Goal: Communication & Community: Answer question/provide support

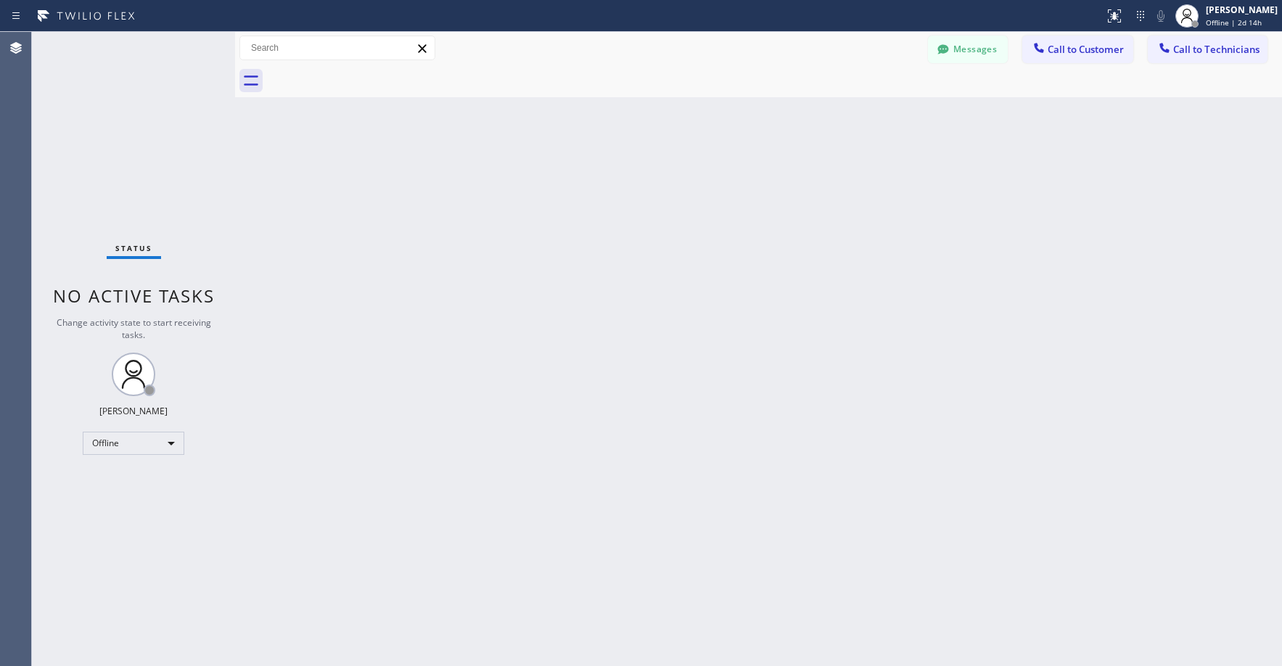
drag, startPoint x: 106, startPoint y: 173, endPoint x: 118, endPoint y: 225, distance: 52.8
click at [106, 174] on div "Status No active tasks Change activity state to start receiving tasks. [PERSON_…" at bounding box center [133, 349] width 203 height 634
click at [120, 441] on div "Offline" at bounding box center [134, 443] width 102 height 23
click at [118, 500] on li "Unavailable" at bounding box center [132, 499] width 99 height 17
click at [124, 154] on div "Status No active tasks Change activity state to start receiving tasks. [PERSON_…" at bounding box center [133, 349] width 203 height 634
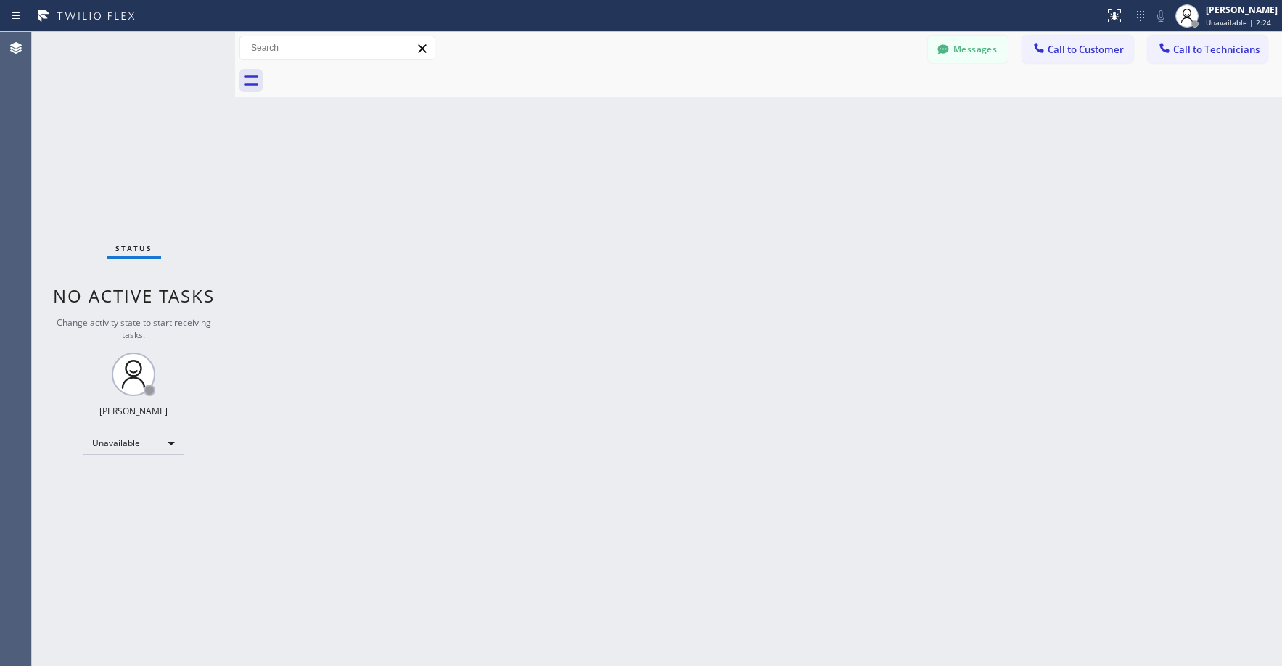
click at [105, 178] on div "Status No active tasks Change activity state to start receiving tasks. [PERSON_…" at bounding box center [133, 349] width 203 height 634
drag, startPoint x: 85, startPoint y: 132, endPoint x: 403, endPoint y: 0, distance: 344.2
click at [86, 132] on div "Status No active tasks Change activity state to start receiving tasks. [PERSON_…" at bounding box center [133, 349] width 203 height 634
click at [118, 165] on div "Status No active tasks Change activity state to start receiving tasks. [PERSON_…" at bounding box center [133, 349] width 203 height 634
drag, startPoint x: 102, startPoint y: 152, endPoint x: 41, endPoint y: 475, distance: 328.7
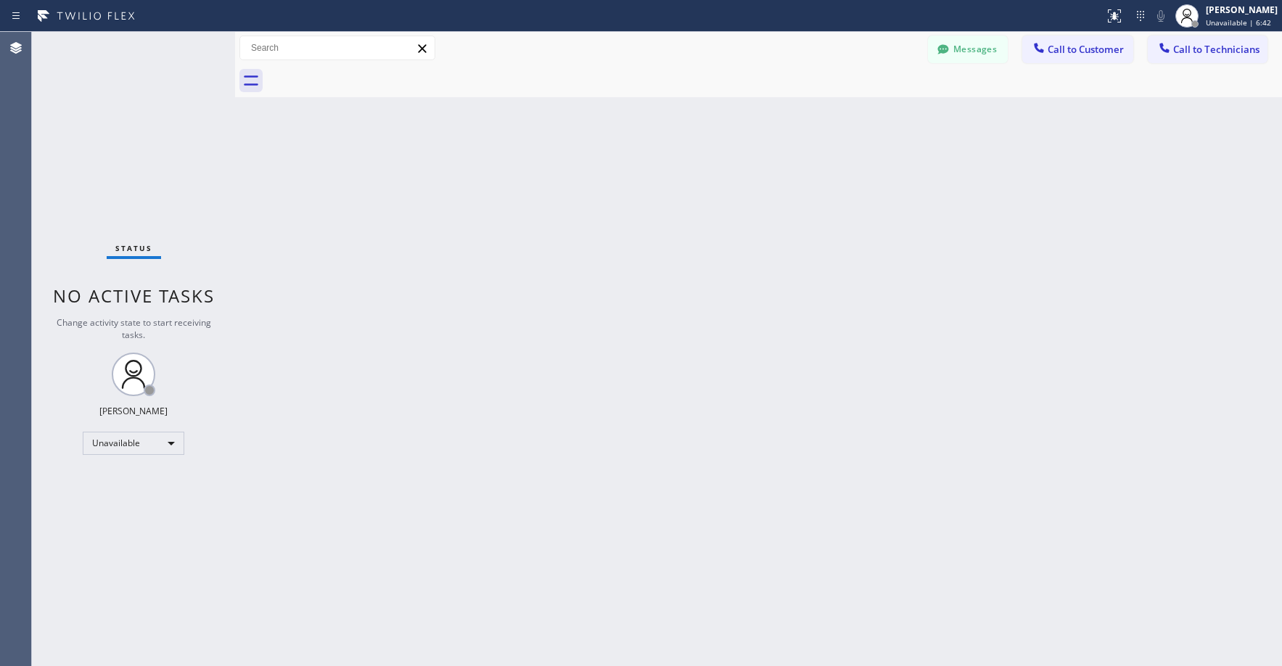
click at [102, 153] on div "Status No active tasks Change activity state to start receiving tasks. [PERSON_…" at bounding box center [133, 349] width 203 height 634
click at [171, 173] on div "Status No active tasks Change activity state to start receiving tasks. [PERSON_…" at bounding box center [133, 349] width 203 height 634
click at [142, 182] on div "Status No active tasks Change activity state to start receiving tasks. [PERSON_…" at bounding box center [133, 349] width 203 height 634
click at [133, 134] on div "Status No active tasks Change activity state to start receiving tasks. [PERSON_…" at bounding box center [133, 349] width 203 height 634
click at [144, 123] on div "Status No active tasks Change activity state to start receiving tasks. [PERSON_…" at bounding box center [133, 349] width 203 height 634
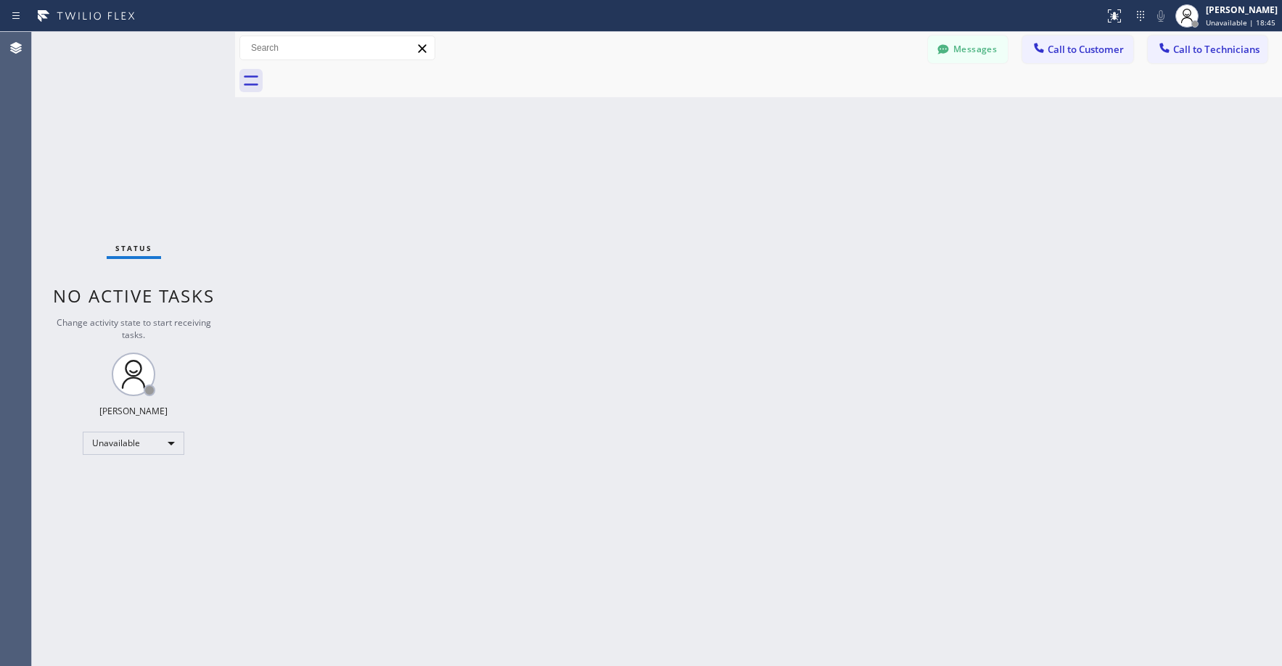
click at [122, 118] on div "Status No active tasks Change activity state to start receiving tasks. [PERSON_…" at bounding box center [133, 349] width 203 height 634
drag, startPoint x: 167, startPoint y: 171, endPoint x: 234, endPoint y: 144, distance: 72.9
click at [171, 170] on div "Status No active tasks Change activity state to start receiving tasks. [PERSON_…" at bounding box center [133, 349] width 203 height 634
click at [123, 174] on div "Status No active tasks Change activity state to start receiving tasks. [PERSON_…" at bounding box center [133, 349] width 203 height 634
drag, startPoint x: 113, startPoint y: 112, endPoint x: 102, endPoint y: 501, distance: 389.2
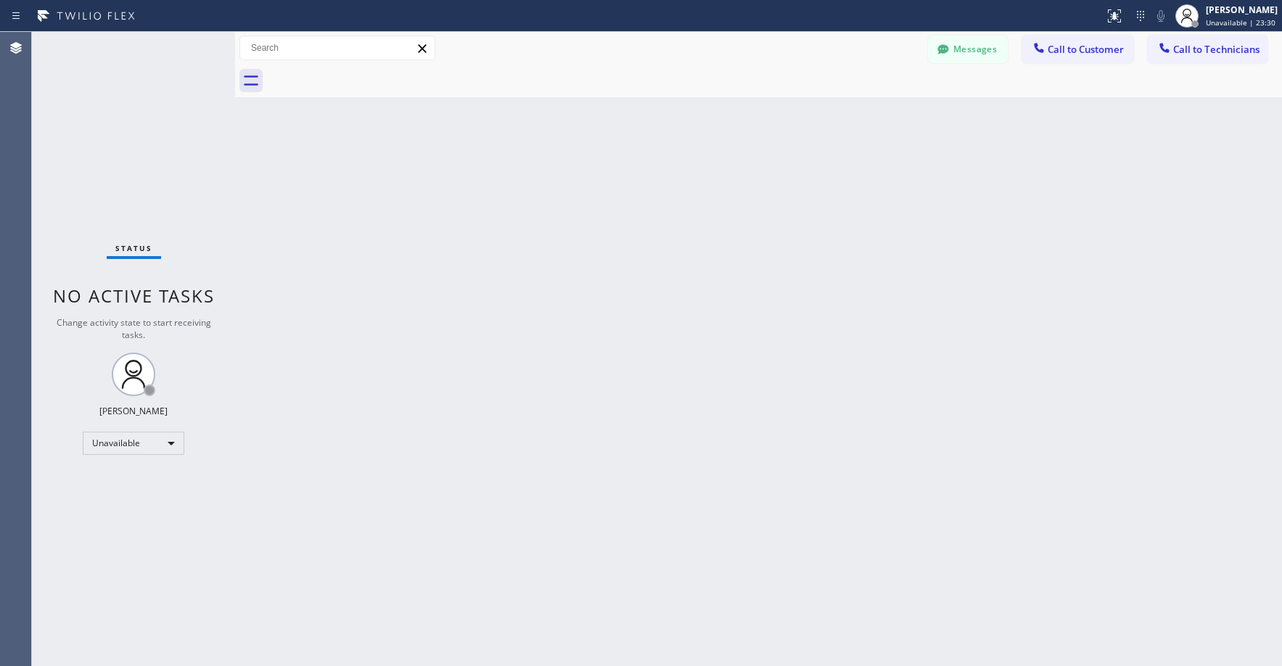
click at [113, 113] on div "Status No active tasks Change activity state to start receiving tasks. [PERSON_…" at bounding box center [133, 349] width 203 height 634
click at [123, 100] on div "Status No active tasks Change activity state to start receiving tasks. [PERSON_…" at bounding box center [133, 349] width 203 height 634
drag, startPoint x: 158, startPoint y: 141, endPoint x: 80, endPoint y: 319, distance: 195.0
click at [158, 142] on div "Status No active tasks Change activity state to start receiving tasks. [PERSON_…" at bounding box center [133, 349] width 203 height 634
click at [119, 131] on div "Status No active tasks Change activity state to start receiving tasks. [PERSON_…" at bounding box center [133, 349] width 203 height 634
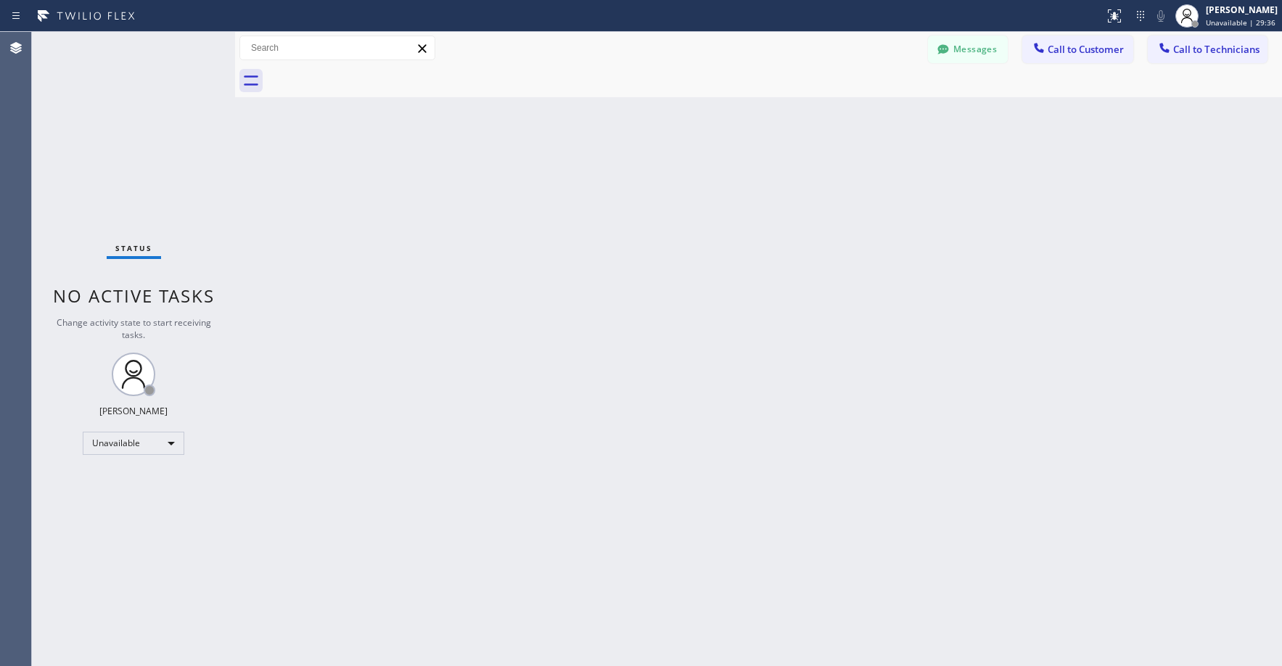
drag, startPoint x: 107, startPoint y: 112, endPoint x: 819, endPoint y: 111, distance: 712.7
click at [107, 112] on div "Status No active tasks Change activity state to start receiving tasks. [PERSON_…" at bounding box center [133, 349] width 203 height 634
click at [976, 45] on button "Messages" at bounding box center [968, 50] width 80 height 28
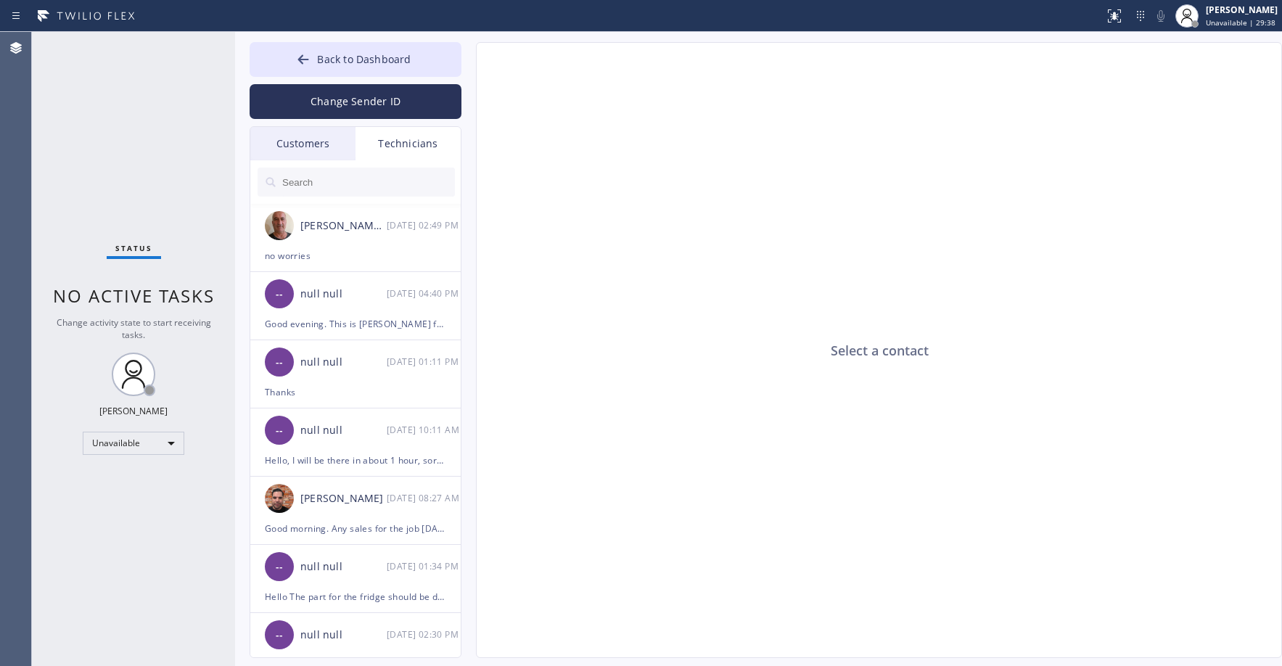
click at [290, 139] on div "Customers" at bounding box center [302, 143] width 105 height 33
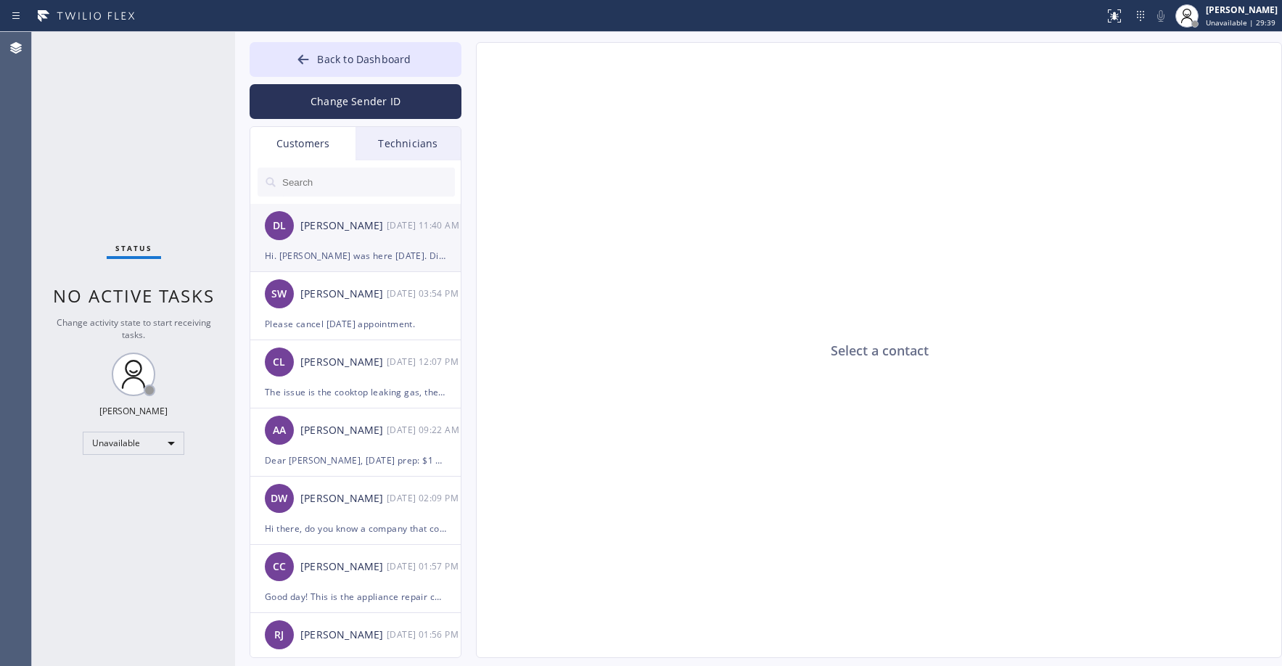
click at [359, 248] on div "Hi. [PERSON_NAME] was here [DATE]. Didn't find any error codes but frig has sou…" at bounding box center [355, 255] width 181 height 17
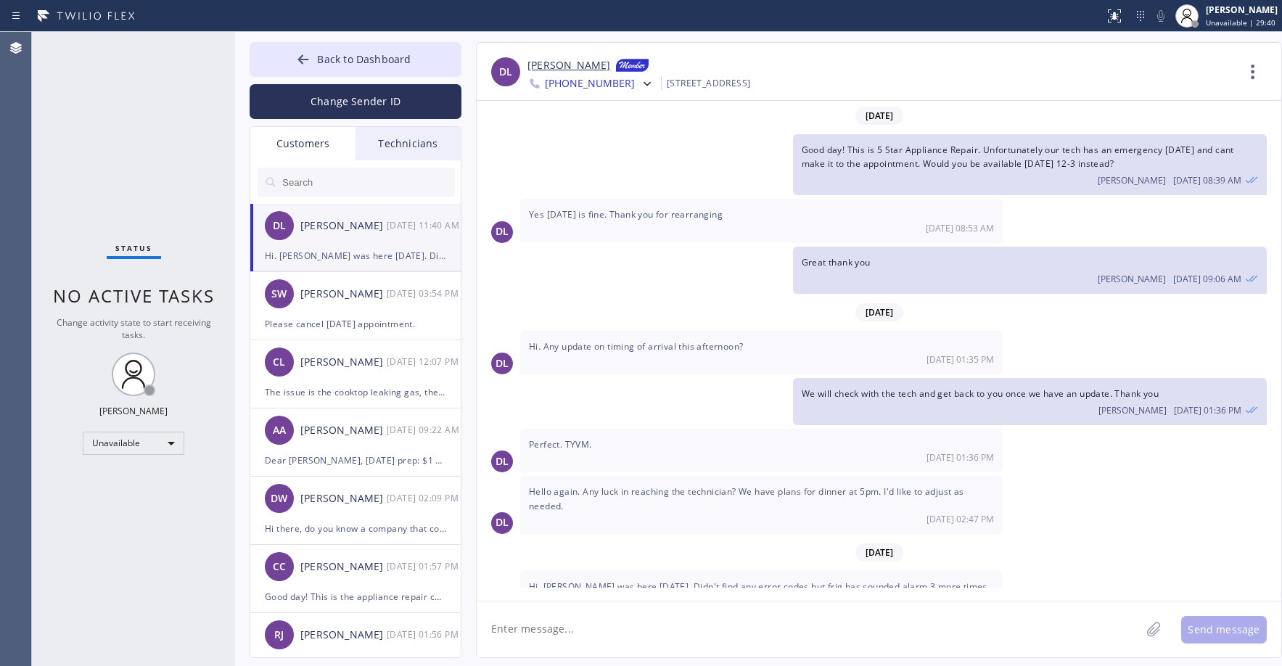
scroll to position [58, 0]
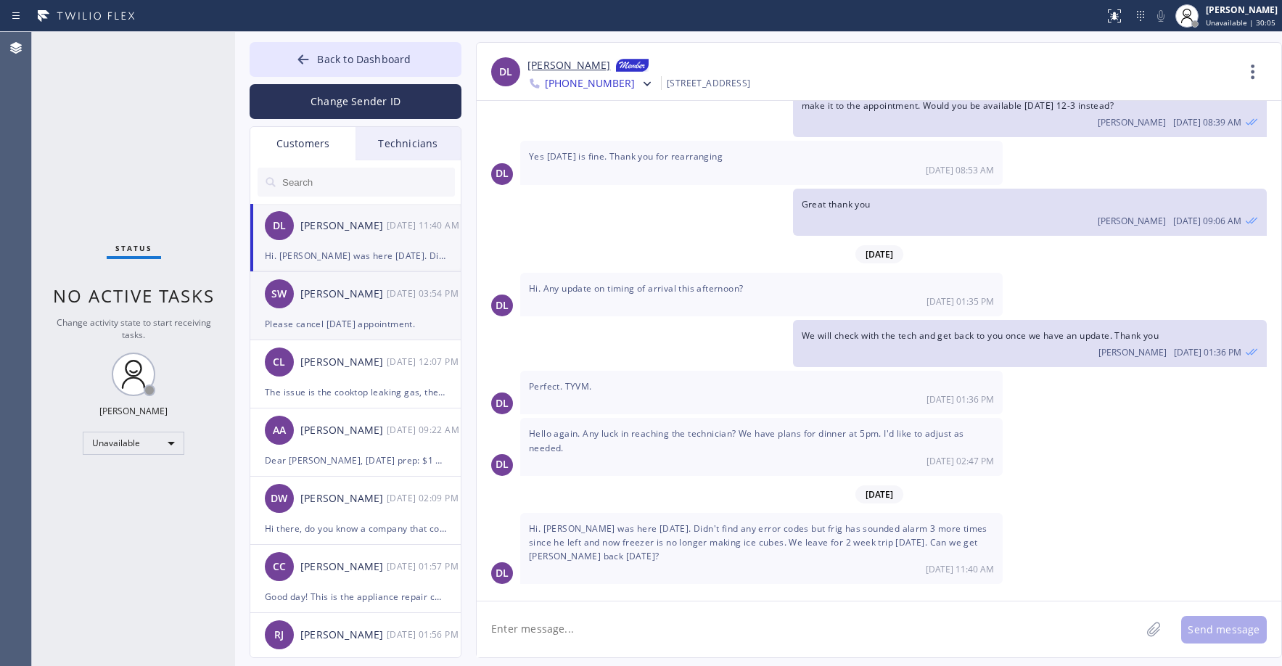
click at [376, 321] on div "Please cancel [DATE] appointment." at bounding box center [355, 324] width 181 height 17
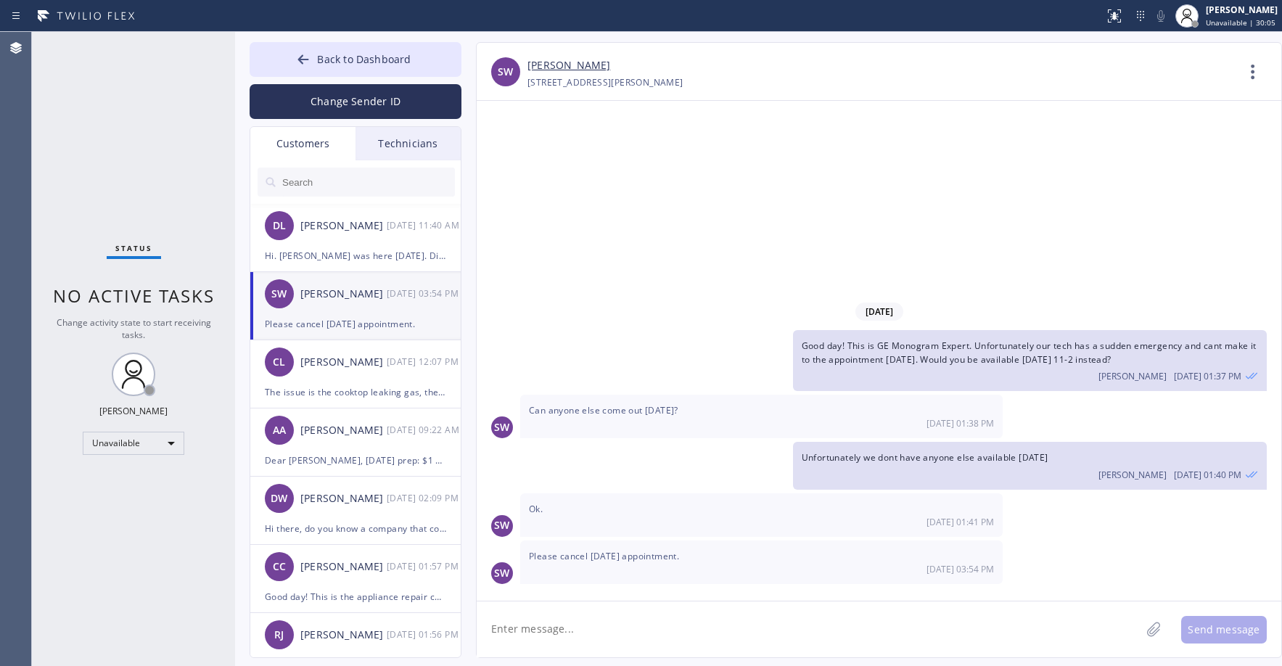
scroll to position [0, 0]
click at [565, 66] on link "[PERSON_NAME]" at bounding box center [569, 65] width 83 height 17
click at [343, 247] on div "DL [PERSON_NAME] [DATE] 11:40 AM" at bounding box center [356, 226] width 212 height 44
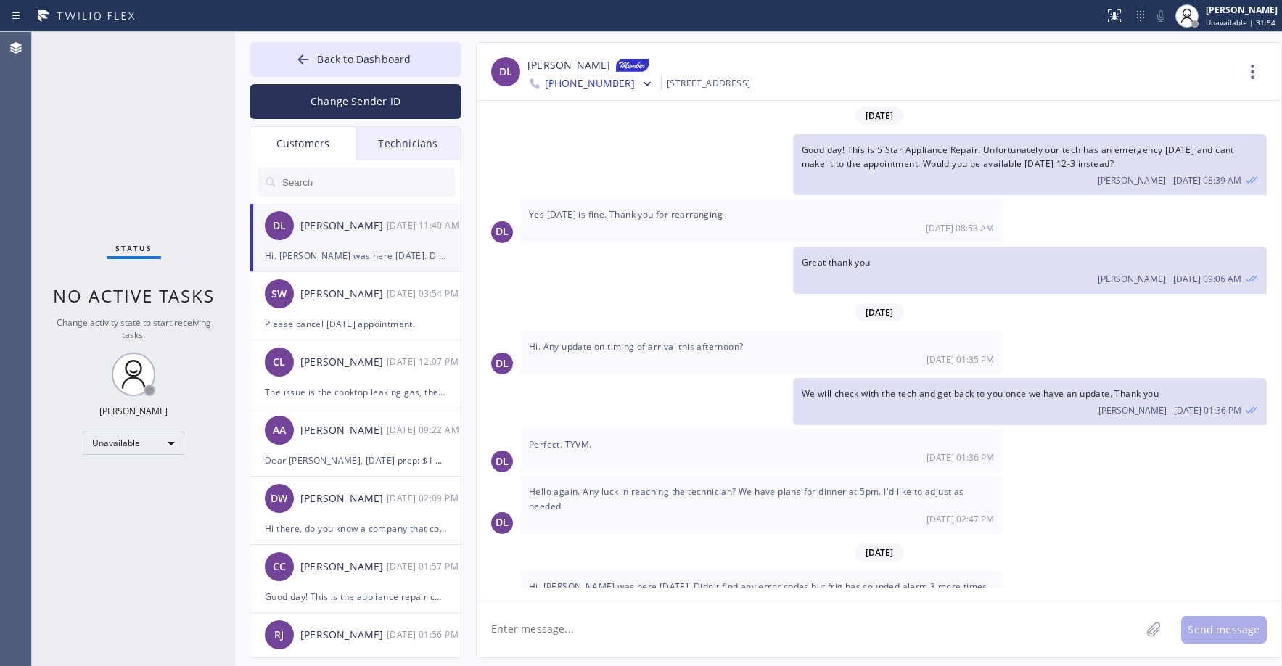
scroll to position [58, 0]
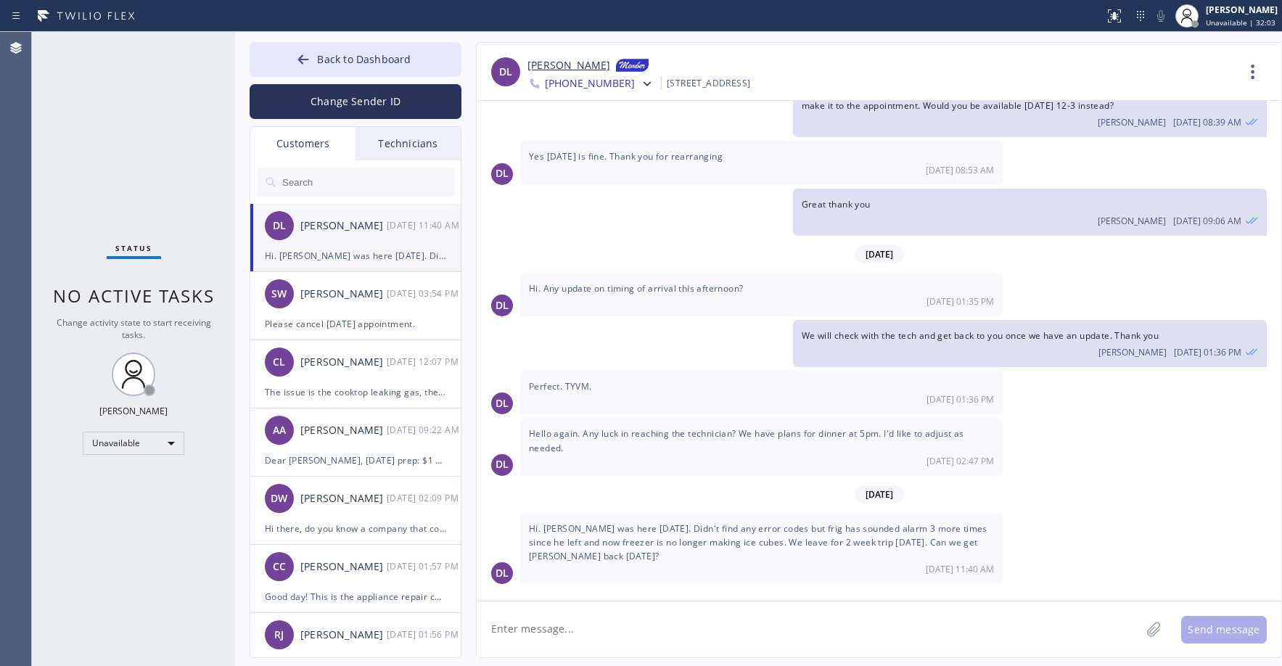
click at [133, 104] on div "Status No active tasks Change activity state to start receiving tasks. [PERSON_…" at bounding box center [133, 349] width 203 height 634
drag, startPoint x: 334, startPoint y: 57, endPoint x: 306, endPoint y: 73, distance: 32.5
click at [333, 57] on span "Back to Dashboard" at bounding box center [364, 59] width 94 height 14
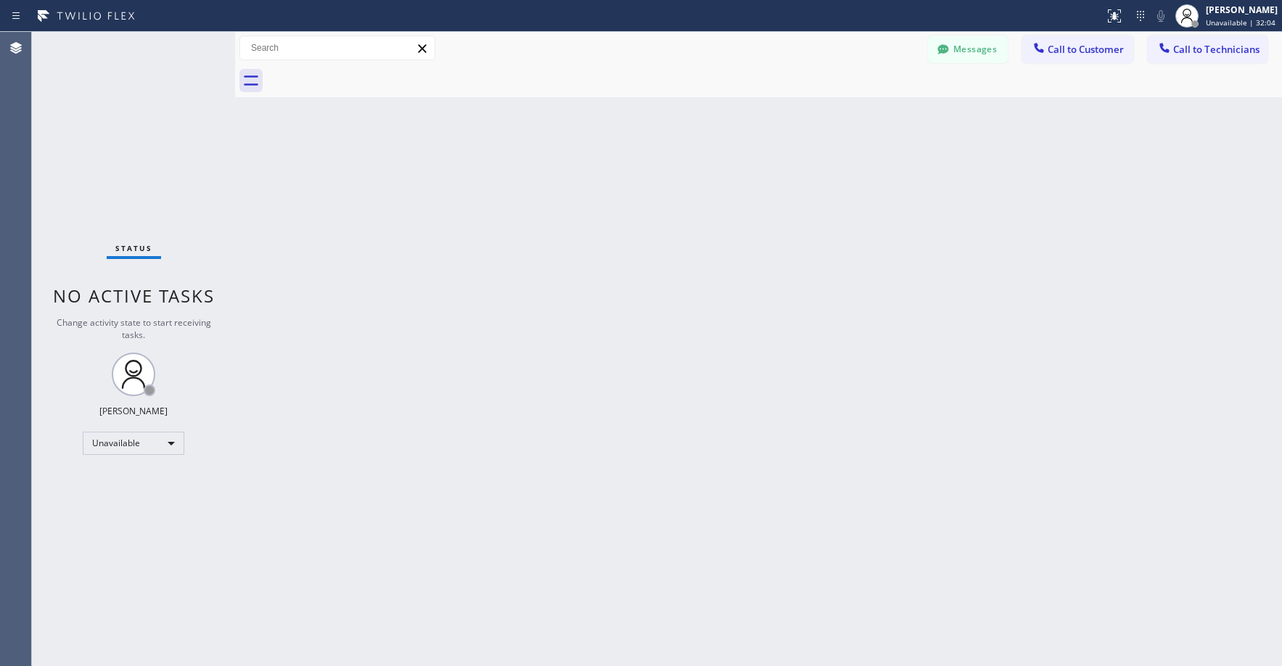
click at [181, 128] on div "Status No active tasks Change activity state to start receiving tasks. [PERSON_…" at bounding box center [133, 349] width 203 height 634
click at [971, 52] on button "Messages" at bounding box center [968, 50] width 80 height 28
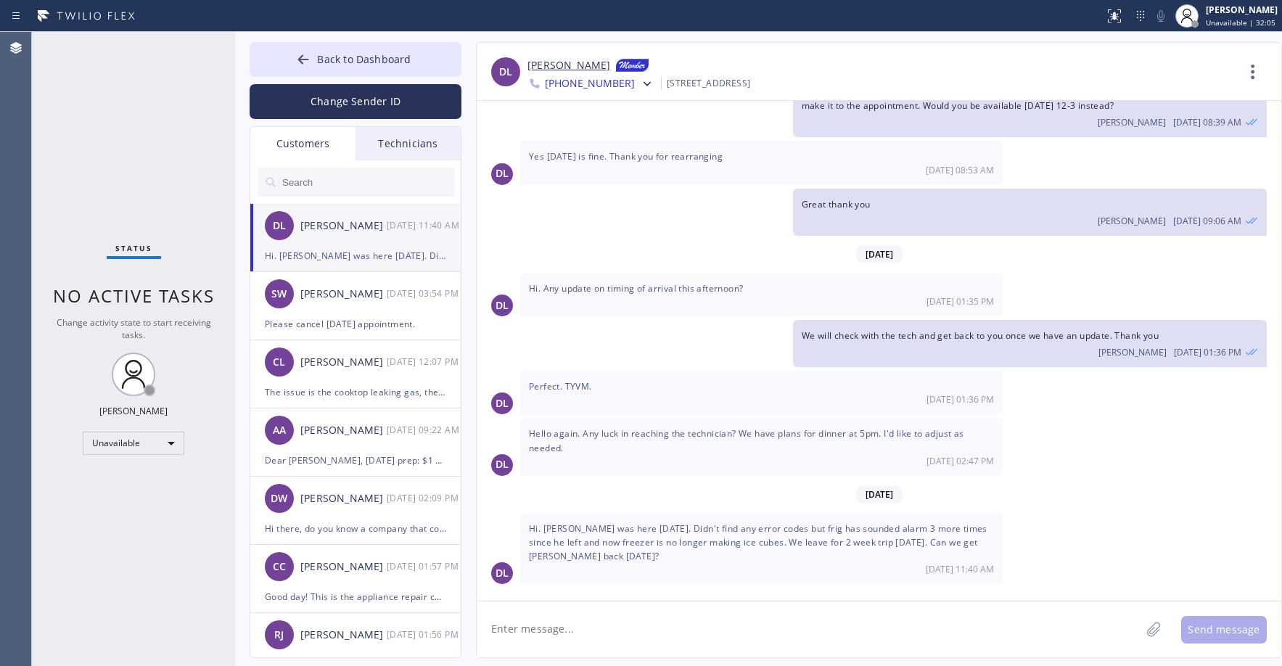
click at [316, 184] on input "text" at bounding box center [368, 182] width 174 height 29
paste input "MAXMLP"
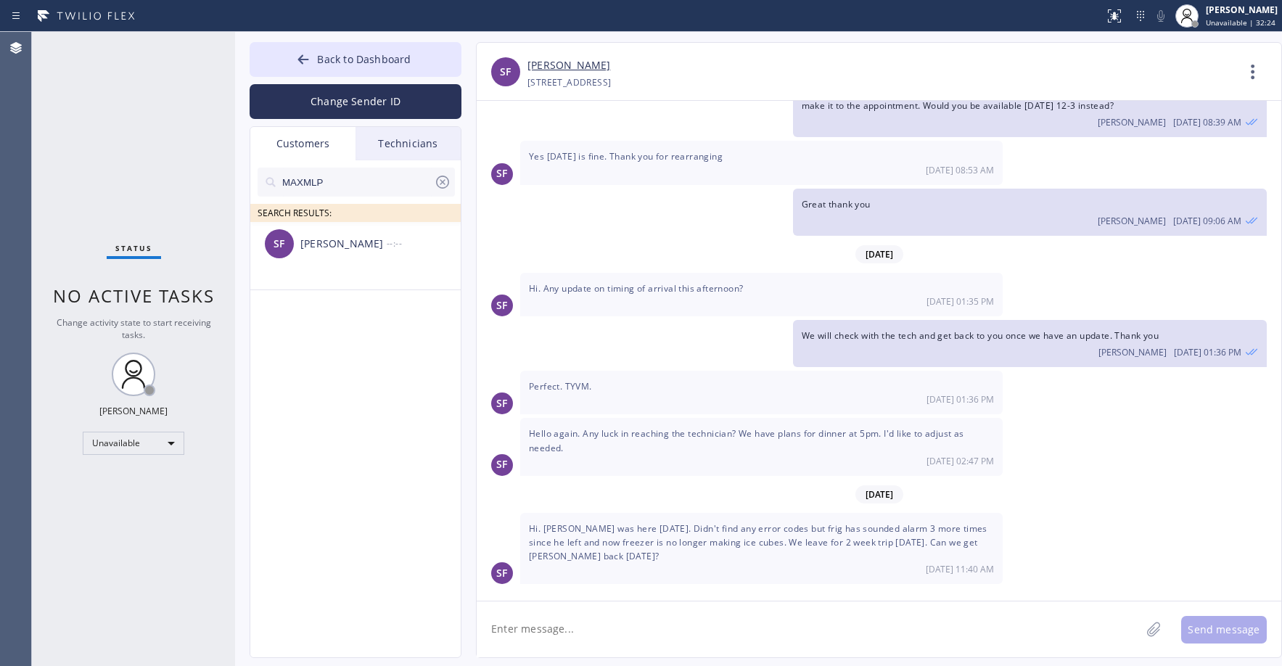
type input "MAXMLP"
click at [348, 272] on li "SF [PERSON_NAME] --:--" at bounding box center [356, 256] width 212 height 68
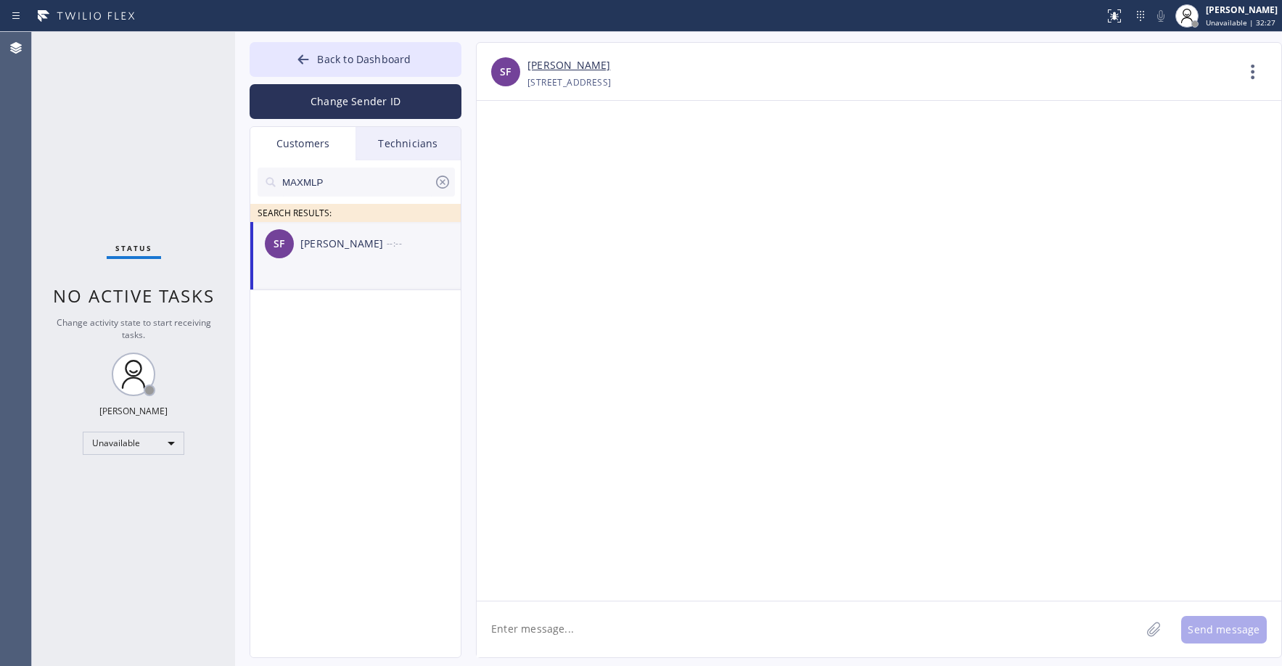
scroll to position [0, 0]
click at [348, 272] on li "SF [PERSON_NAME] --:--" at bounding box center [356, 256] width 212 height 68
click at [562, 635] on textarea at bounding box center [809, 630] width 664 height 56
paste textarea "KitchenAid Appliance Professionals Calabasas"
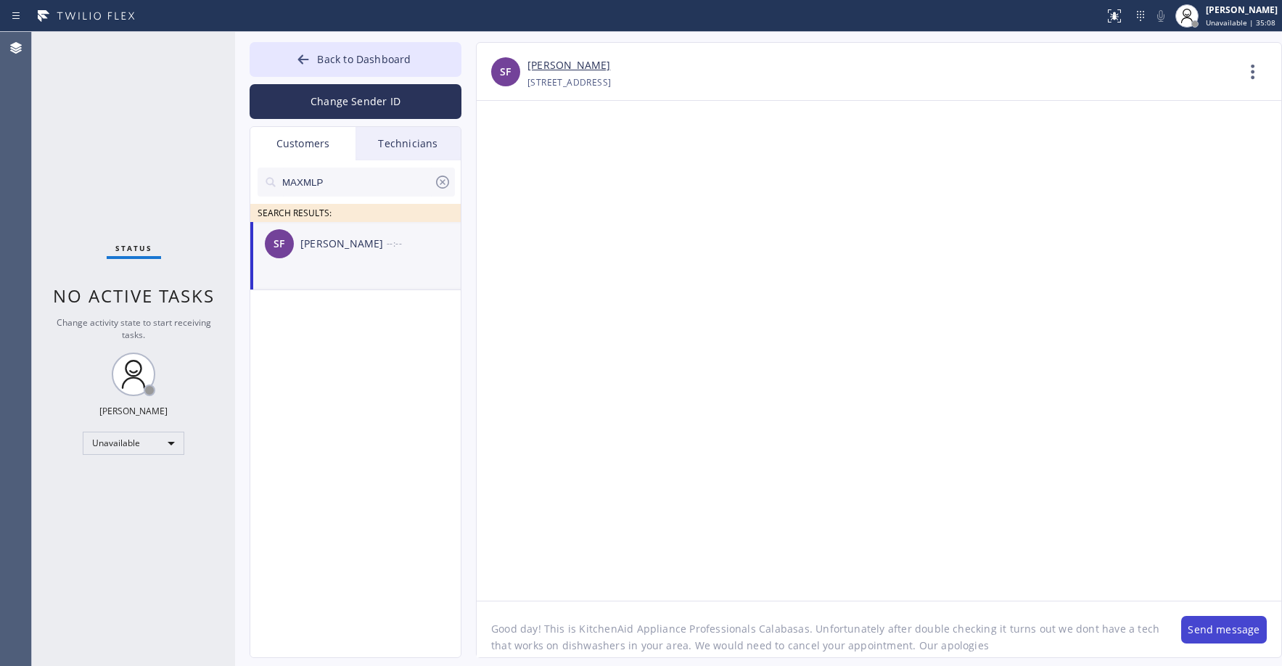
type textarea "Good day! This is KitchenAid Appliance Professionals Calabasas. Unfortunately a…"
click at [1231, 636] on button "Send message" at bounding box center [1225, 630] width 86 height 28
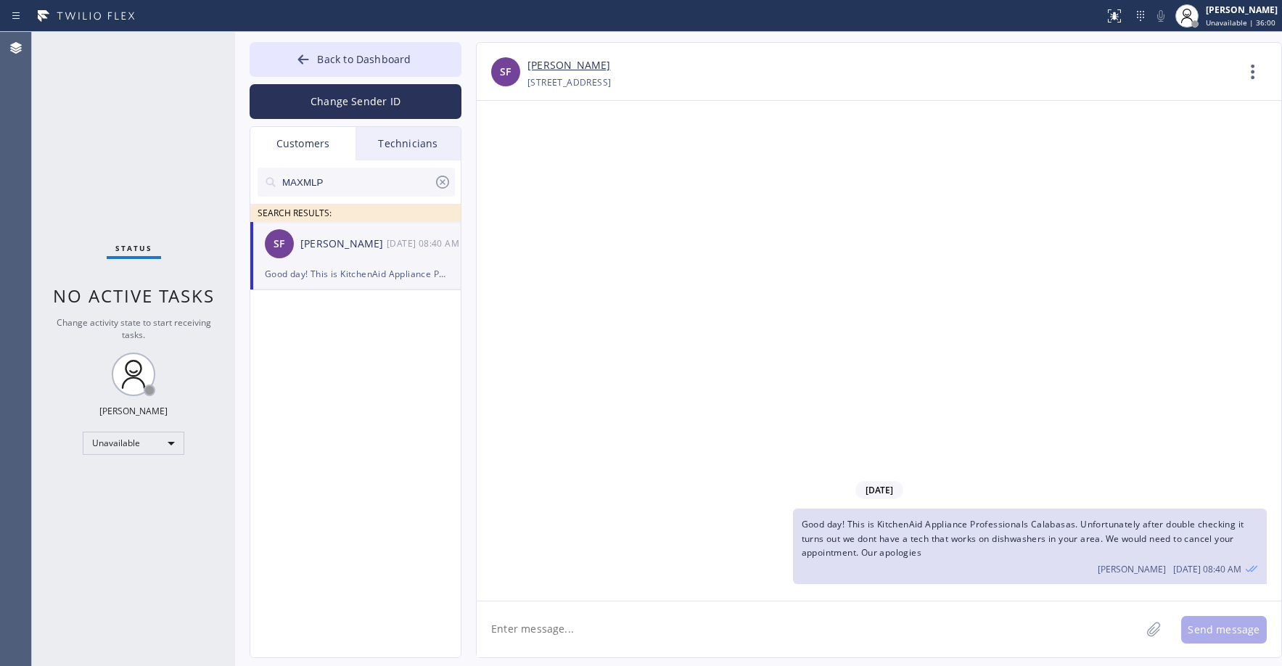
click at [122, 107] on div "Status No active tasks Change activity state to start receiving tasks. [PERSON_…" at bounding box center [133, 349] width 203 height 634
click at [148, 159] on div "Status No active tasks Change activity state to start receiving tasks. [PERSON_…" at bounding box center [133, 349] width 203 height 634
click at [152, 128] on div "Status No active tasks Change activity state to start receiving tasks. [PERSON_…" at bounding box center [133, 349] width 203 height 634
drag, startPoint x: 167, startPoint y: 105, endPoint x: 167, endPoint y: 135, distance: 30.5
click at [165, 110] on div "Status No active tasks Change activity state to start receiving tasks. [PERSON_…" at bounding box center [133, 349] width 203 height 634
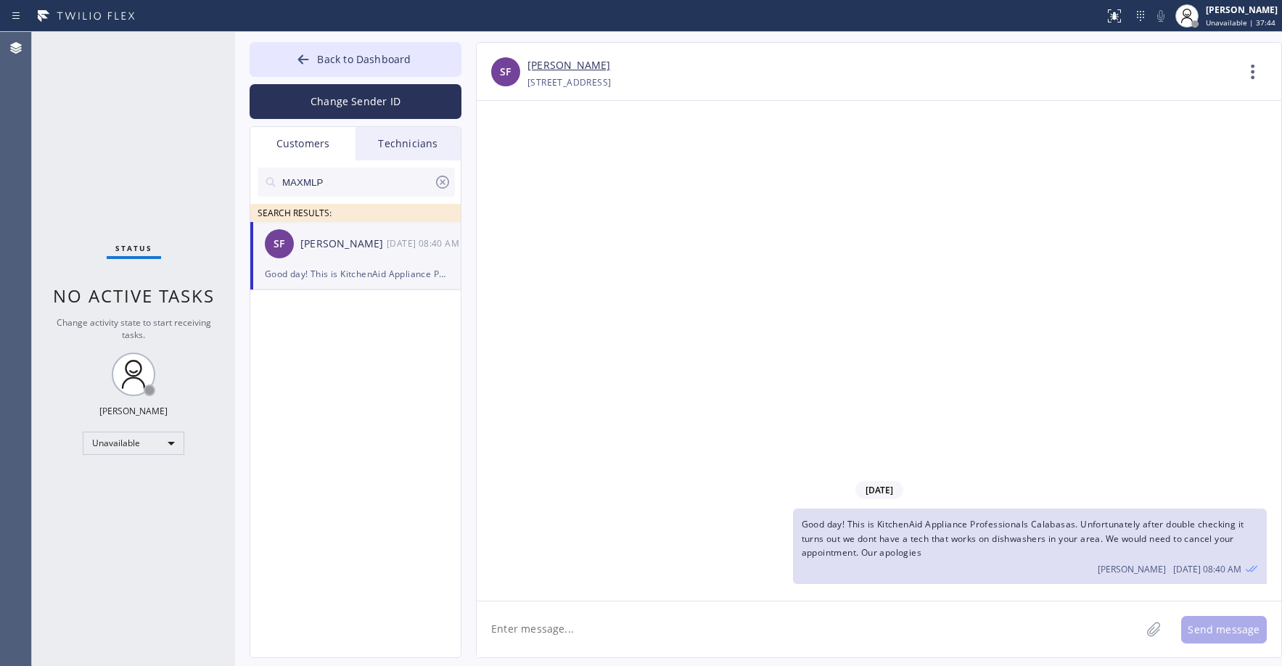
drag, startPoint x: 374, startPoint y: 66, endPoint x: 99, endPoint y: 131, distance: 282.0
click at [372, 67] on button "Back to Dashboard" at bounding box center [356, 59] width 212 height 35
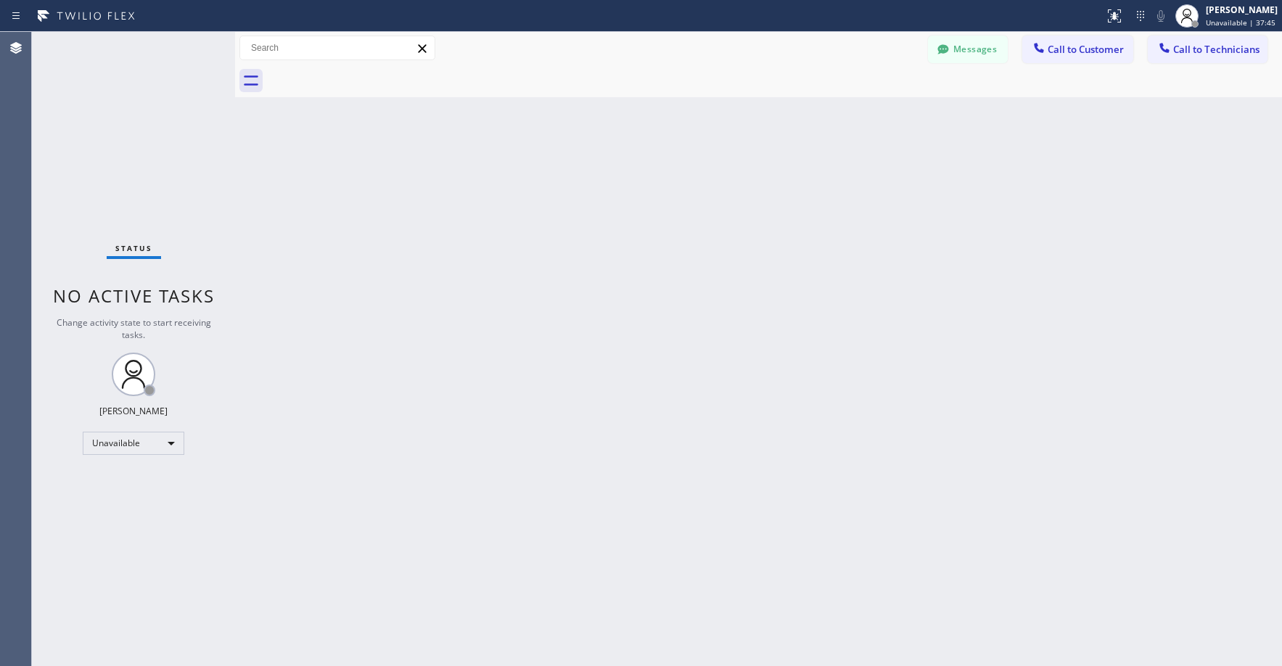
drag, startPoint x: 99, startPoint y: 131, endPoint x: 99, endPoint y: 149, distance: 17.4
click at [99, 134] on div "Status No active tasks Change activity state to start receiving tasks. [PERSON_…" at bounding box center [133, 349] width 203 height 634
drag, startPoint x: 144, startPoint y: 116, endPoint x: 150, endPoint y: 319, distance: 202.6
click at [144, 120] on div "Status No active tasks Change activity state to start receiving tasks. [PERSON_…" at bounding box center [133, 349] width 203 height 634
click at [132, 160] on div "Status No active tasks Change activity state to start receiving tasks. [PERSON_…" at bounding box center [133, 349] width 203 height 634
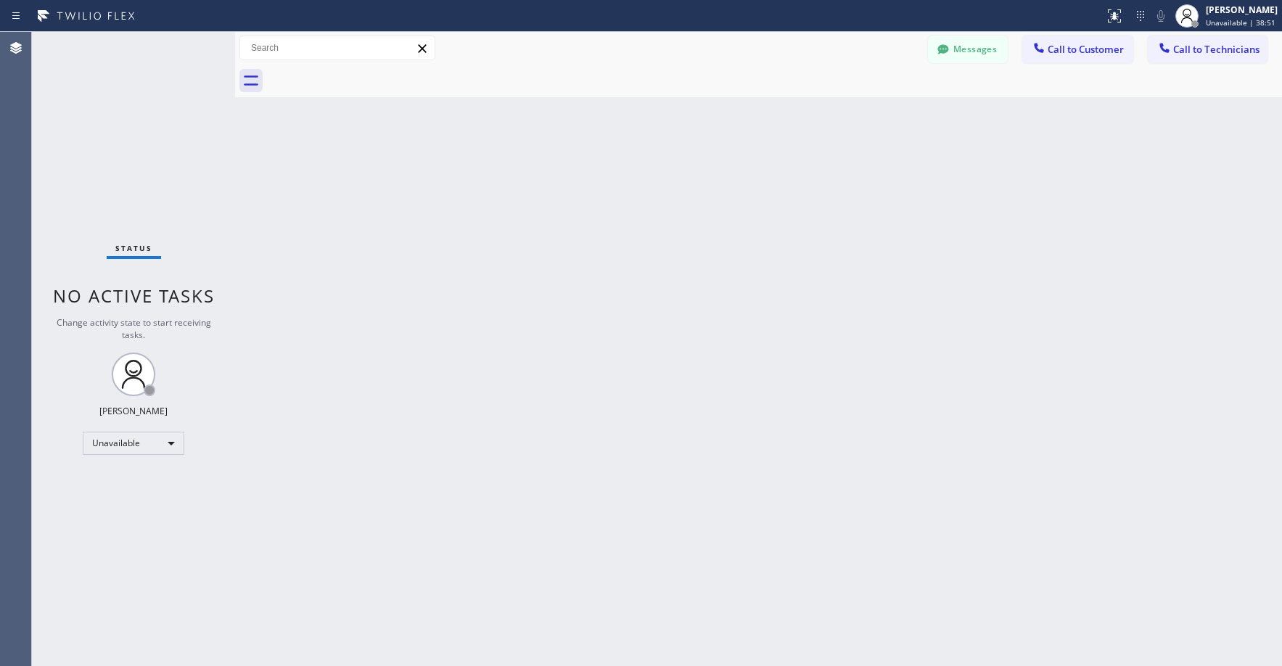
click at [126, 143] on div "Status No active tasks Change activity state to start receiving tasks. [PERSON_…" at bounding box center [133, 349] width 203 height 634
drag, startPoint x: 120, startPoint y: 84, endPoint x: 120, endPoint y: 92, distance: 8.0
click at [120, 87] on div "Status No active tasks Change activity state to start receiving tasks. [PERSON_…" at bounding box center [133, 349] width 203 height 634
click at [104, 121] on div "Status No active tasks Change activity state to start receiving tasks. [PERSON_…" at bounding box center [133, 349] width 203 height 634
click at [135, 138] on div "Status No active tasks Change activity state to start receiving tasks. [PERSON_…" at bounding box center [133, 349] width 203 height 634
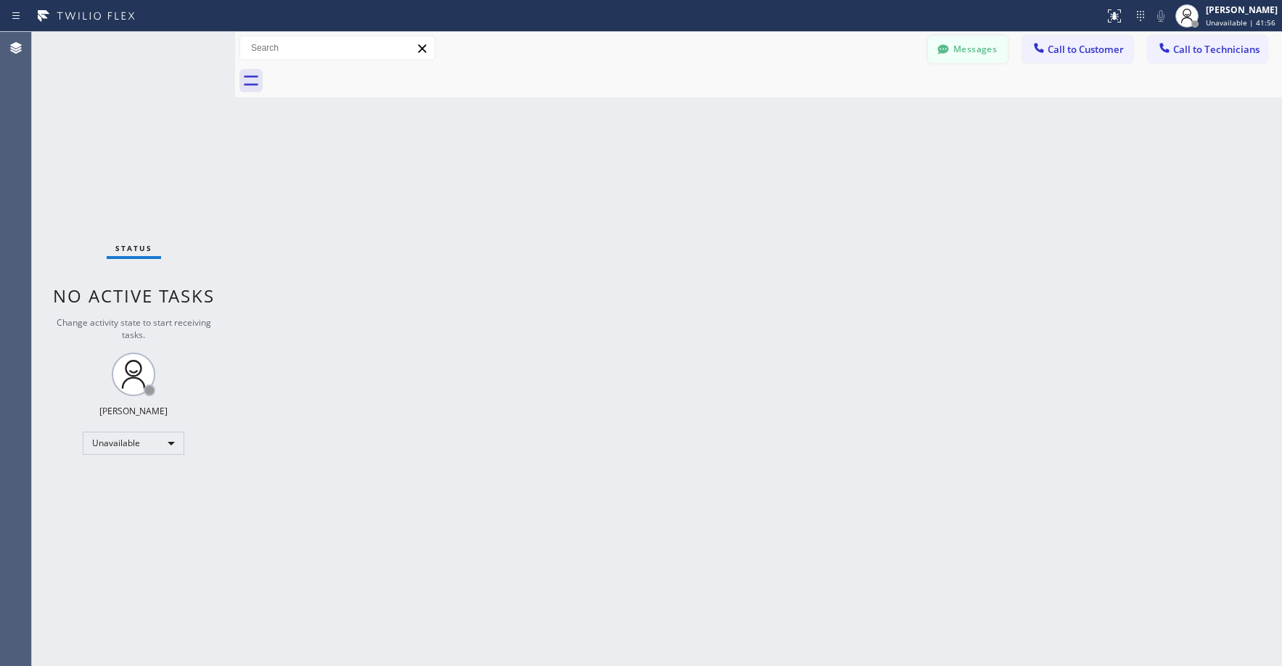
click at [989, 52] on button "Messages" at bounding box center [968, 50] width 80 height 28
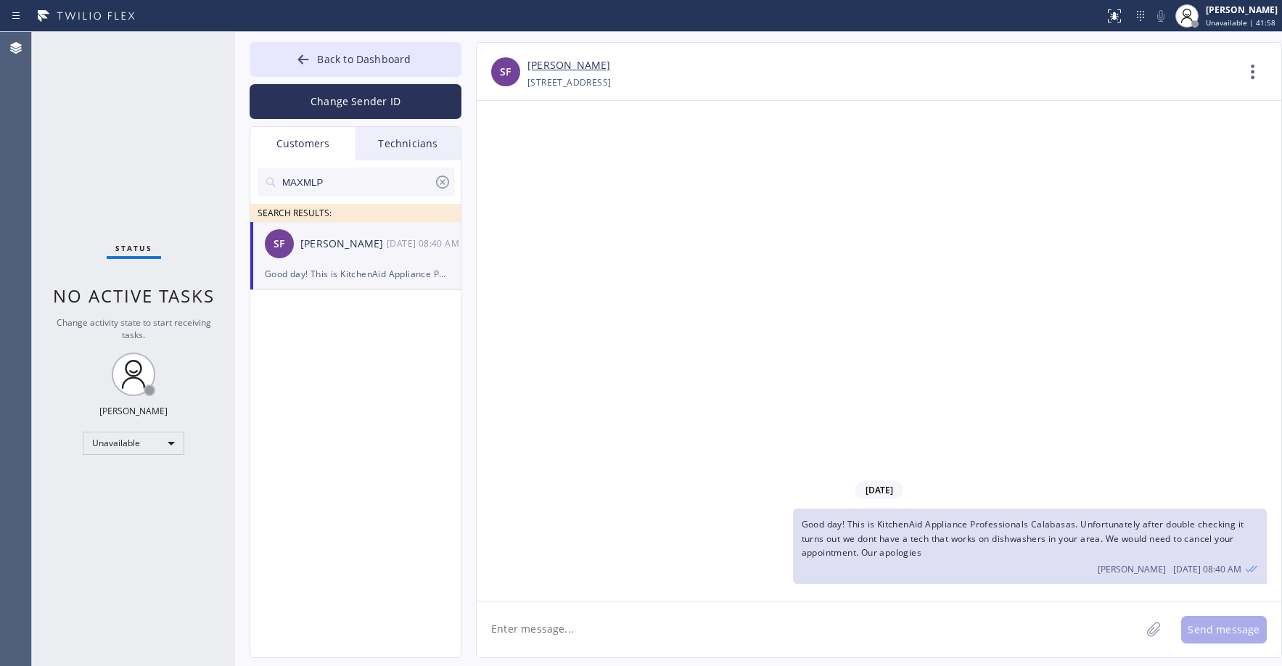
click at [438, 182] on icon at bounding box center [442, 181] width 17 height 17
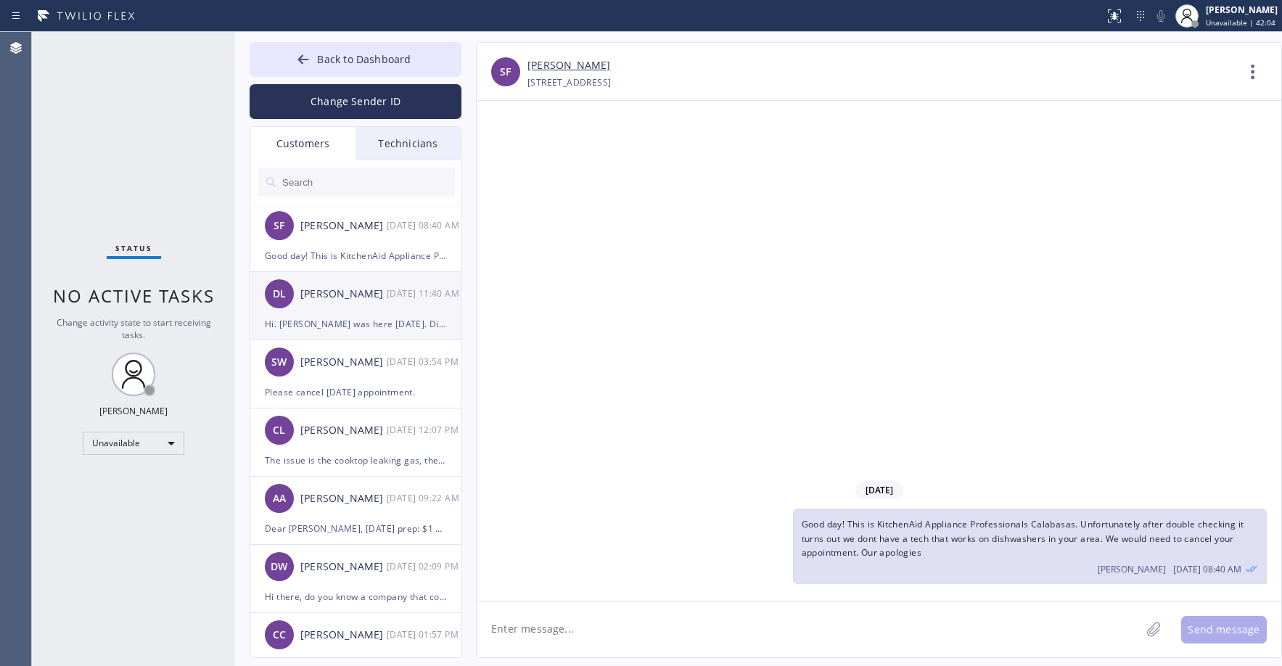
click at [372, 317] on div "Hi. [PERSON_NAME] was here [DATE]. Didn't find any error codes but frig has sou…" at bounding box center [355, 324] width 181 height 17
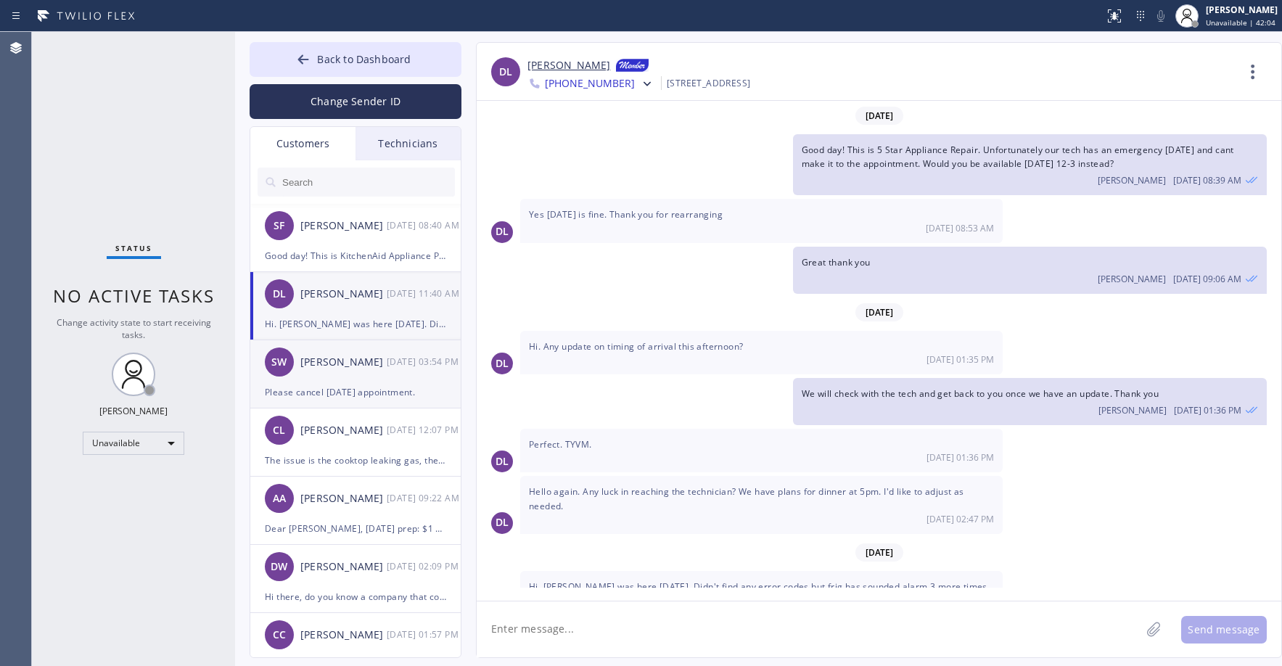
scroll to position [58, 0]
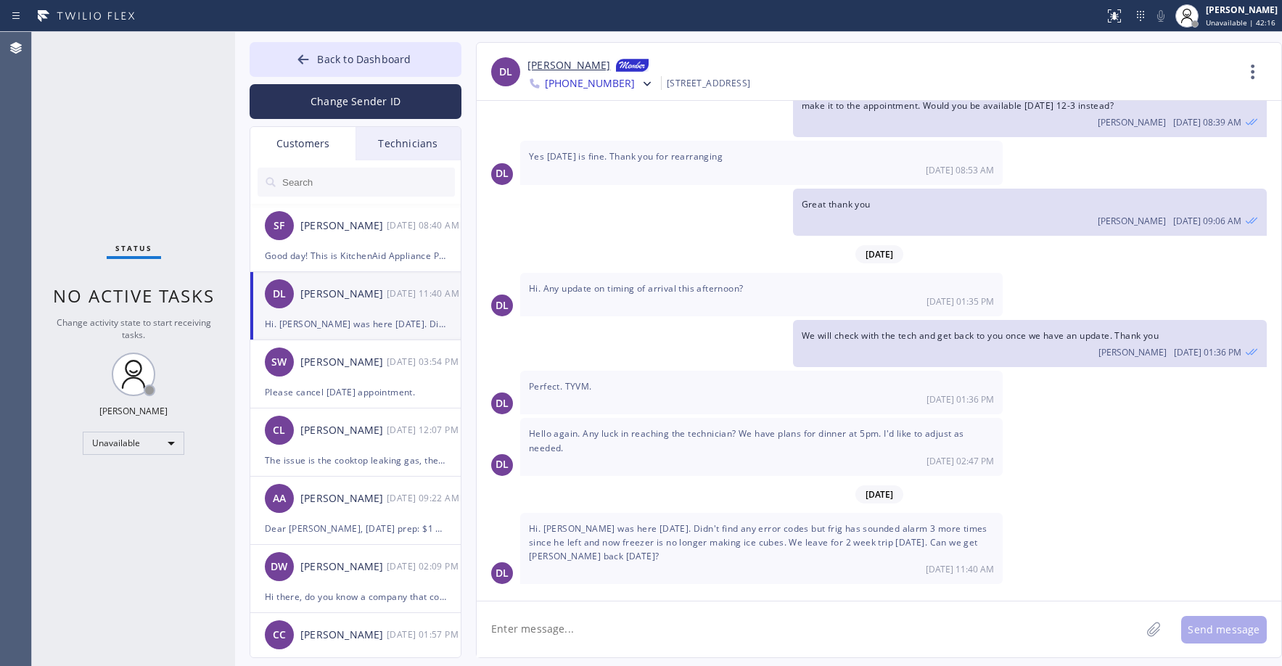
click at [568, 61] on link "[PERSON_NAME]" at bounding box center [569, 65] width 83 height 17
click at [344, 55] on span "Back to Dashboard" at bounding box center [364, 59] width 94 height 14
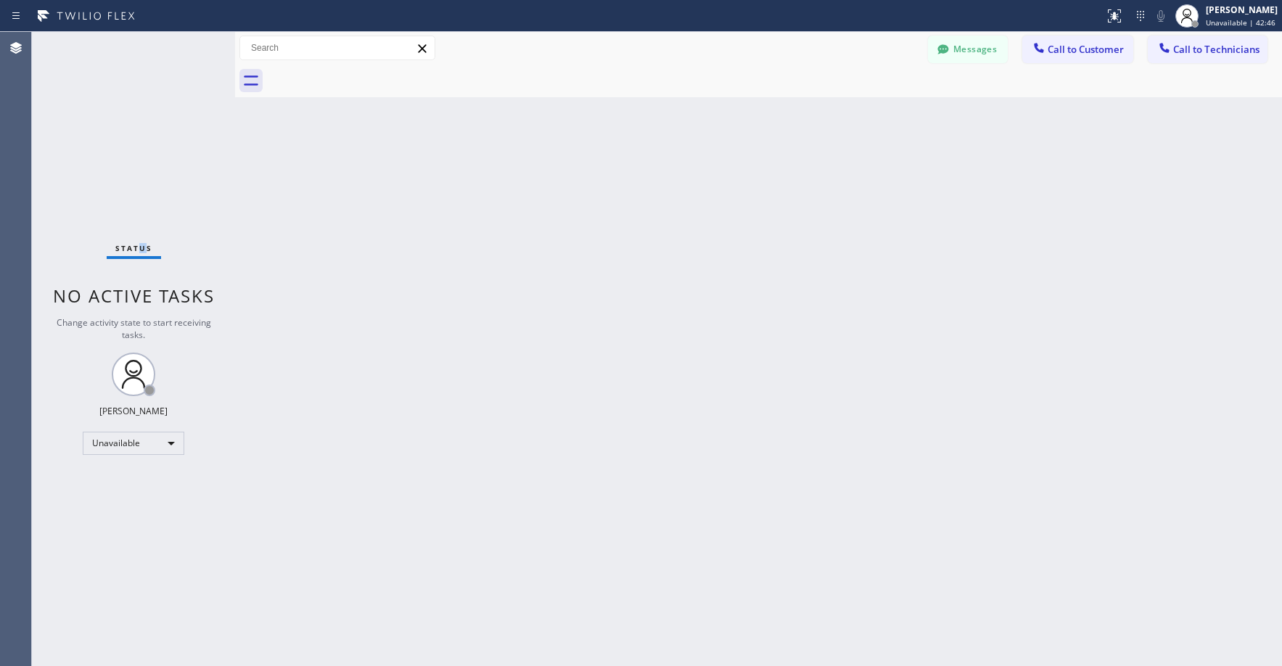
click at [142, 98] on div "Status No active tasks Change activity state to start receiving tasks. [PERSON_…" at bounding box center [133, 349] width 203 height 634
click at [118, 85] on div "Status No active tasks Change activity state to start receiving tasks. [PERSON_…" at bounding box center [133, 349] width 203 height 634
click at [107, 176] on div "Status No active tasks Change activity state to start receiving tasks. [PERSON_…" at bounding box center [133, 349] width 203 height 634
click at [120, 111] on div "Status No active tasks Change activity state to start receiving tasks. [PERSON_…" at bounding box center [133, 349] width 203 height 634
drag, startPoint x: 115, startPoint y: 165, endPoint x: 117, endPoint y: 239, distance: 73.3
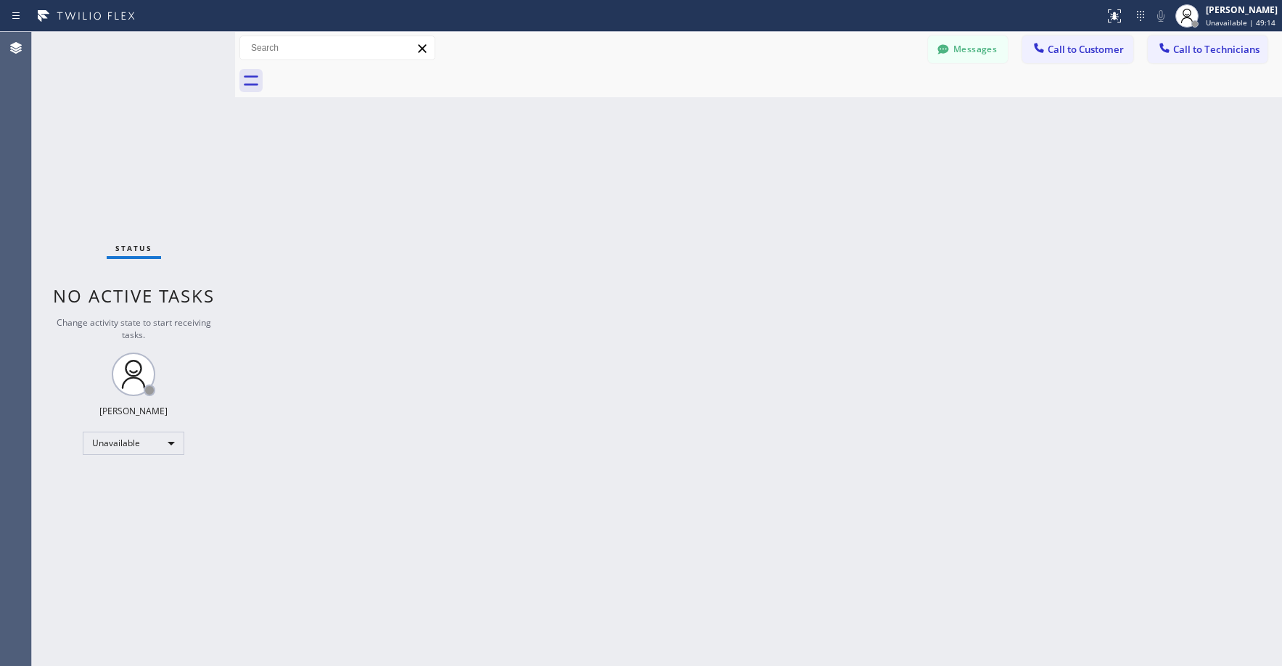
click at [116, 166] on div "Status No active tasks Change activity state to start receiving tasks. [PERSON_…" at bounding box center [133, 349] width 203 height 634
click at [98, 104] on div "Status No active tasks Change activity state to start receiving tasks. [PERSON_…" at bounding box center [133, 349] width 203 height 634
click at [165, 205] on div "Status No active tasks Change activity state to start receiving tasks. [PERSON_…" at bounding box center [133, 349] width 203 height 634
click at [136, 148] on div "Status No active tasks Change activity state to start receiving tasks. [PERSON_…" at bounding box center [133, 349] width 203 height 634
drag, startPoint x: 122, startPoint y: 111, endPoint x: 149, endPoint y: 99, distance: 29.6
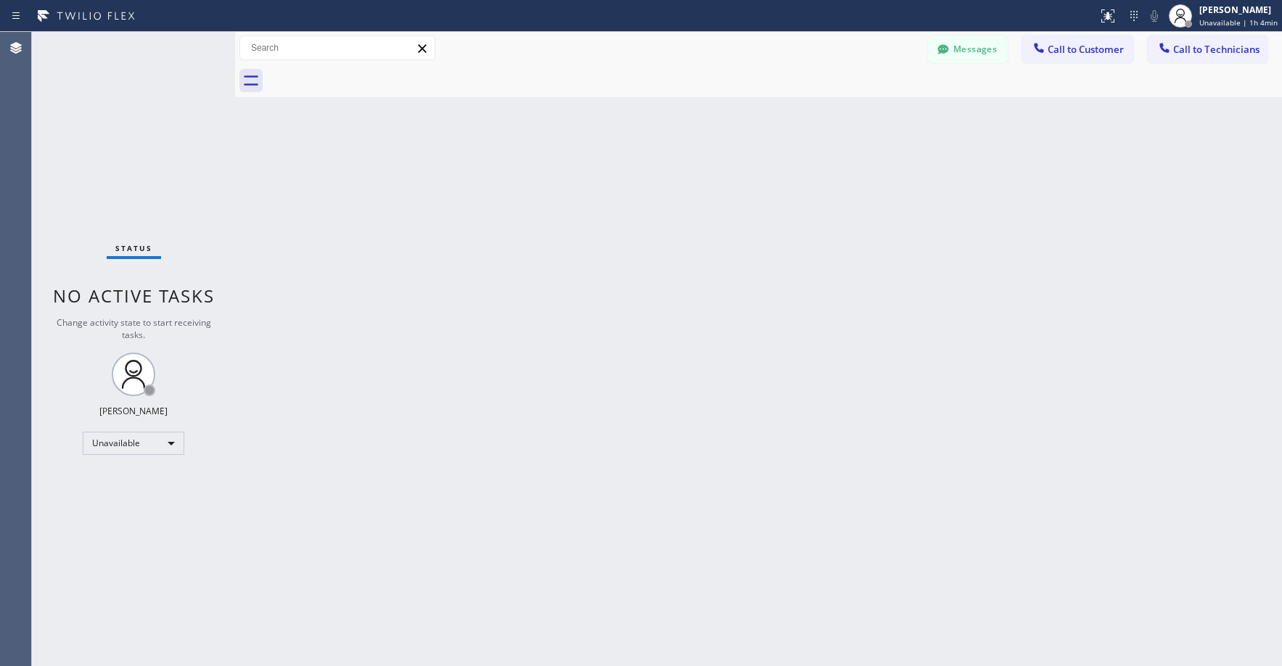
click at [123, 111] on div "Status No active tasks Change activity state to start receiving tasks. [PERSON_…" at bounding box center [133, 349] width 203 height 634
drag, startPoint x: 120, startPoint y: 133, endPoint x: 84, endPoint y: 582, distance: 450.7
click at [120, 134] on div "Status No active tasks Change activity state to start receiving tasks. [PERSON_…" at bounding box center [133, 349] width 203 height 634
drag, startPoint x: 126, startPoint y: 145, endPoint x: 70, endPoint y: 316, distance: 179.9
click at [125, 152] on div "Status No active tasks Change activity state to start receiving tasks. [PERSON_…" at bounding box center [133, 349] width 203 height 634
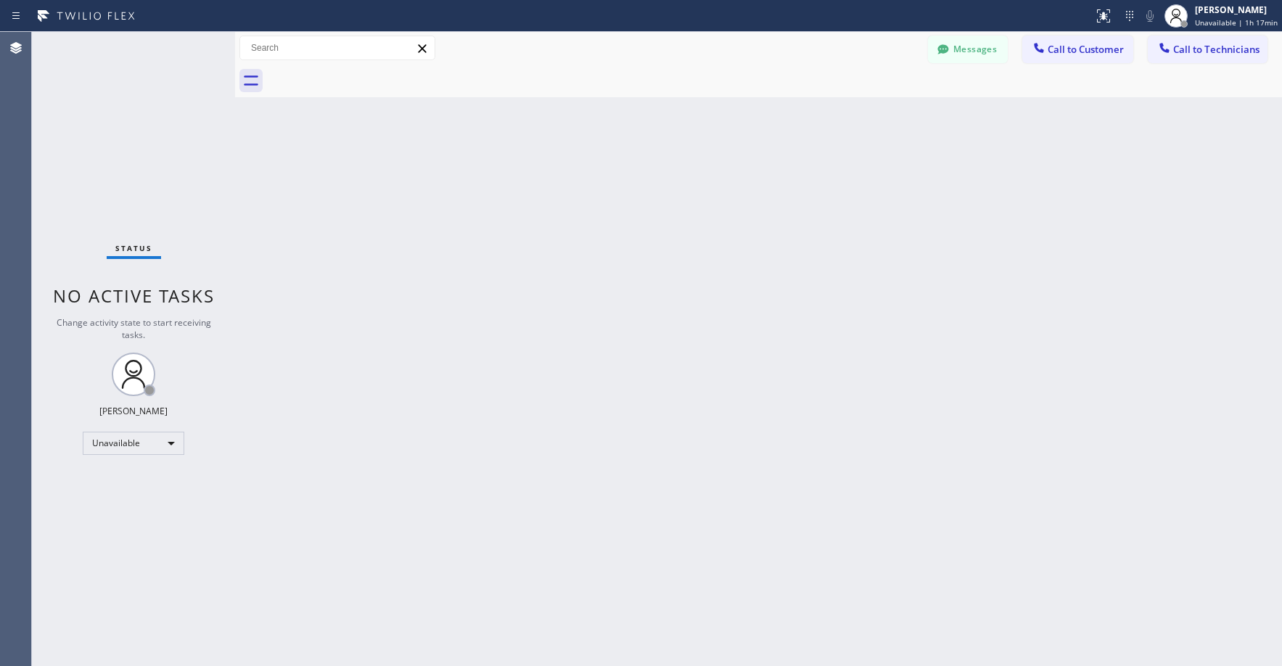
click at [121, 129] on div "Status No active tasks Change activity state to start receiving tasks. [PERSON_…" at bounding box center [133, 349] width 203 height 634
click at [964, 48] on button "Messages" at bounding box center [968, 50] width 80 height 28
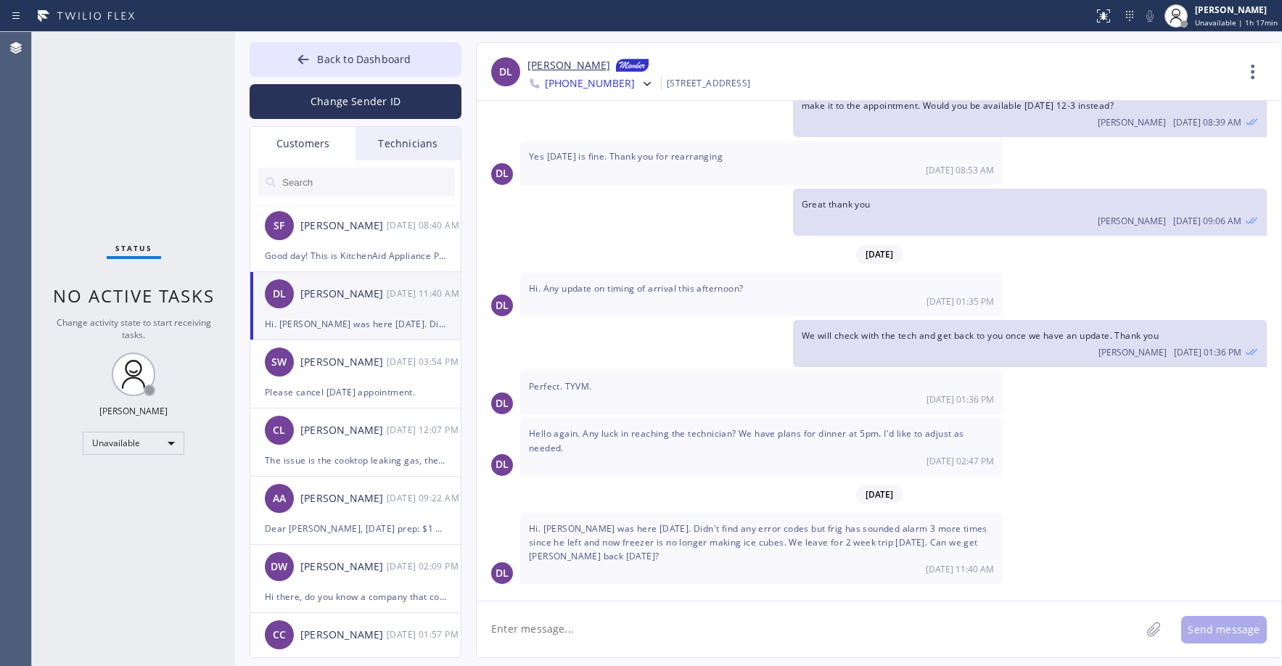
click at [317, 137] on div "Customers" at bounding box center [302, 143] width 105 height 33
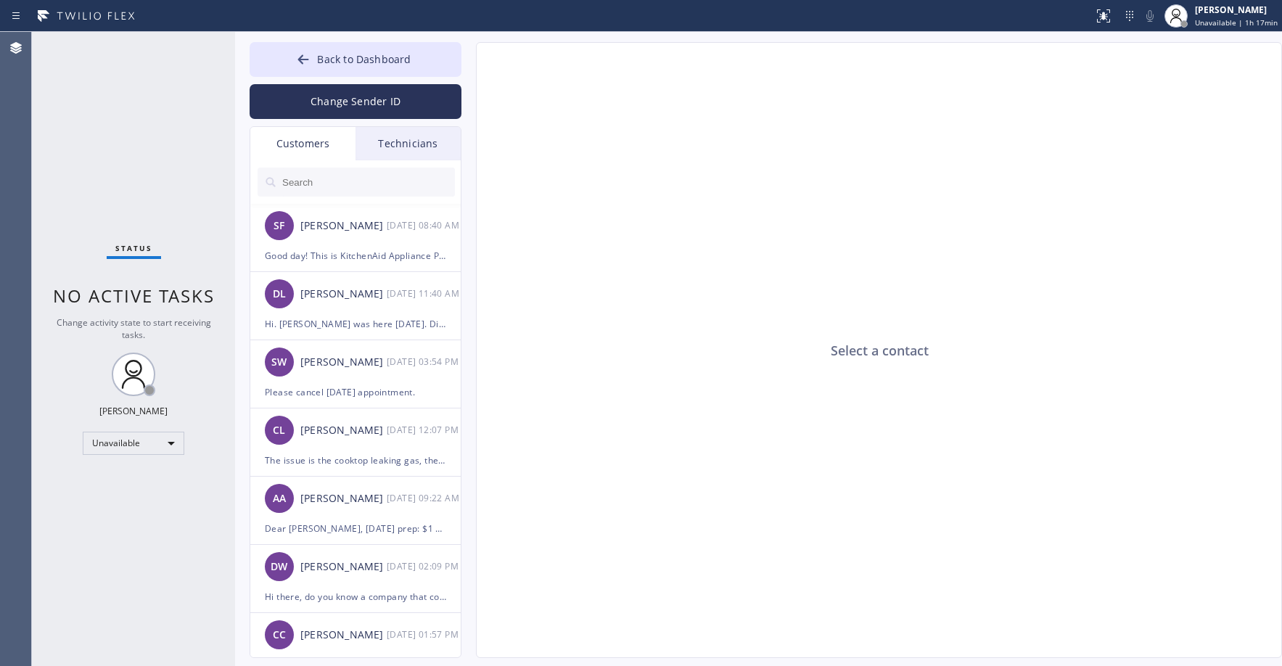
click at [327, 184] on input "text" at bounding box center [368, 182] width 174 height 29
paste input "NRM2MT"
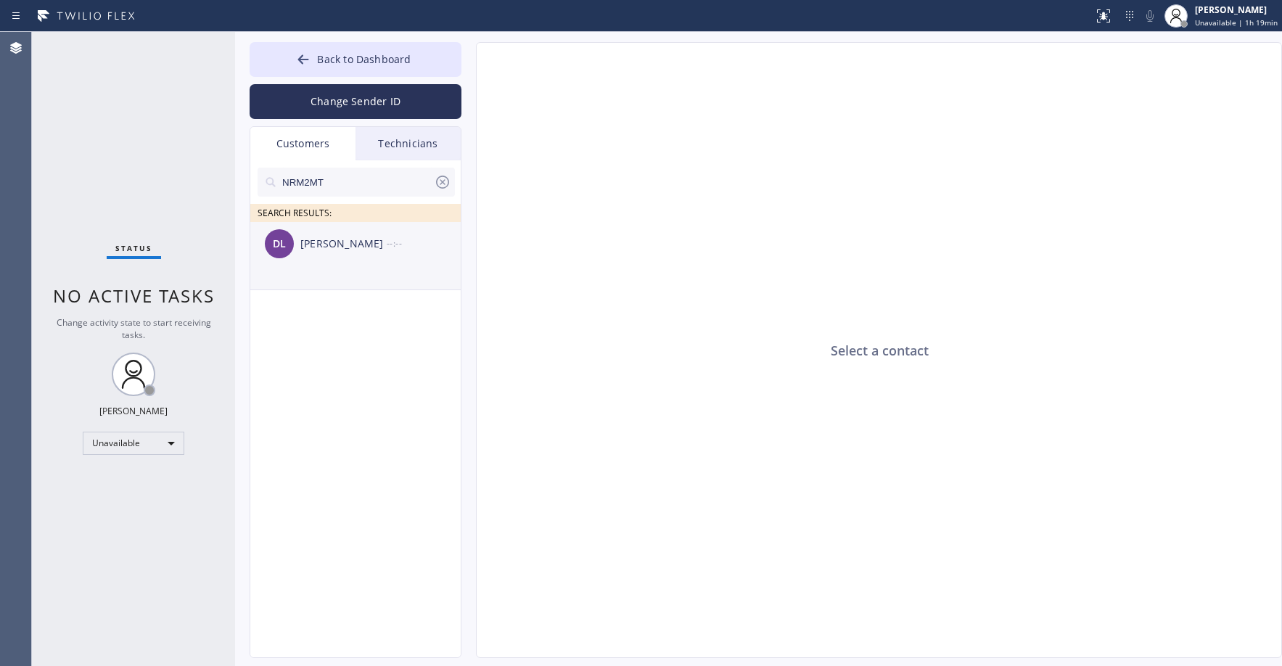
type input "NRM2MT"
click at [326, 261] on div "DL [PERSON_NAME] --:--" at bounding box center [356, 244] width 212 height 44
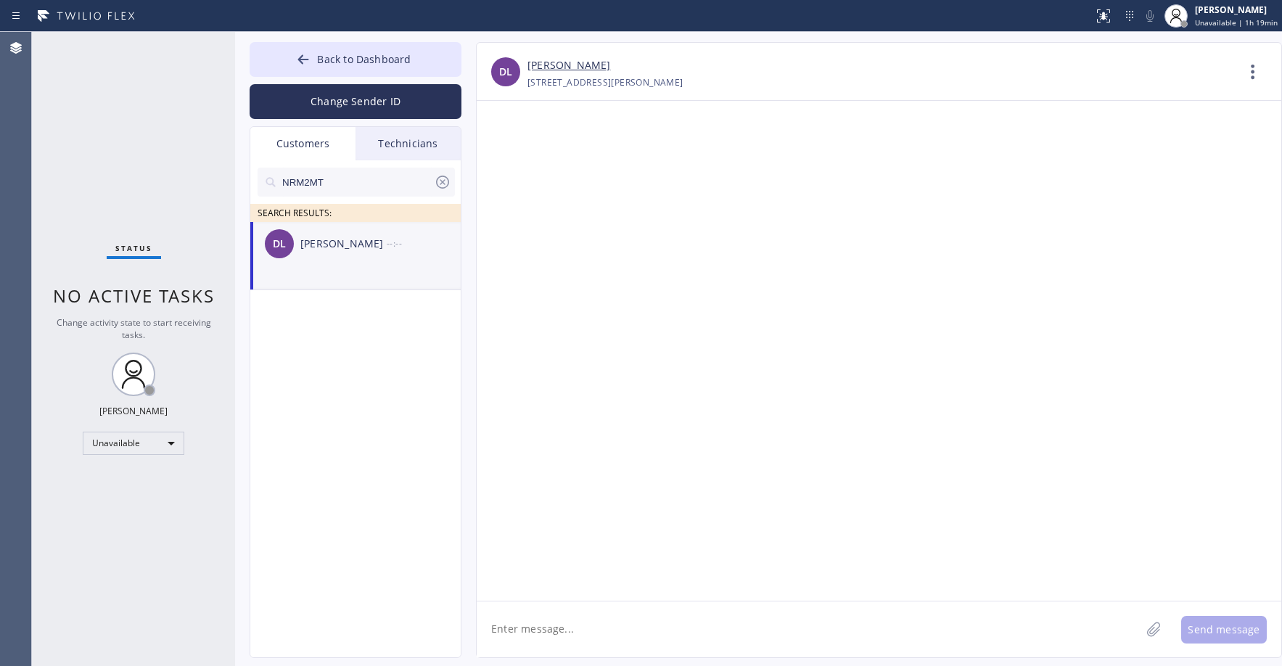
click at [537, 631] on textarea at bounding box center [809, 630] width 664 height 56
paste textarea "Good day! This is the appliance repair company you recently contacted. Unfortun…"
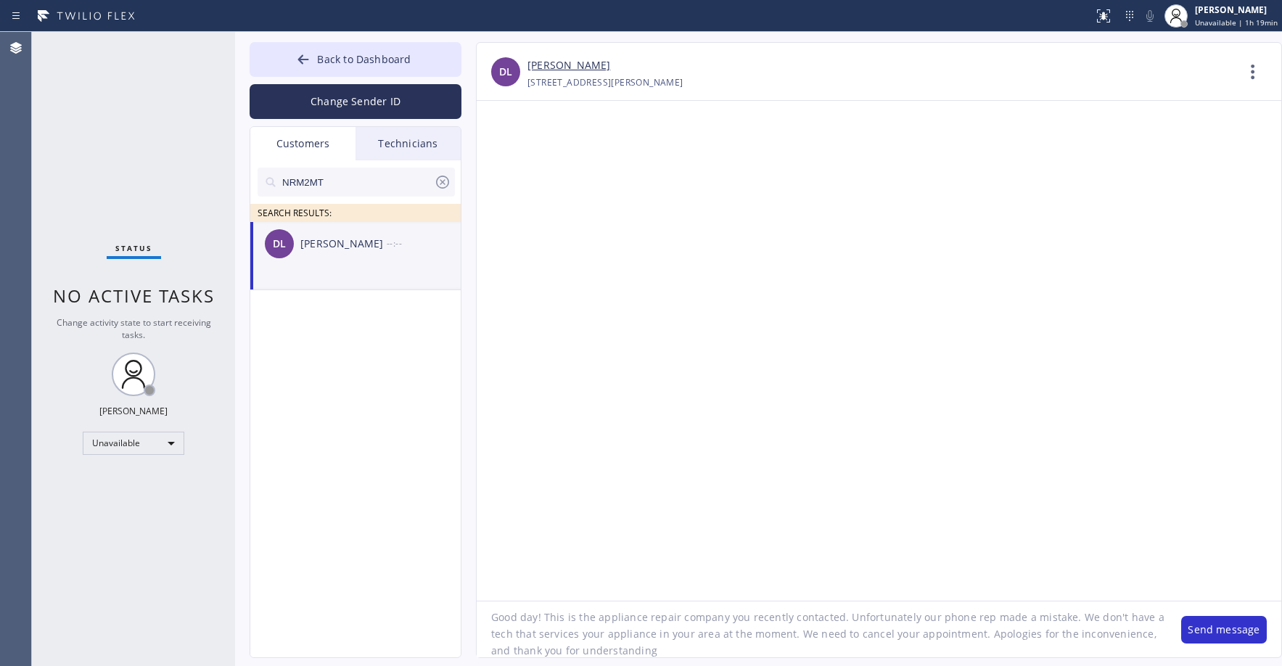
scroll to position [14, 0]
drag, startPoint x: 652, startPoint y: 634, endPoint x: 580, endPoint y: 636, distance: 72.6
click at [580, 636] on textarea "Good day! This is the appliance repair company you recently contacted. Unfortun…" at bounding box center [822, 630] width 690 height 56
click at [930, 633] on textarea "Good day! This is the appliance repair company you recently contacted. Unfortun…" at bounding box center [822, 630] width 690 height 56
type textarea "Good day! This is the appliance repair company you recently contacted. Unfortun…"
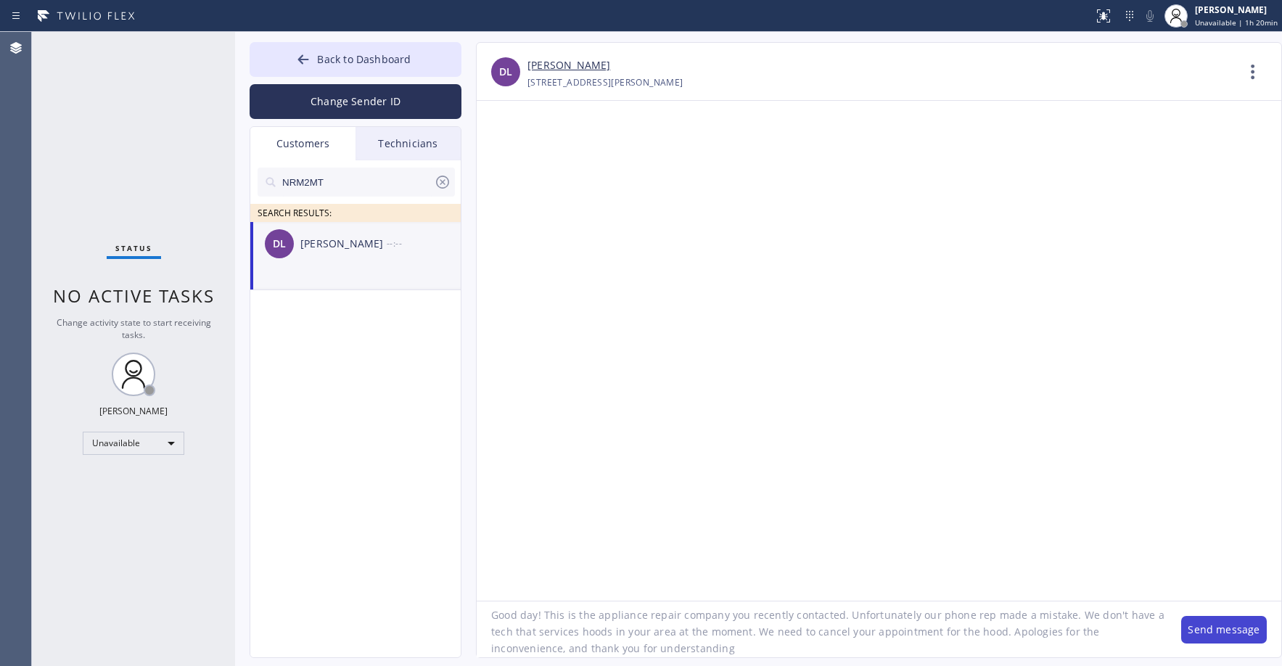
click at [1208, 627] on button "Send message" at bounding box center [1225, 630] width 86 height 28
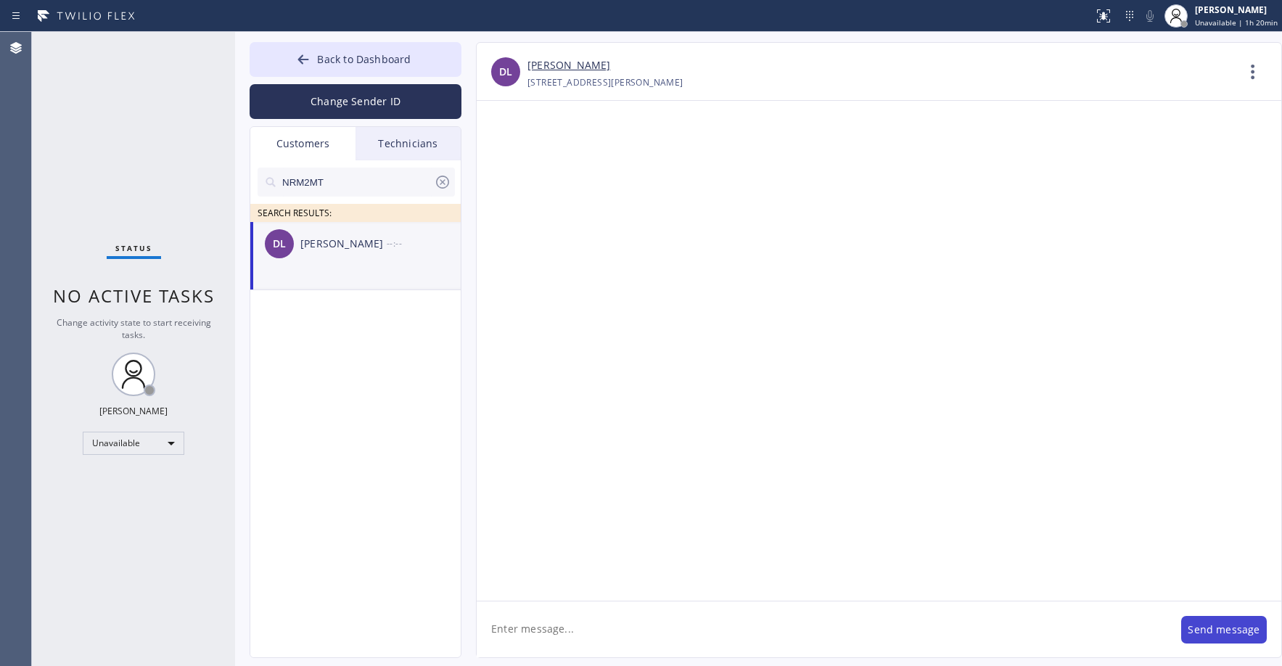
scroll to position [0, 0]
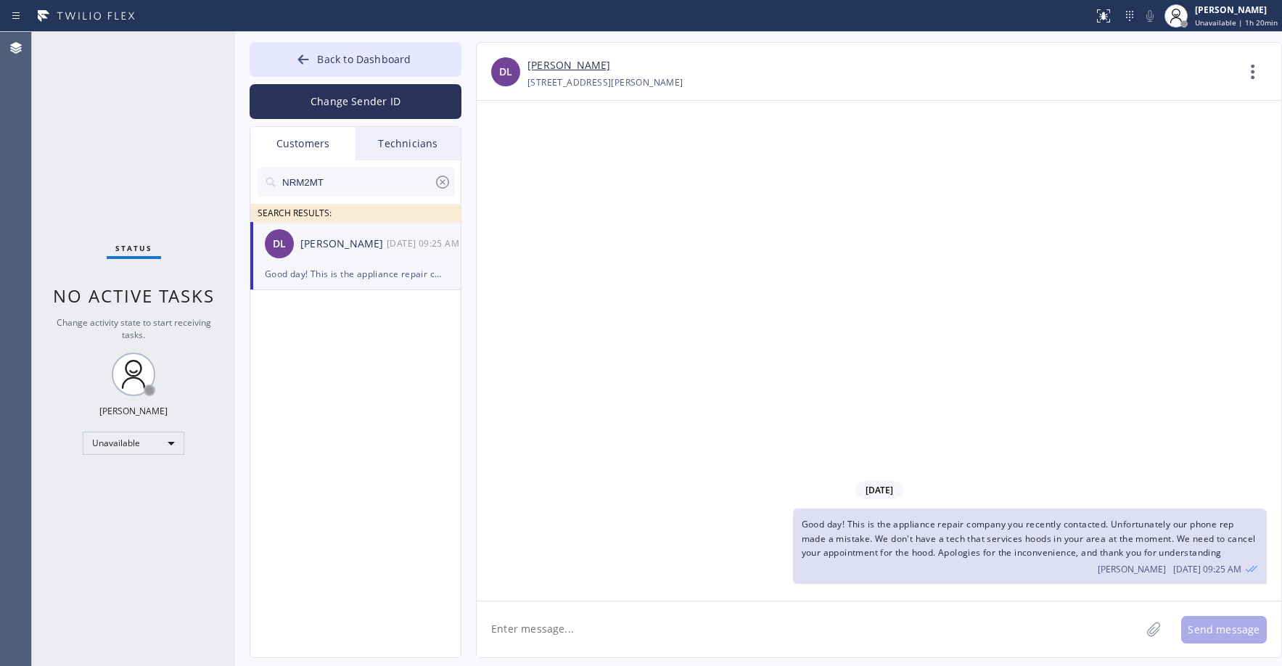
drag, startPoint x: 126, startPoint y: 107, endPoint x: 125, endPoint y: 253, distance: 145.2
click at [126, 112] on div "Status No active tasks Change activity state to start receiving tasks. [PERSON_…" at bounding box center [133, 349] width 203 height 634
click at [346, 63] on span "Back to Dashboard" at bounding box center [364, 59] width 94 height 14
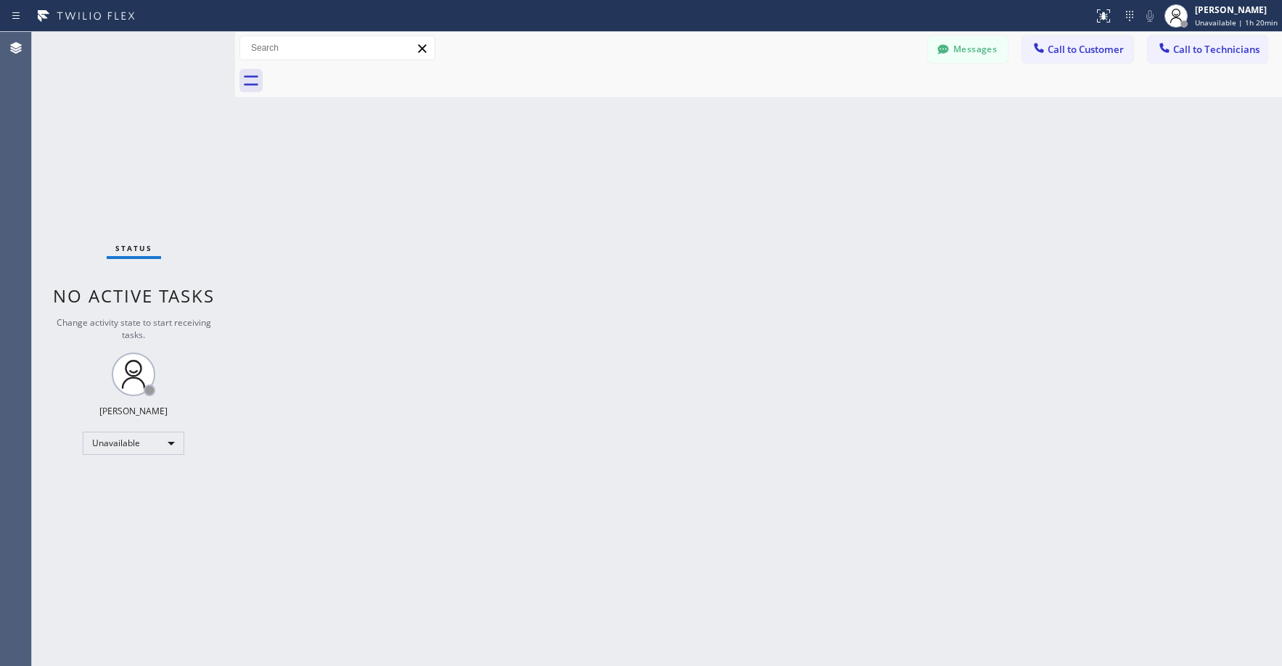
drag, startPoint x: 159, startPoint y: 118, endPoint x: 150, endPoint y: 125, distance: 11.3
click at [154, 121] on div "Status No active tasks Change activity state to start receiving tasks. [PERSON_…" at bounding box center [133, 349] width 203 height 634
click at [124, 104] on div "Status No active tasks Change activity state to start receiving tasks. [PERSON_…" at bounding box center [133, 349] width 203 height 634
drag, startPoint x: 136, startPoint y: 139, endPoint x: 57, endPoint y: 565, distance: 433.2
click at [136, 145] on div "Status No active tasks Change activity state to start receiving tasks. [PERSON_…" at bounding box center [133, 349] width 203 height 634
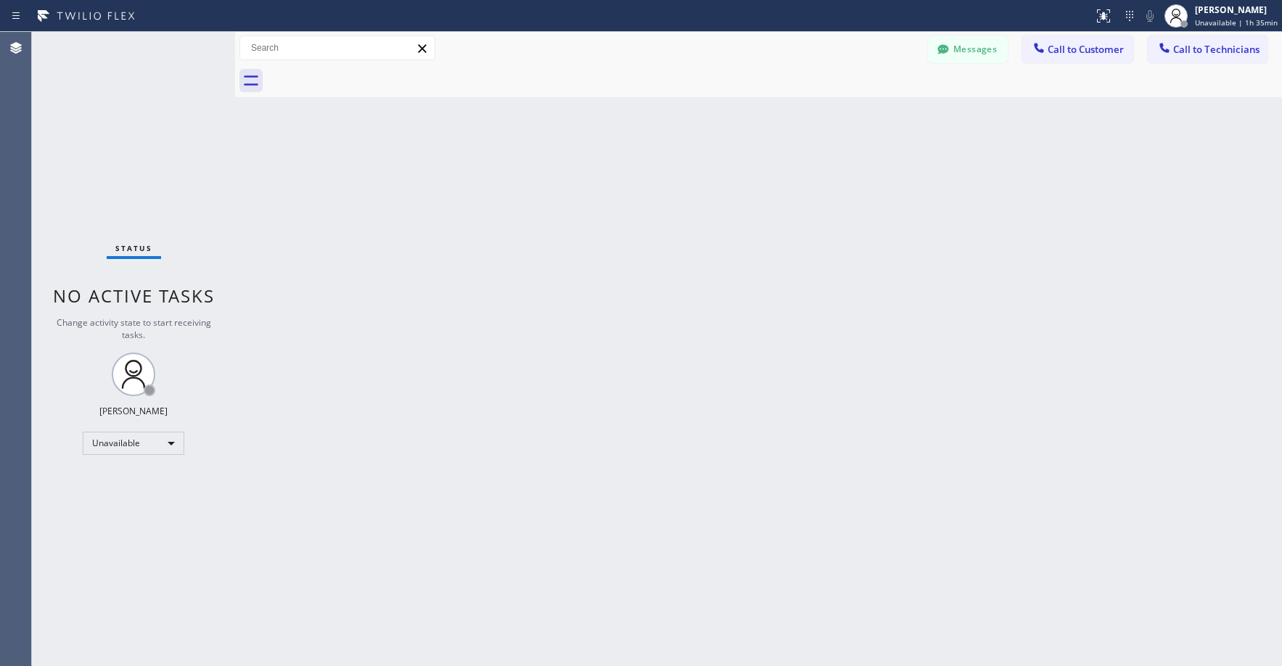
drag, startPoint x: 142, startPoint y: 117, endPoint x: 826, endPoint y: 123, distance: 683.7
click at [145, 118] on div "Status No active tasks Change activity state to start receiving tasks. [PERSON_…" at bounding box center [133, 349] width 203 height 634
click at [1205, 50] on span "Call to Technicians" at bounding box center [1217, 49] width 86 height 13
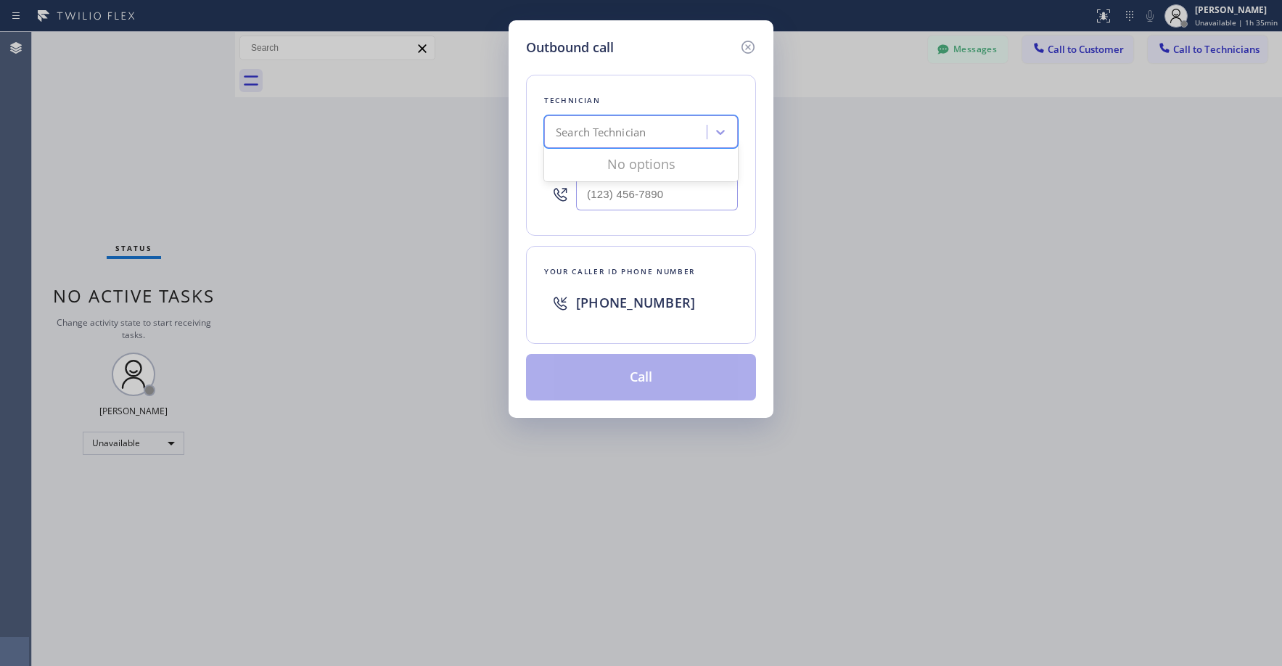
click at [629, 120] on div "Search Technician" at bounding box center [628, 132] width 158 height 25
type input "d"
type input "sf [PERSON_NAME]"
click at [616, 160] on div "[PERSON_NAME]" at bounding box center [641, 163] width 194 height 26
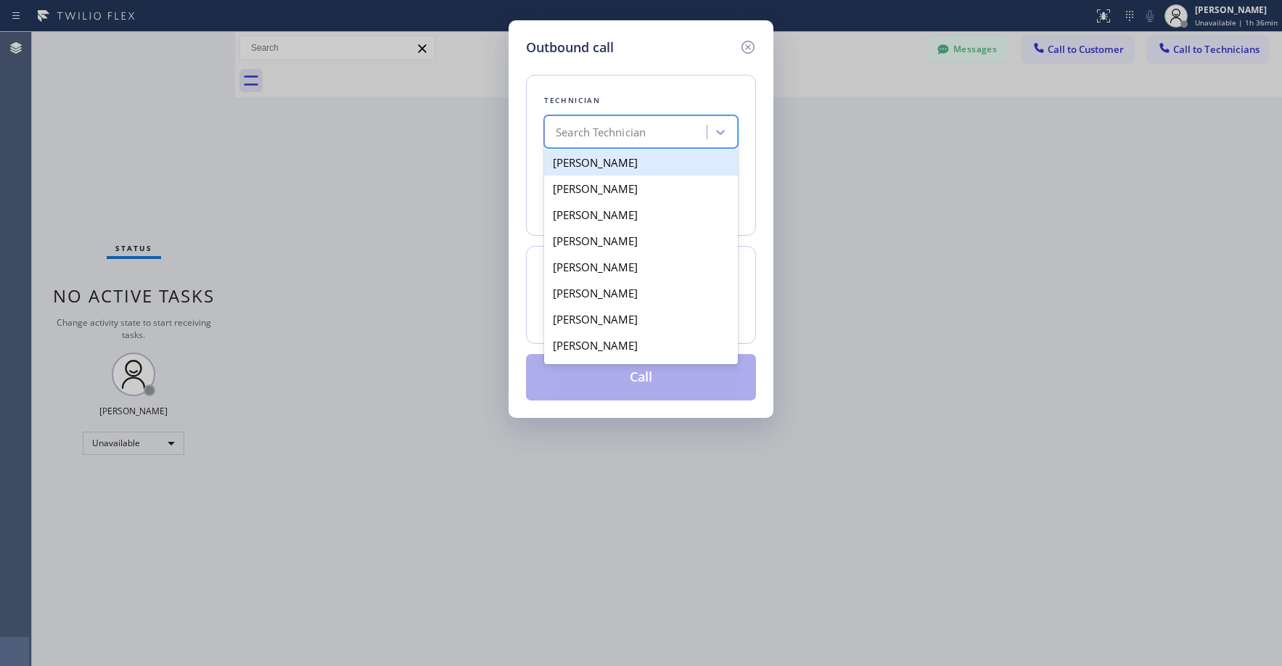
click at [590, 133] on div "Search Technician" at bounding box center [601, 132] width 90 height 17
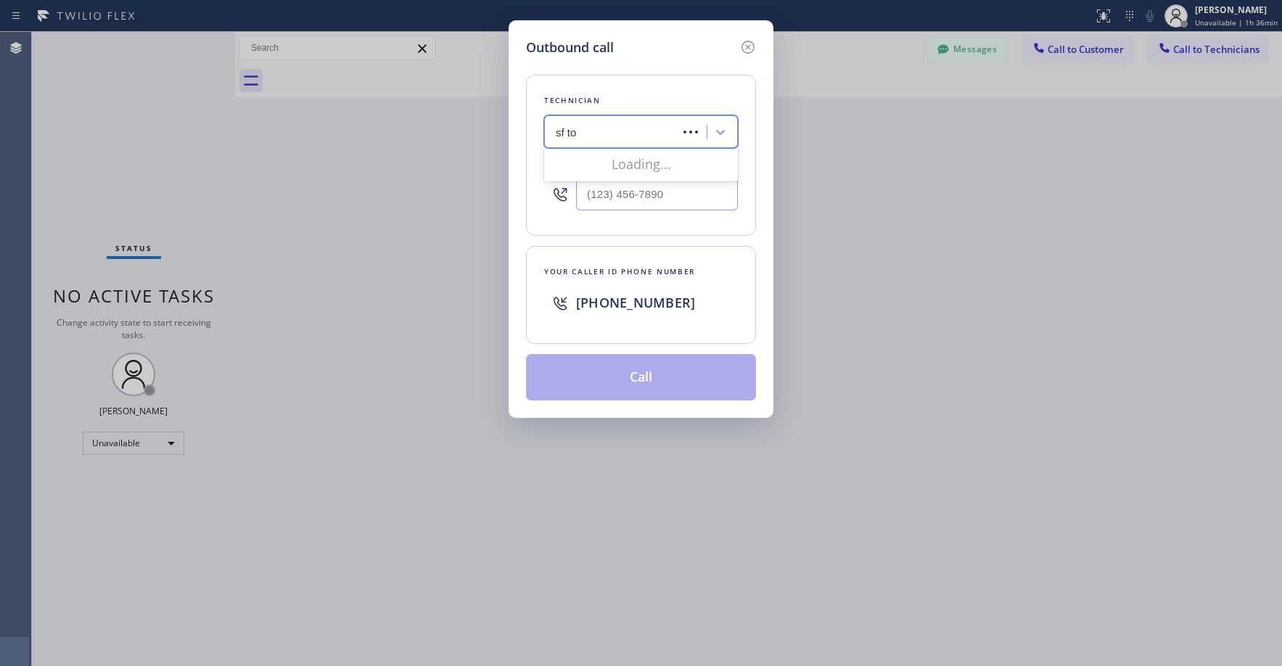
type input "sf [PERSON_NAME]"
click at [602, 162] on div "[PERSON_NAME]" at bounding box center [641, 163] width 194 height 26
type input "[PHONE_NUMBER]"
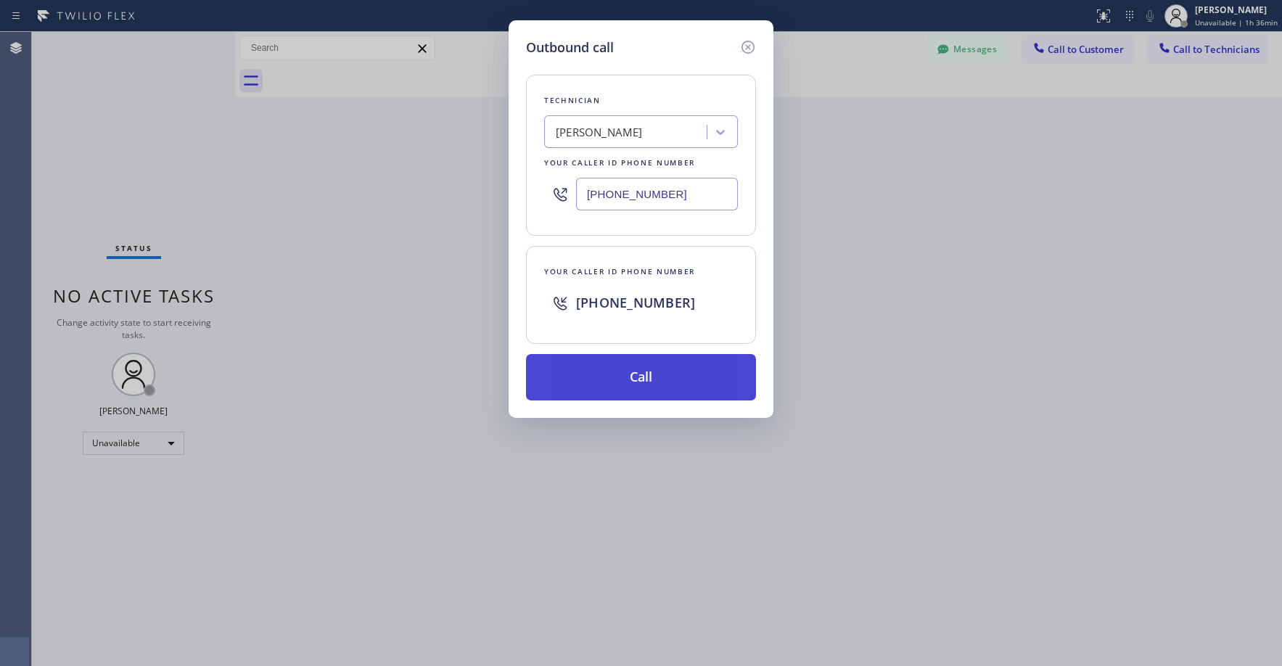
click at [675, 376] on button "Call" at bounding box center [641, 377] width 230 height 46
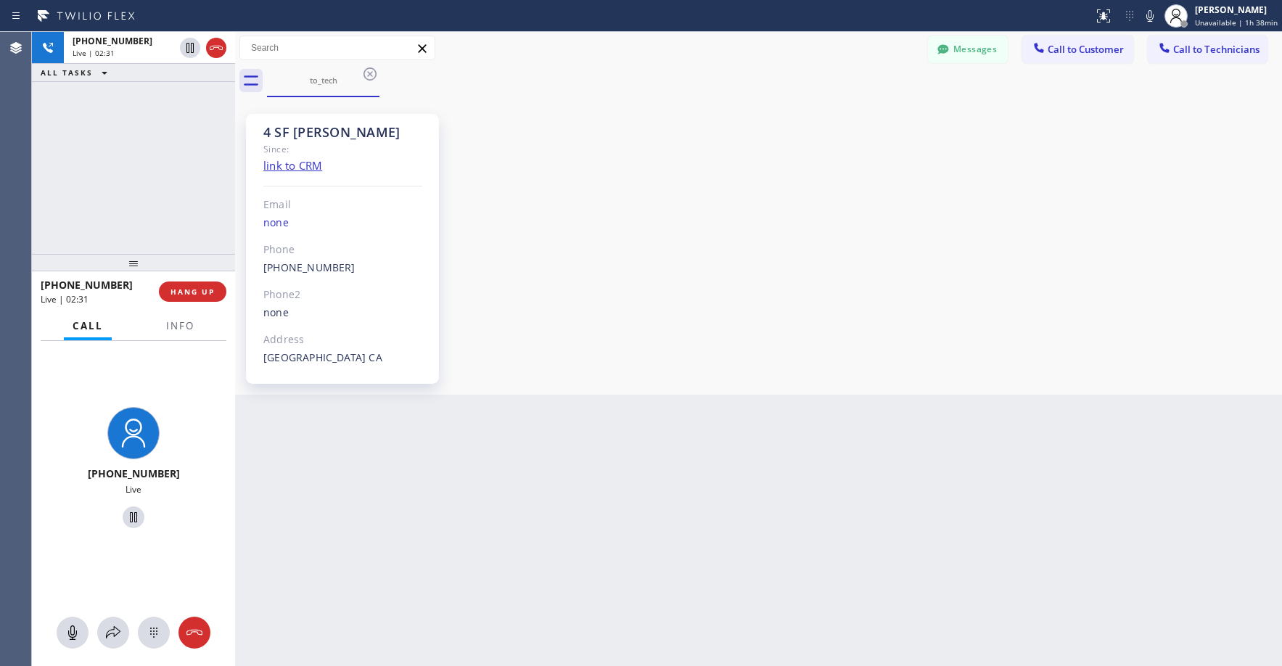
click at [142, 142] on div "[PHONE_NUMBER] Live | 02:31 ALL TASKS ALL TASKS ACTIVE TASKS TASKS IN WRAP UP" at bounding box center [133, 143] width 203 height 222
click at [161, 153] on div "[PHONE_NUMBER] Live | 03:40 ALL TASKS ALL TASKS ACTIVE TASKS TASKS IN WRAP UP" at bounding box center [133, 143] width 203 height 222
drag, startPoint x: 158, startPoint y: 180, endPoint x: 150, endPoint y: 228, distance: 48.6
click at [158, 181] on div "[PHONE_NUMBER] Live | 09:22 ALL TASKS ALL TASKS ACTIVE TASKS TASKS IN WRAP UP" at bounding box center [133, 143] width 203 height 222
click at [115, 172] on div "[PHONE_NUMBER] Live | 16:37 ALL TASKS ALL TASKS ACTIVE TASKS TASKS IN WRAP UP" at bounding box center [133, 143] width 203 height 222
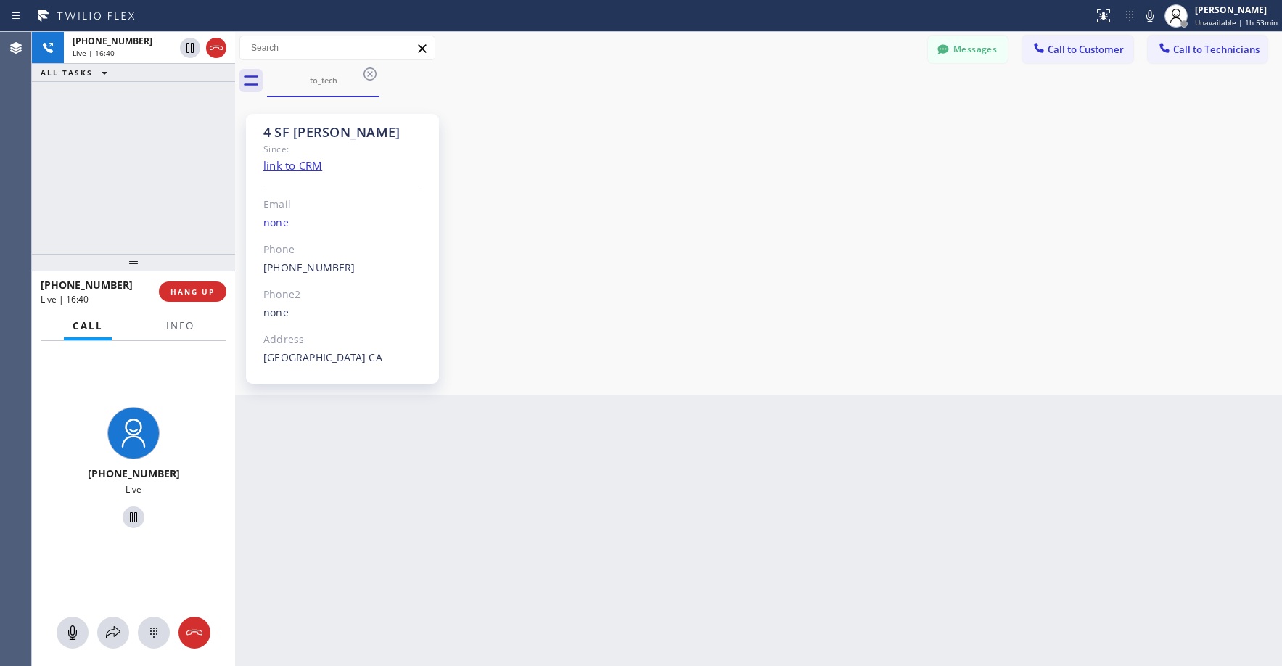
click at [380, 472] on div "Back to Dashboard Change Sender ID Customers Technicians NRM2MT SEARCH RESULTS:…" at bounding box center [758, 349] width 1047 height 634
click at [145, 192] on div "[PHONE_NUMBER] Live | 16:41 ALL TASKS ALL TASKS ACTIVE TASKS TASKS IN WRAP UP" at bounding box center [133, 143] width 203 height 222
click at [505, 444] on div "Back to Dashboard Change Sender ID Customers Technicians NRM2MT SEARCH RESULTS:…" at bounding box center [758, 349] width 1047 height 634
click at [149, 159] on div "[PHONE_NUMBER] Live | 16:45 ALL TASKS ALL TASKS ACTIVE TASKS TASKS IN WRAP UP" at bounding box center [133, 143] width 203 height 222
click at [107, 142] on div "[PHONE_NUMBER] Live | 16:56 ALL TASKS ALL TASKS ACTIVE TASKS TASKS IN WRAP UP" at bounding box center [133, 143] width 203 height 222
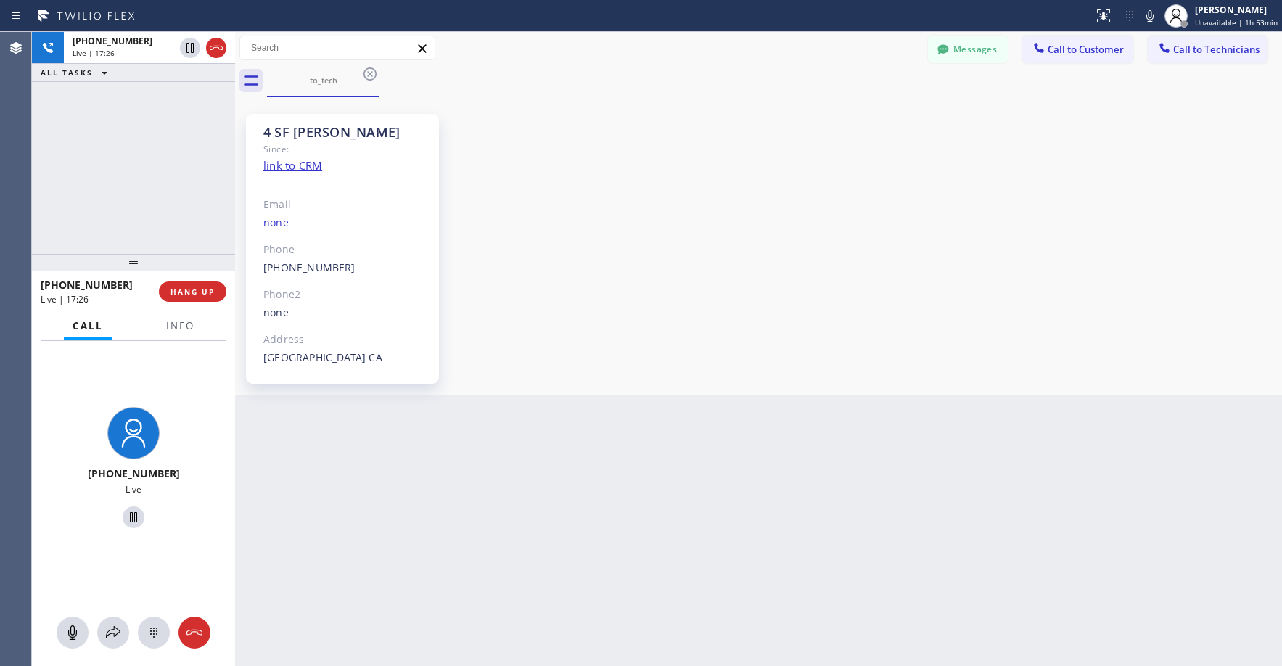
click at [93, 115] on div "[PHONE_NUMBER] Live | 17:26 ALL TASKS ALL TASKS ACTIVE TASKS TASKS IN WRAP UP" at bounding box center [133, 143] width 203 height 222
click at [102, 147] on div "[PHONE_NUMBER] Live | 17:31 ALL TASKS ALL TASKS ACTIVE TASKS TASKS IN WRAP UP" at bounding box center [133, 143] width 203 height 222
click at [102, 147] on div "[PHONE_NUMBER] Live | 17:38 ALL TASKS ALL TASKS ACTIVE TASKS TASKS IN WRAP UP" at bounding box center [133, 143] width 203 height 222
click at [155, 204] on div "[PHONE_NUMBER] Live | 17:40 ALL TASKS ALL TASKS ACTIVE TASKS TASKS IN WRAP UP" at bounding box center [133, 143] width 203 height 222
click at [111, 163] on div "[PHONE_NUMBER] Live | 17:48 ALL TASKS ALL TASKS ACTIVE TASKS TASKS IN WRAP UP" at bounding box center [133, 143] width 203 height 222
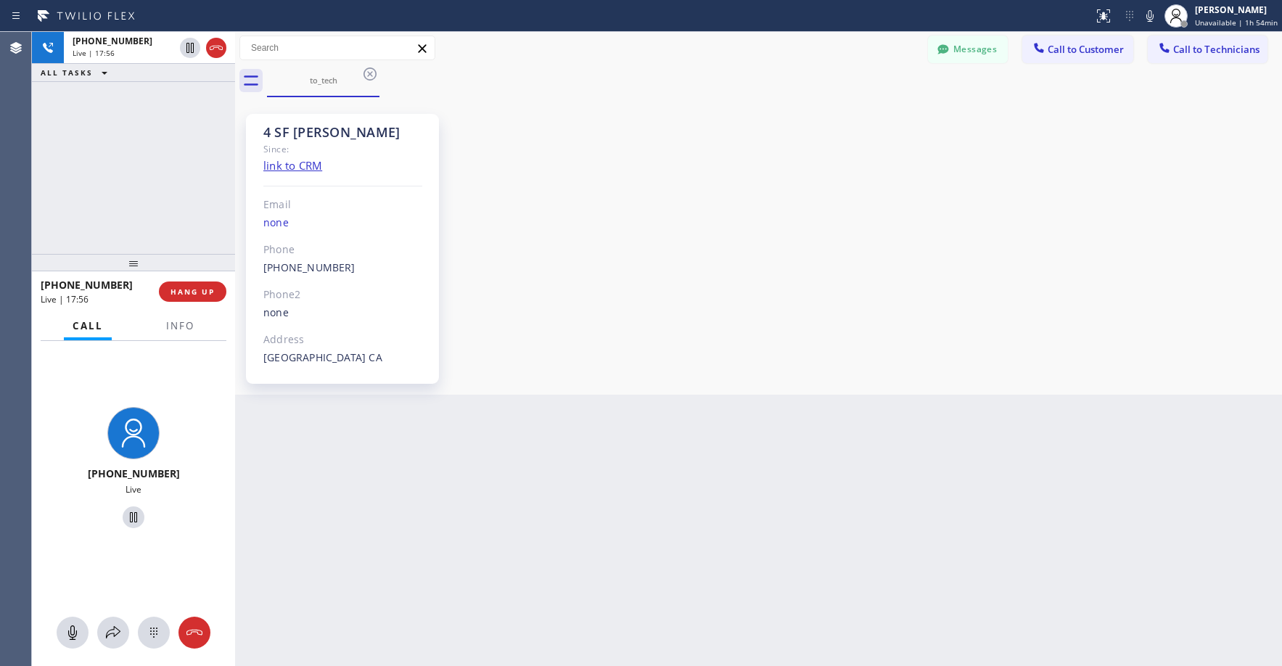
click at [150, 157] on div "[PHONE_NUMBER] Live | 17:56 ALL TASKS ALL TASKS ACTIVE TASKS TASKS IN WRAP UP" at bounding box center [133, 143] width 203 height 222
click at [150, 157] on div "[PHONE_NUMBER] Live | 17:58 ALL TASKS ALL TASKS ACTIVE TASKS TASKS IN WRAP UP" at bounding box center [133, 143] width 203 height 222
click at [143, 154] on div "[PHONE_NUMBER] Live | 18:02 ALL TASKS ALL TASKS ACTIVE TASKS TASKS IN WRAP UP" at bounding box center [133, 143] width 203 height 222
click at [150, 197] on div "[PHONE_NUMBER] Live | 18:19 ALL TASKS ALL TASKS ACTIVE TASKS TASKS IN WRAP UP" at bounding box center [133, 143] width 203 height 222
click at [217, 47] on icon at bounding box center [216, 48] width 13 height 4
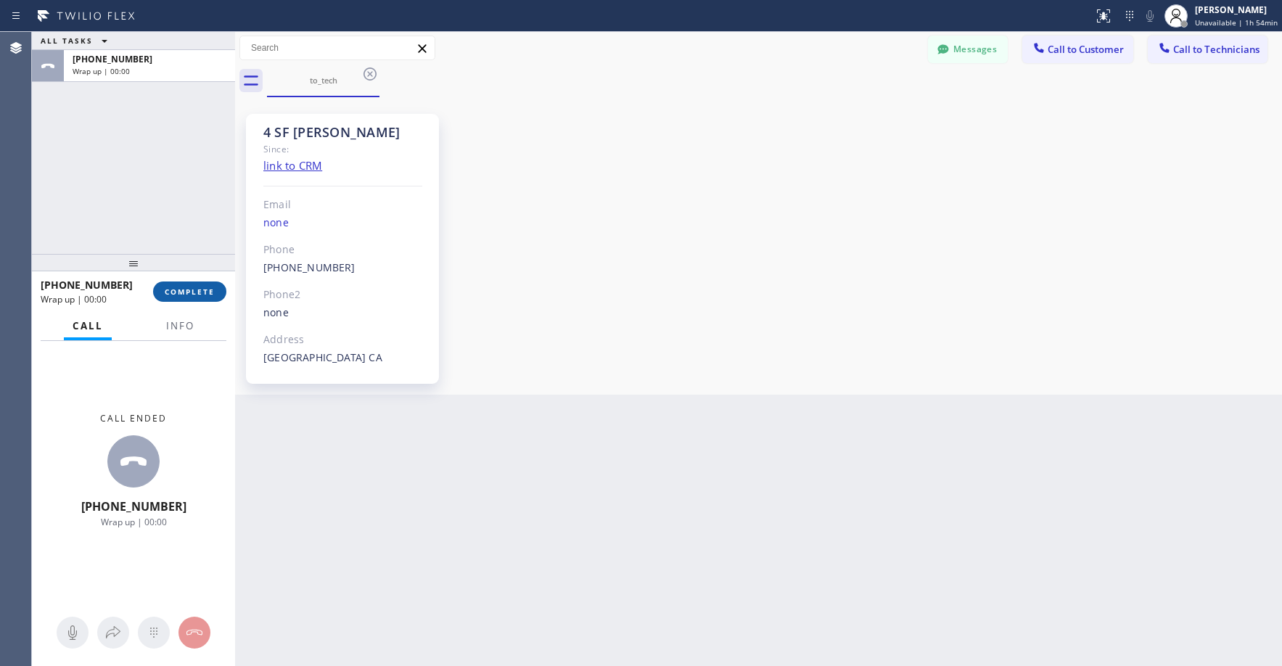
click at [190, 294] on span "COMPLETE" at bounding box center [190, 292] width 50 height 10
click at [147, 90] on div "ALL TASKS ALL TASKS ACTIVE TASKS TASKS IN WRAP UP [PHONE_NUMBER] Wrap up | 04:06" at bounding box center [133, 143] width 203 height 222
click at [187, 282] on button "COMPLETE" at bounding box center [189, 292] width 73 height 20
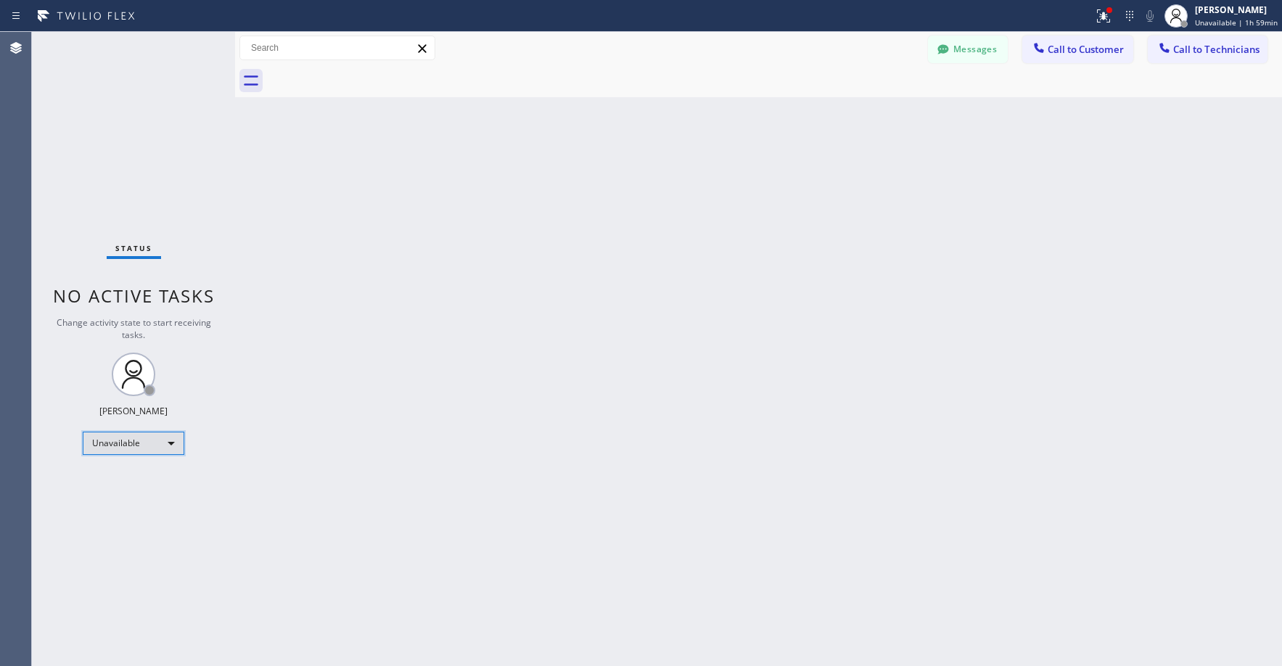
click at [149, 441] on div "Unavailable" at bounding box center [134, 443] width 102 height 23
click at [145, 524] on li "Break" at bounding box center [132, 517] width 99 height 17
click at [136, 158] on div "Status No active tasks Change activity state to start receiving tasks. [PERSON_…" at bounding box center [133, 349] width 203 height 634
click at [138, 437] on div "Break" at bounding box center [134, 443] width 102 height 23
click at [124, 501] on li "Unavailable" at bounding box center [132, 499] width 99 height 17
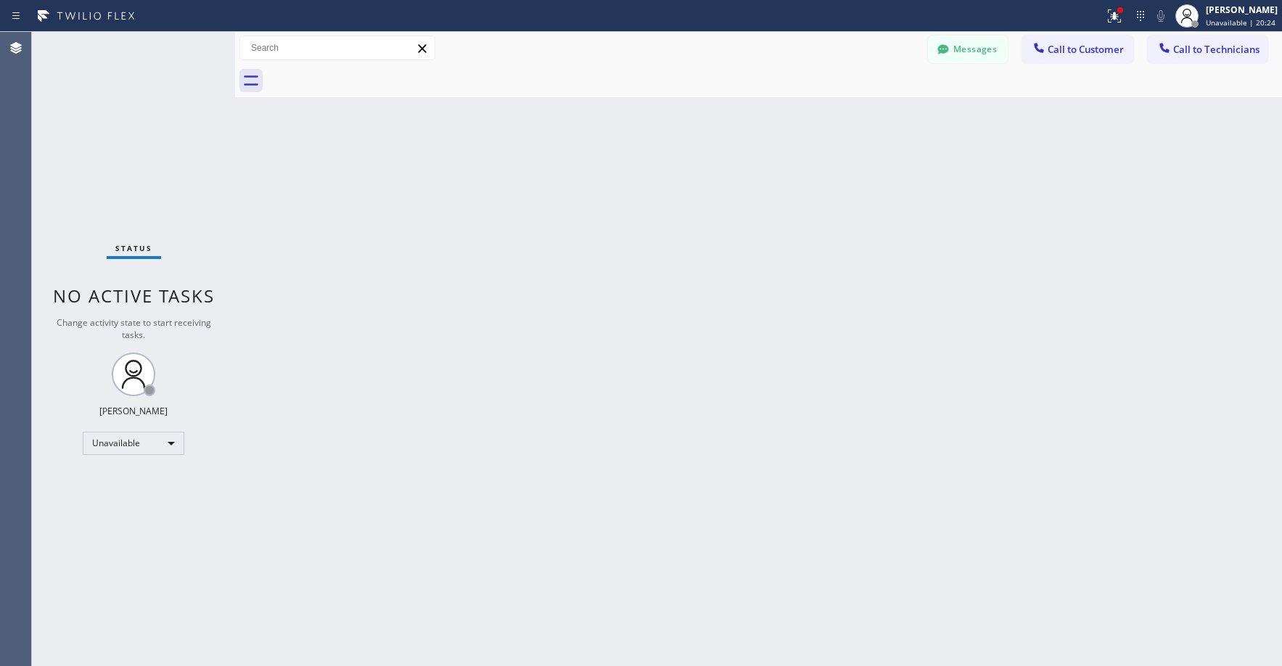
click at [137, 197] on div "Status No active tasks Change activity state to start receiving tasks. [PERSON_…" at bounding box center [133, 349] width 203 height 634
drag, startPoint x: 160, startPoint y: 112, endPoint x: 125, endPoint y: 243, distance: 135.2
click at [154, 118] on div "Status No active tasks Change activity state to start receiving tasks. [PERSON_…" at bounding box center [133, 349] width 203 height 634
click at [107, 143] on div "Status No active tasks Change activity state to start receiving tasks. [PERSON_…" at bounding box center [133, 349] width 203 height 634
drag, startPoint x: 139, startPoint y: 177, endPoint x: 836, endPoint y: 0, distance: 719.6
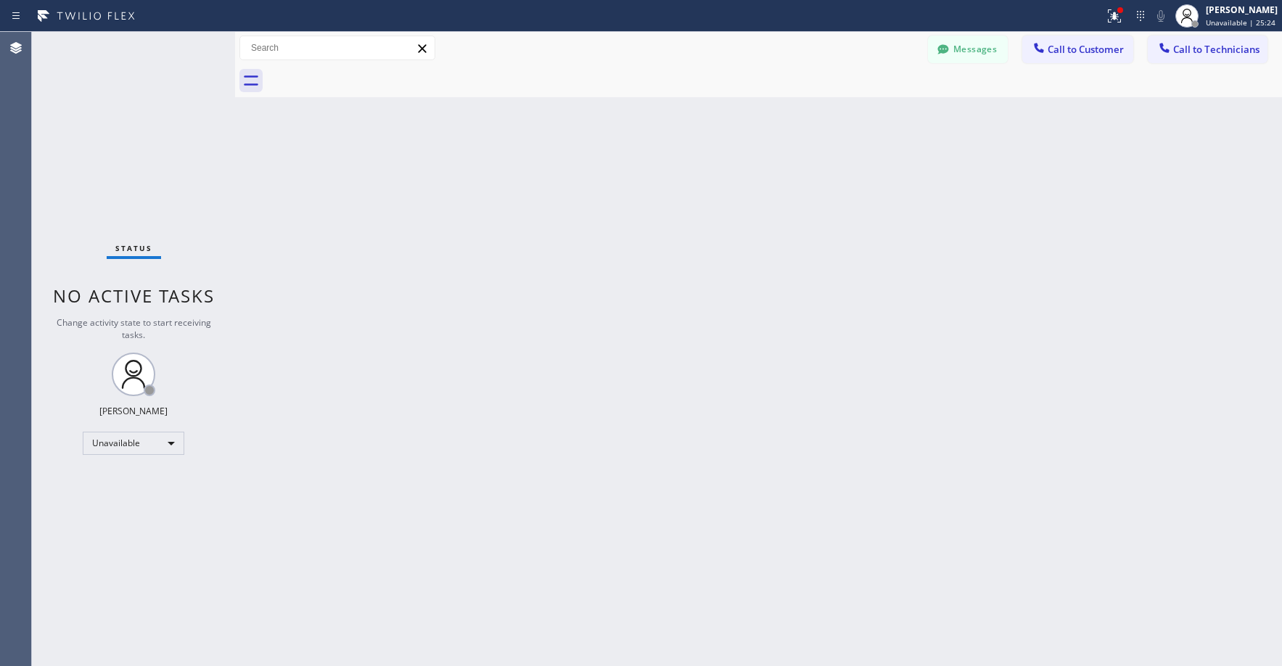
click at [139, 177] on div "Status No active tasks Change activity state to start receiving tasks. [PERSON_…" at bounding box center [133, 349] width 203 height 634
click at [143, 195] on div "Status No active tasks Change activity state to start receiving tasks. [PERSON_…" at bounding box center [133, 349] width 203 height 634
click at [951, 59] on div at bounding box center [943, 50] width 17 height 17
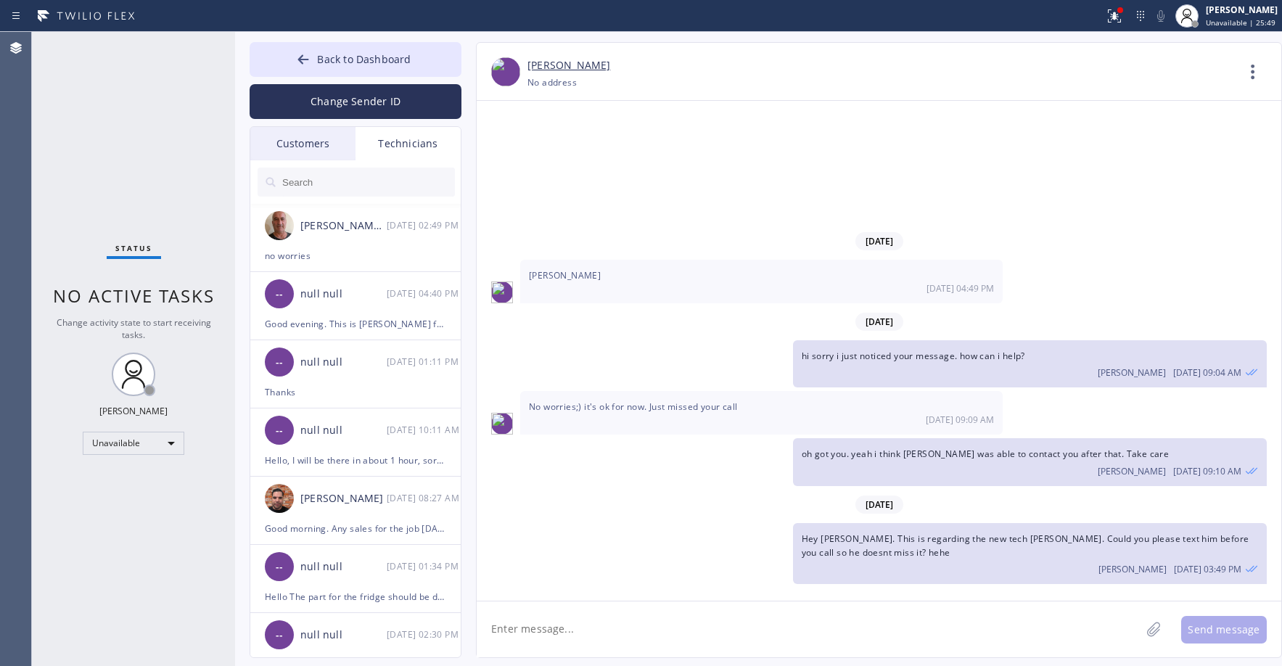
click at [315, 156] on div "Customers" at bounding box center [302, 143] width 105 height 33
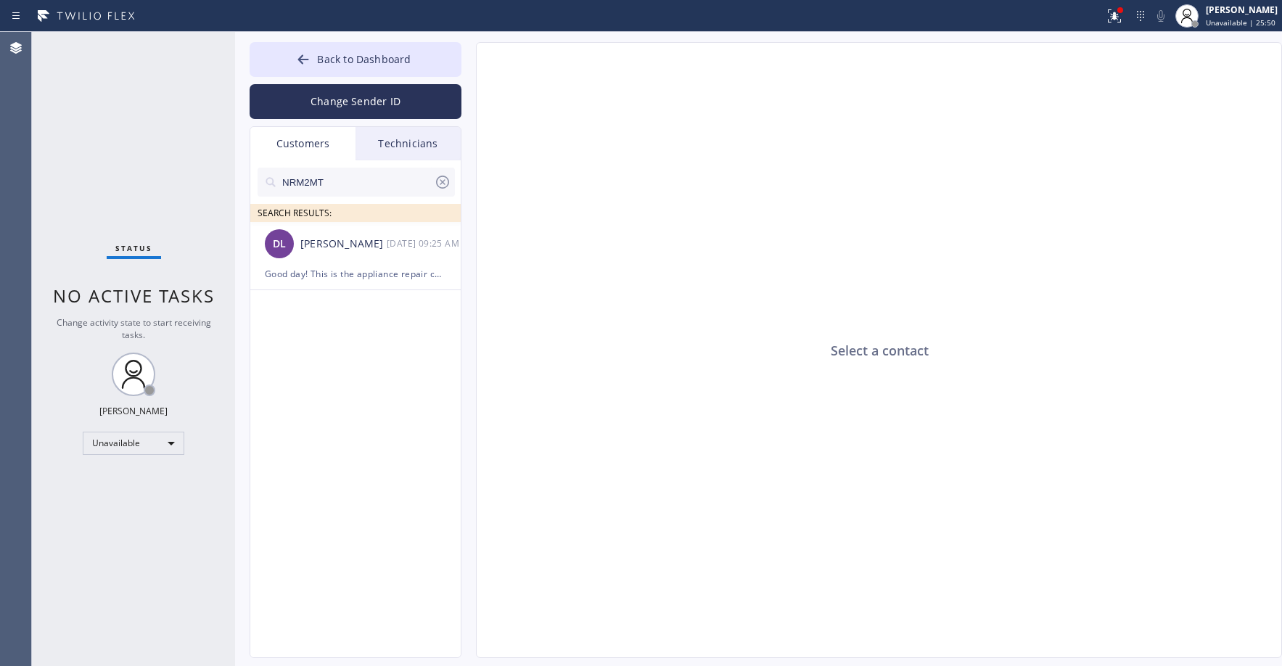
click at [321, 189] on input "NRM2MT" at bounding box center [357, 182] width 153 height 29
click at [327, 187] on input "NRM2MT" at bounding box center [357, 182] width 153 height 29
paste input "7Y6ZTP"
type input "7Y6ZTP"
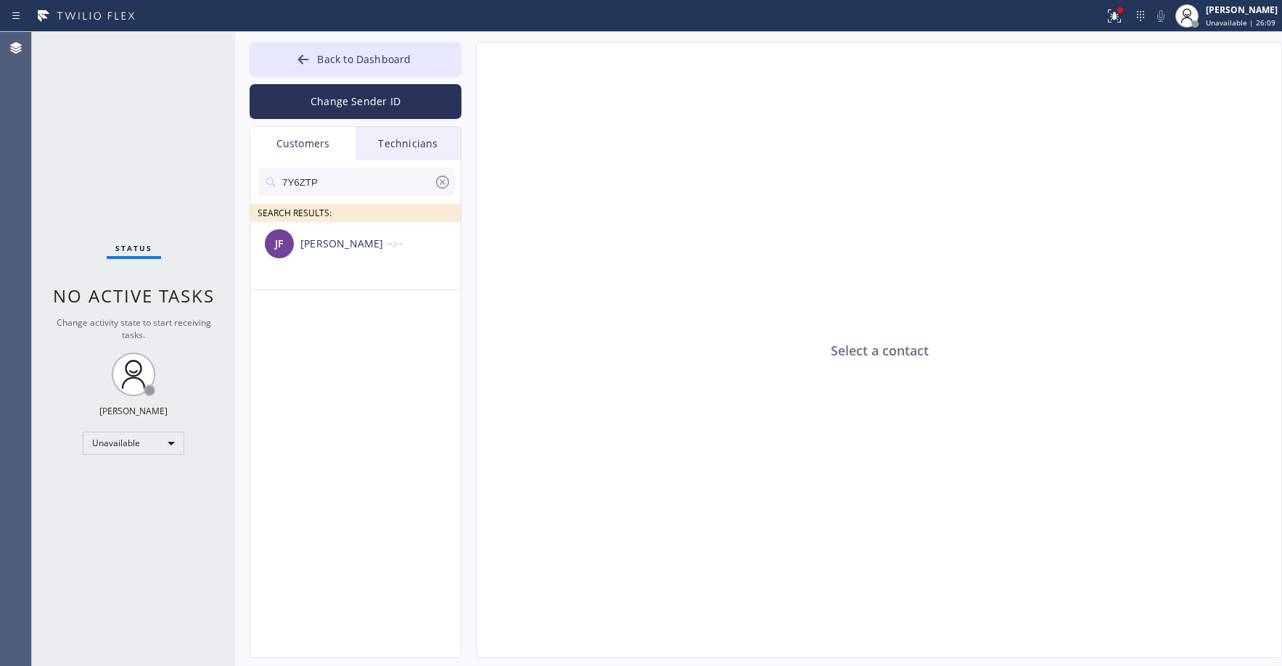
drag, startPoint x: 135, startPoint y: 191, endPoint x: 101, endPoint y: 262, distance: 78.9
click at [135, 195] on div "Status No active tasks Change activity state to start receiving tasks. [PERSON_…" at bounding box center [133, 349] width 203 height 634
click at [326, 266] on li "[PERSON_NAME] [PERSON_NAME] --:--" at bounding box center [356, 256] width 212 height 68
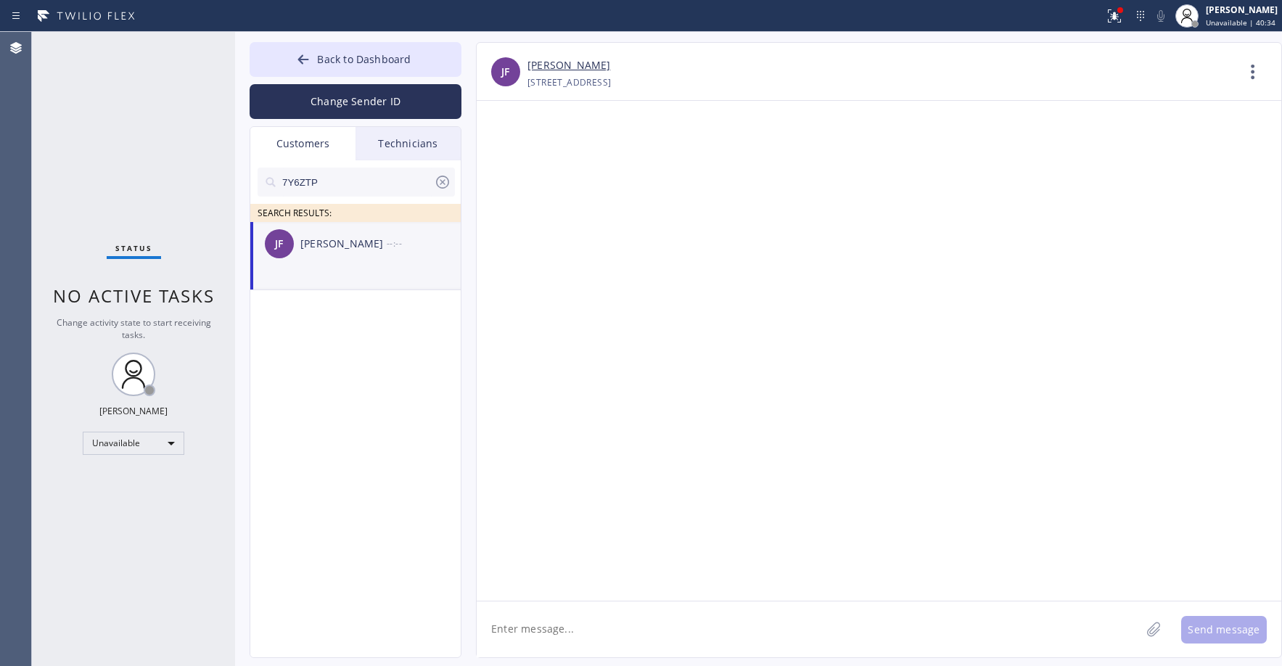
click at [388, 267] on li "[PERSON_NAME] [PERSON_NAME] --:--" at bounding box center [356, 256] width 212 height 68
click at [540, 632] on textarea at bounding box center [809, 630] width 664 height 56
paste textarea "Good day! This is the appliance repair company you recently contacted. Unfortun…"
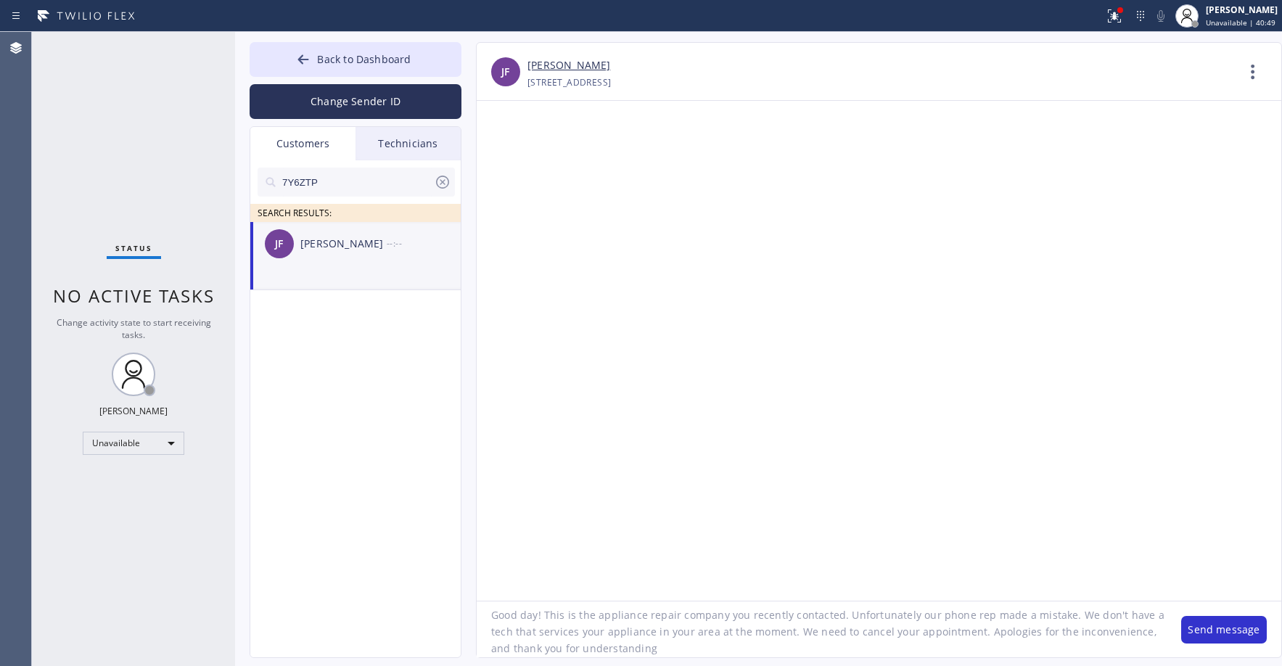
scroll to position [14, 0]
click at [787, 636] on textarea "Good day! This is the appliance repair company you recently contacted. Unfortun…" at bounding box center [822, 630] width 690 height 56
click at [908, 634] on textarea "Good day! This is the appliance repair company you recently contacted. Unfortun…" at bounding box center [822, 630] width 690 height 56
click at [998, 631] on textarea "Good day! This is the appliance repair company you recently contacted. Unfortun…" at bounding box center [822, 630] width 690 height 56
type textarea "Good day! This is the appliance repair company you recently contacted. Unfortun…"
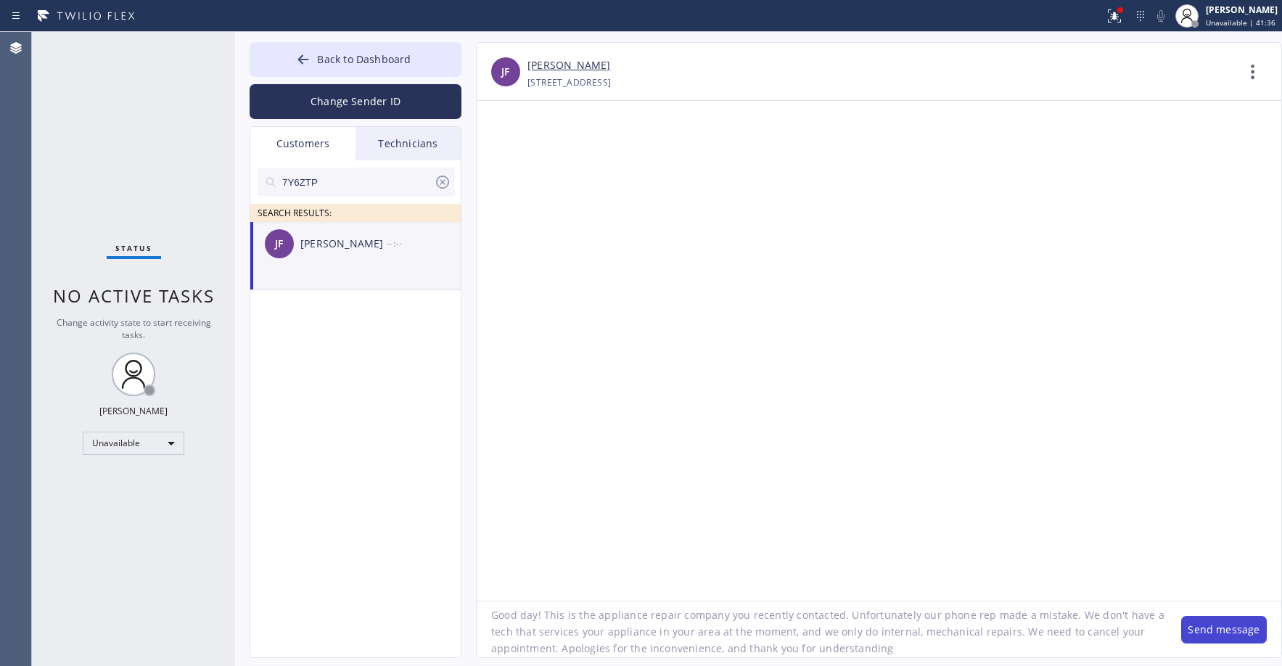
click at [1212, 631] on button "Send message" at bounding box center [1225, 630] width 86 height 28
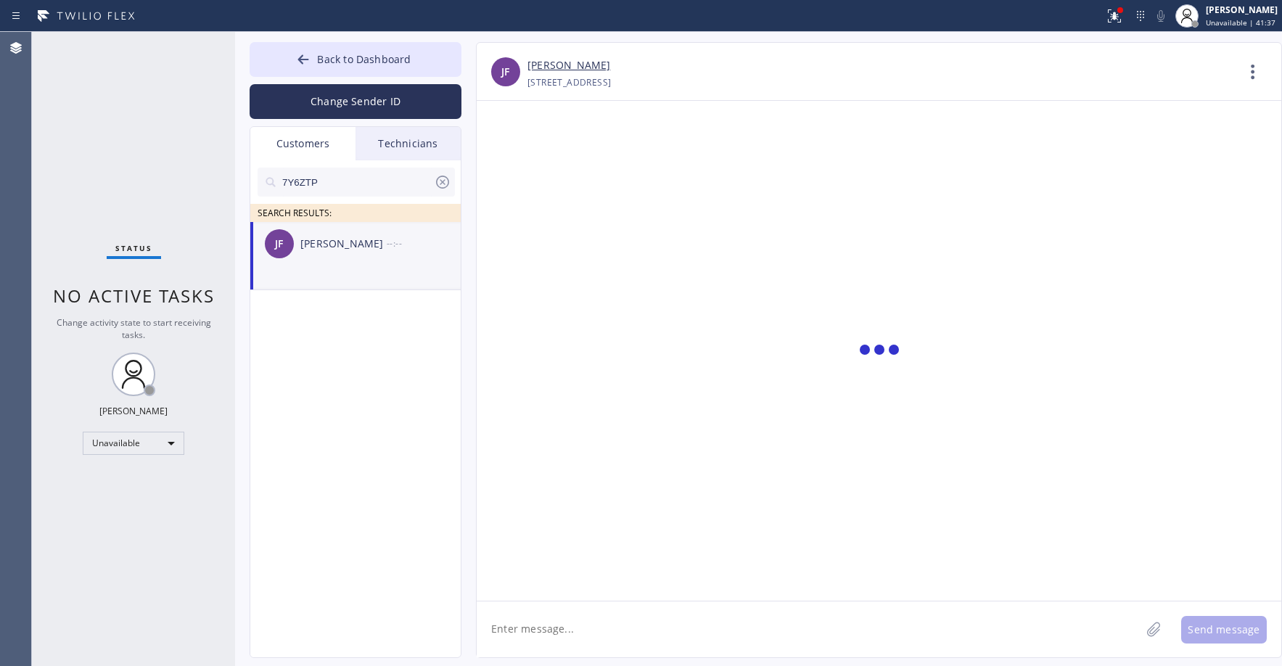
scroll to position [0, 0]
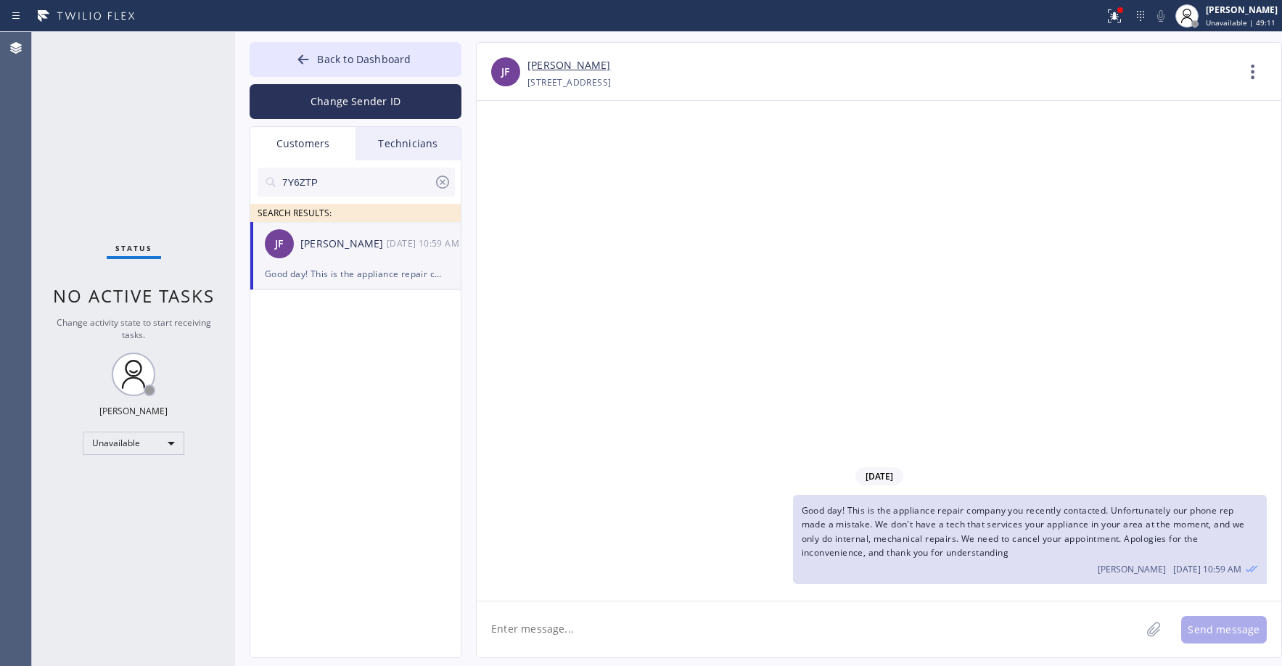
drag, startPoint x: 104, startPoint y: 136, endPoint x: 97, endPoint y: 331, distance: 194.6
click at [104, 139] on div "Status No active tasks Change activity state to start receiving tasks. [PERSON_…" at bounding box center [133, 349] width 203 height 634
click at [373, 57] on span "Back to Dashboard" at bounding box center [364, 59] width 94 height 14
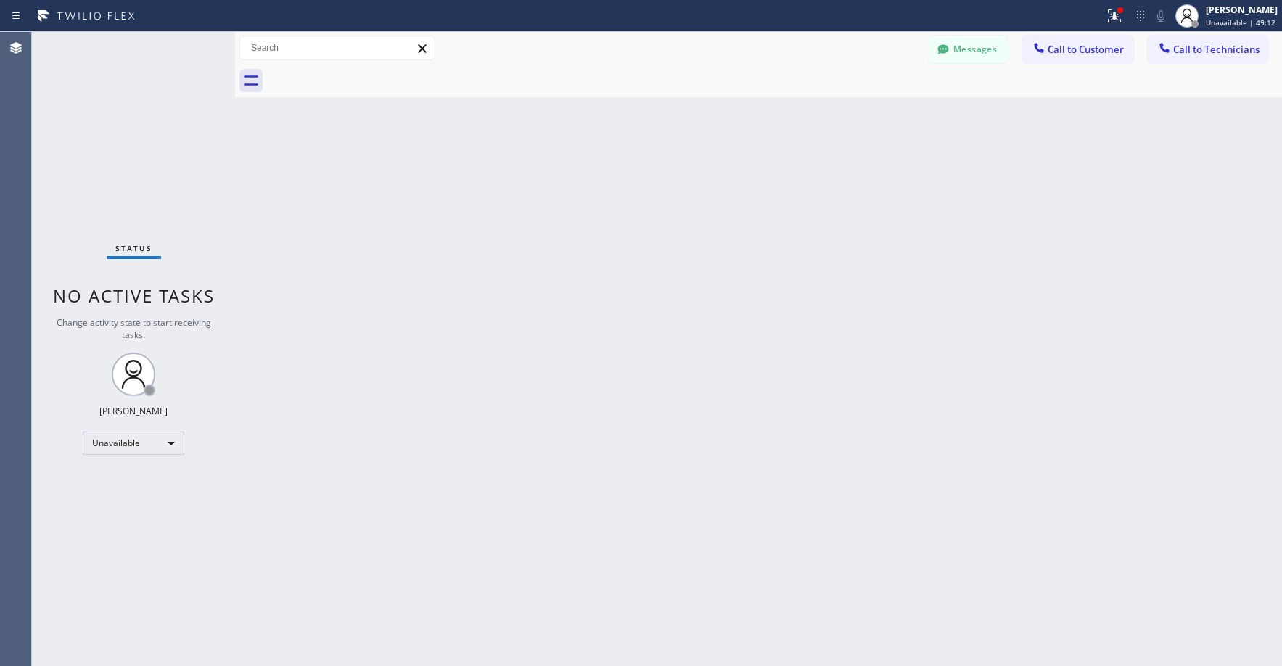
click at [133, 132] on div "Status No active tasks Change activity state to start receiving tasks. [PERSON_…" at bounding box center [133, 349] width 203 height 634
click at [140, 131] on div "Status No active tasks Change activity state to start receiving tasks. [PERSON_…" at bounding box center [133, 349] width 203 height 634
click at [951, 54] on div at bounding box center [943, 50] width 17 height 17
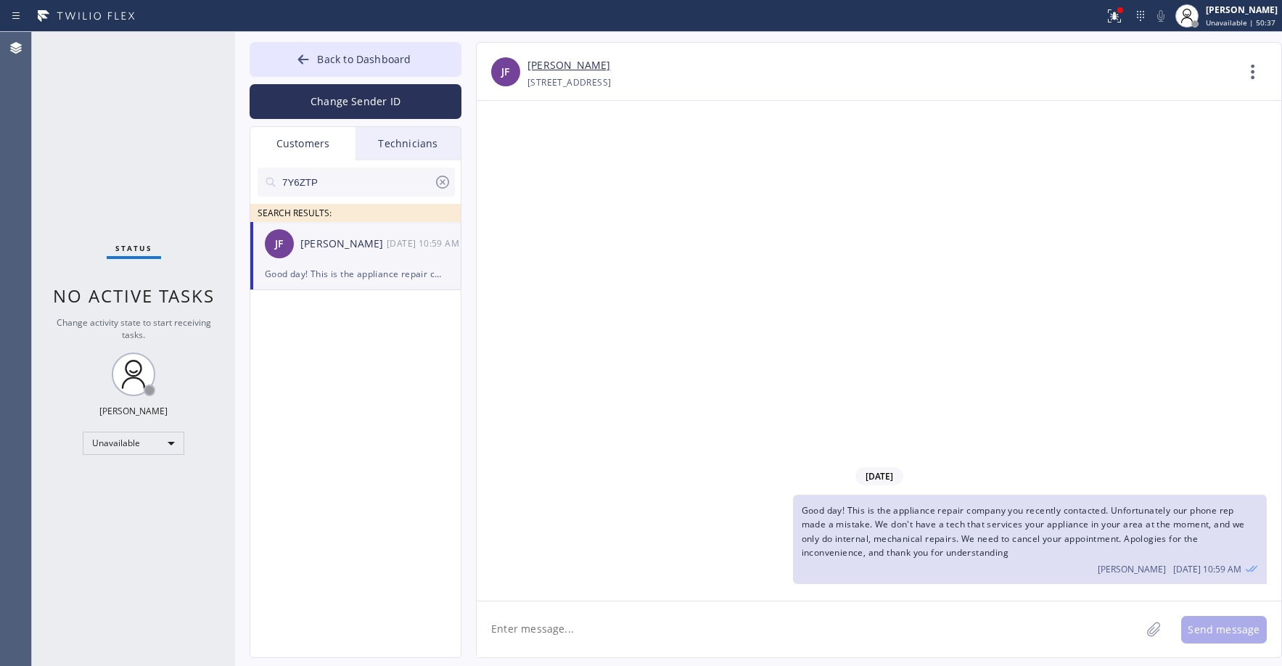
click at [328, 177] on input "7Y6ZTP" at bounding box center [357, 182] width 153 height 29
paste input "9CEIIC"
type input "9CEIIC"
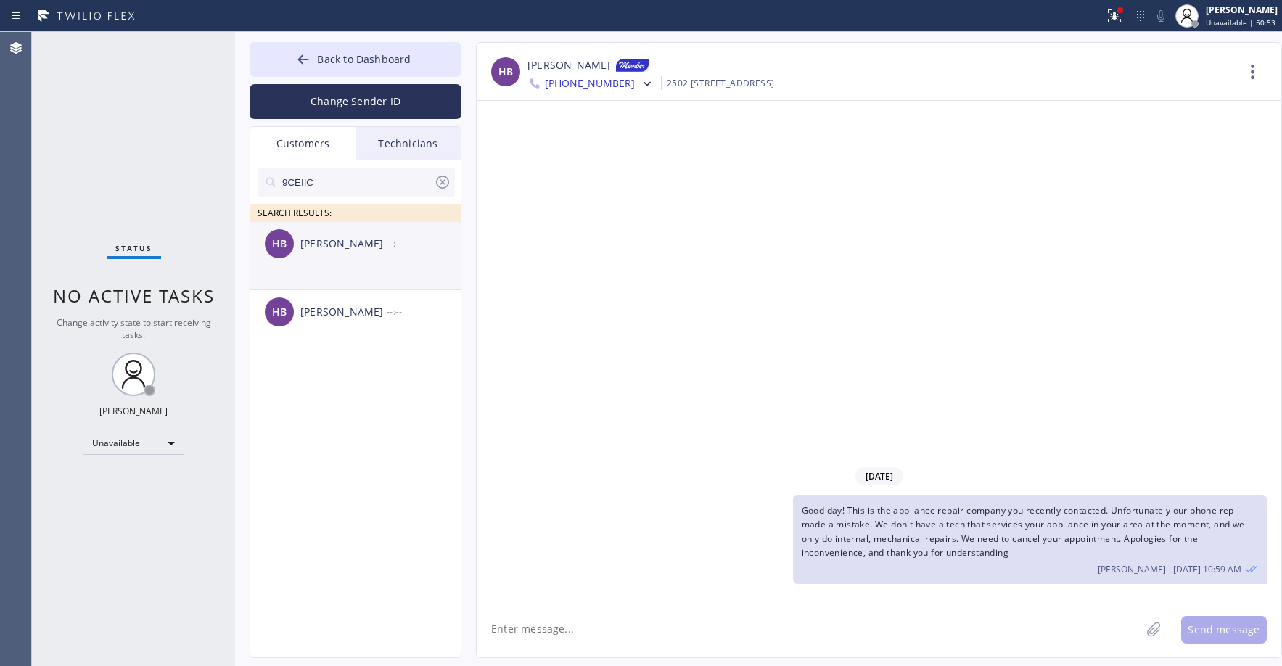
click at [371, 274] on li "HB [PERSON_NAME] --:--" at bounding box center [356, 256] width 212 height 68
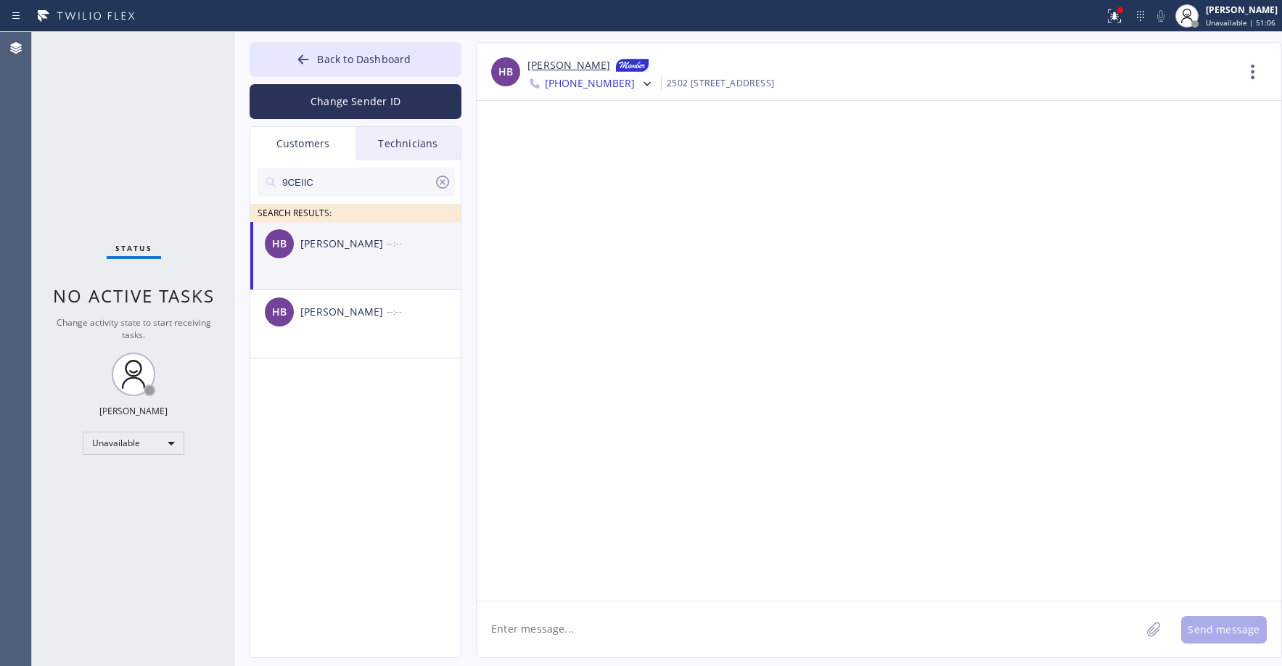
click at [584, 639] on textarea at bounding box center [809, 630] width 664 height 56
paste textarea "Good day! This is the appliance repair company you recently contacted. Unfortun…"
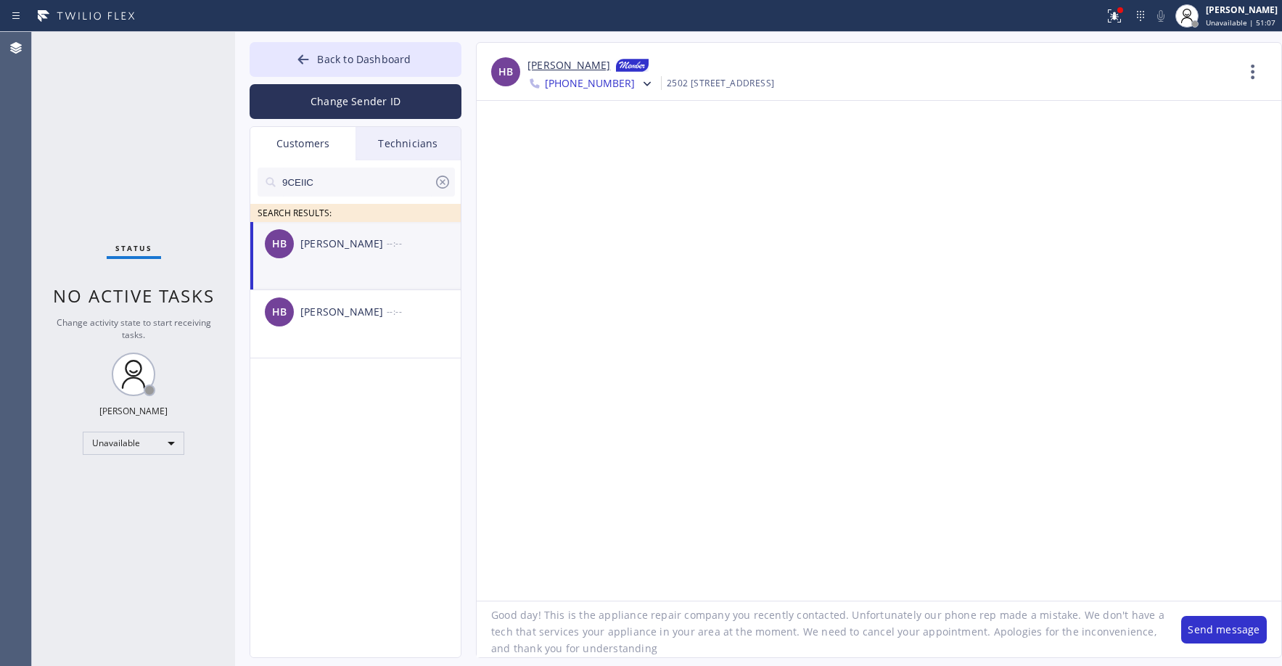
scroll to position [14, 0]
type textarea "Good day! This is the appliance repair company you recently contacted. Unfortun…"
click at [1220, 629] on button "Send message" at bounding box center [1225, 630] width 86 height 28
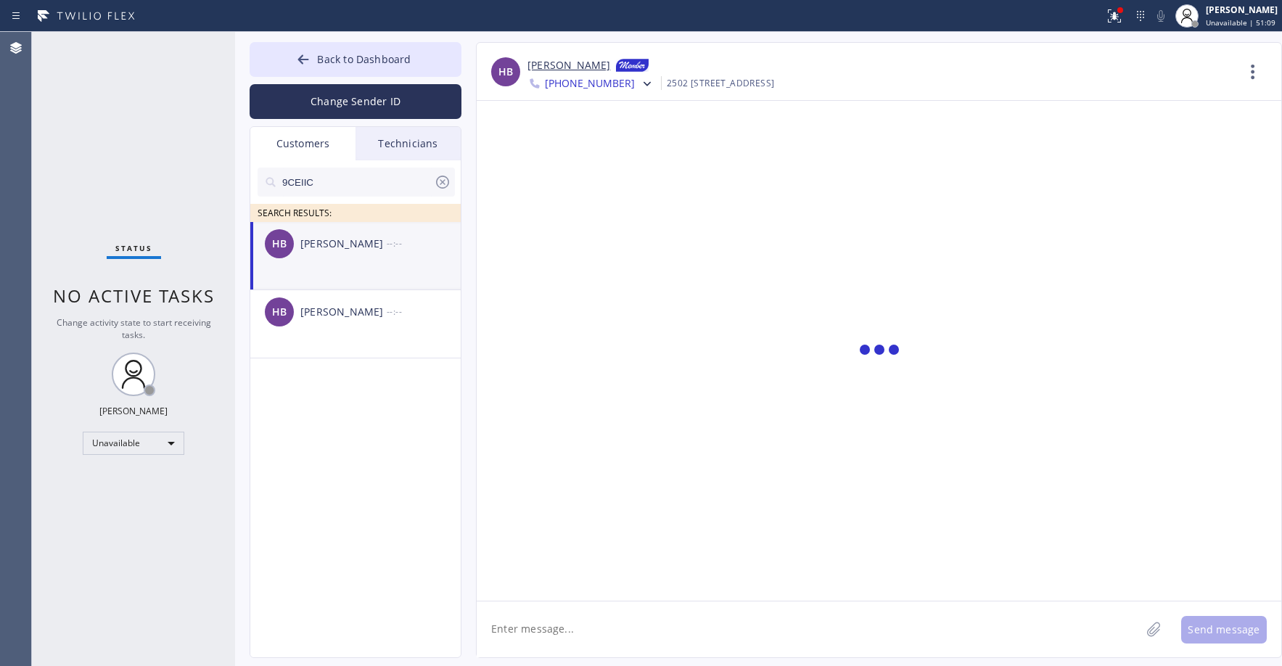
scroll to position [0, 0]
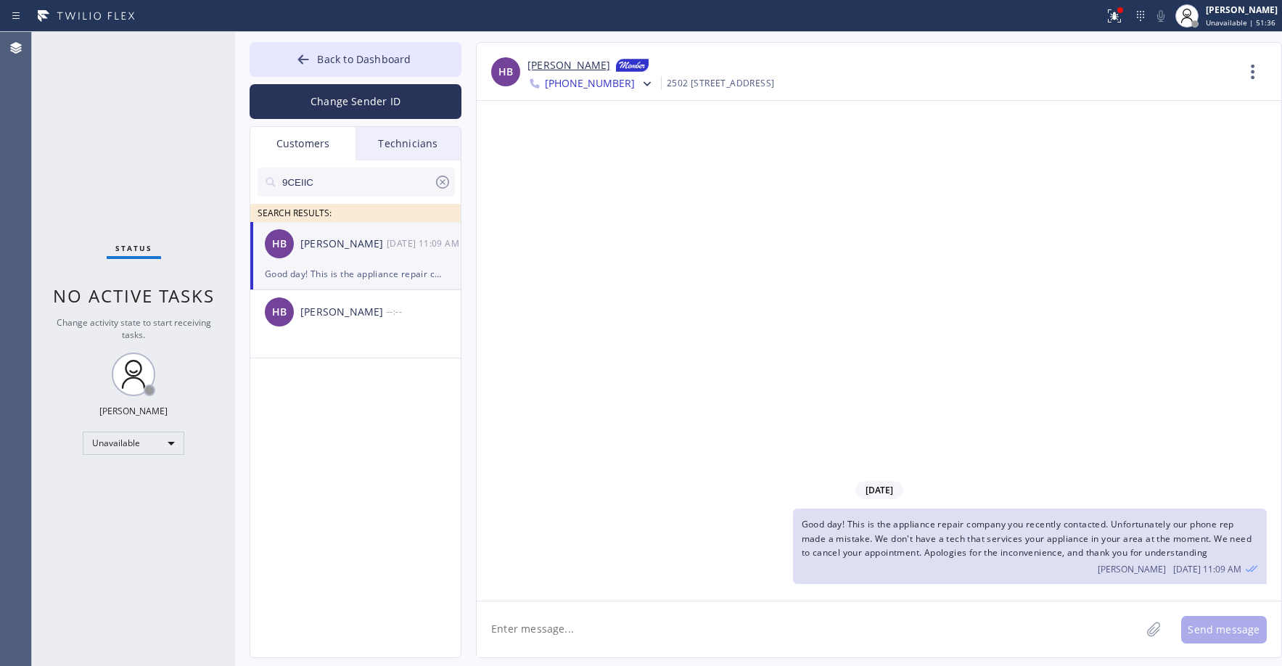
drag, startPoint x: 112, startPoint y: 155, endPoint x: 125, endPoint y: 311, distance: 155.9
click at [112, 160] on div "Status No active tasks Change activity state to start receiving tasks. [PERSON_…" at bounding box center [133, 349] width 203 height 634
click at [366, 54] on span "Back to Dashboard" at bounding box center [364, 59] width 94 height 14
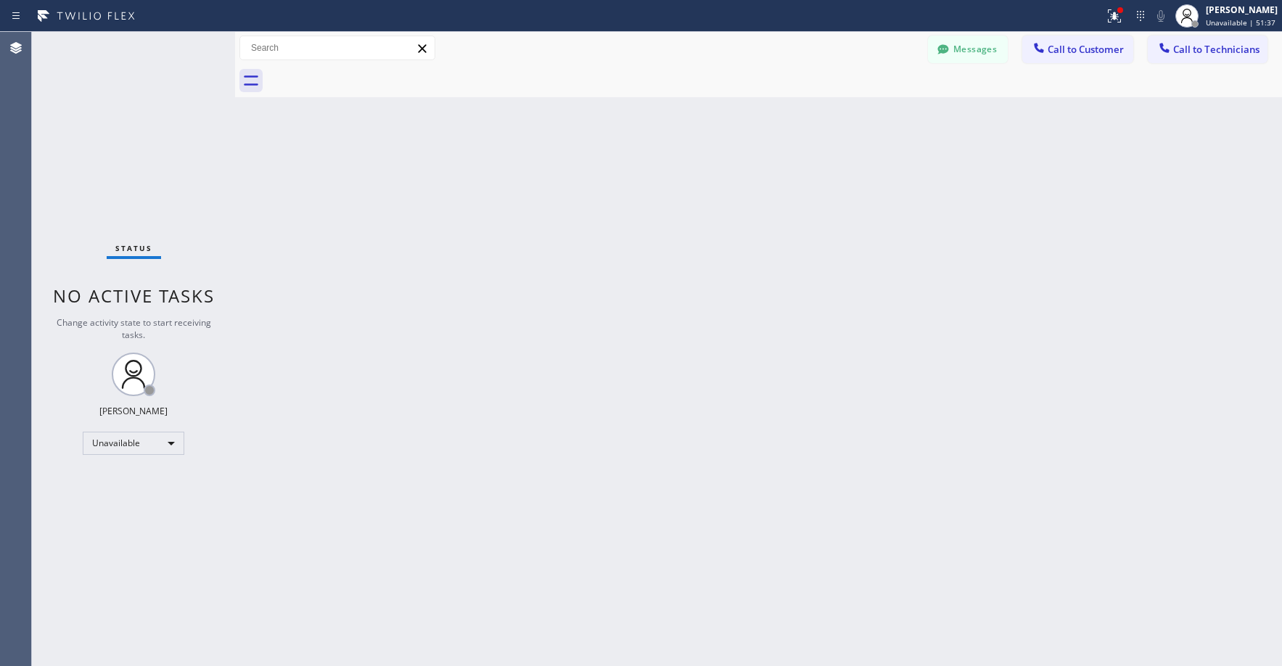
click at [157, 114] on div "Status No active tasks Change activity state to start receiving tasks. [PERSON_…" at bounding box center [133, 349] width 203 height 634
click at [146, 187] on div "Status No active tasks Change activity state to start receiving tasks. [PERSON_…" at bounding box center [133, 349] width 203 height 634
click at [152, 181] on div "Status No active tasks Change activity state to start receiving tasks. [PERSON_…" at bounding box center [133, 349] width 203 height 634
drag, startPoint x: 146, startPoint y: 168, endPoint x: 211, endPoint y: 177, distance: 65.9
click at [146, 169] on div "Status No active tasks Change activity state to start receiving tasks. [PERSON_…" at bounding box center [133, 349] width 203 height 634
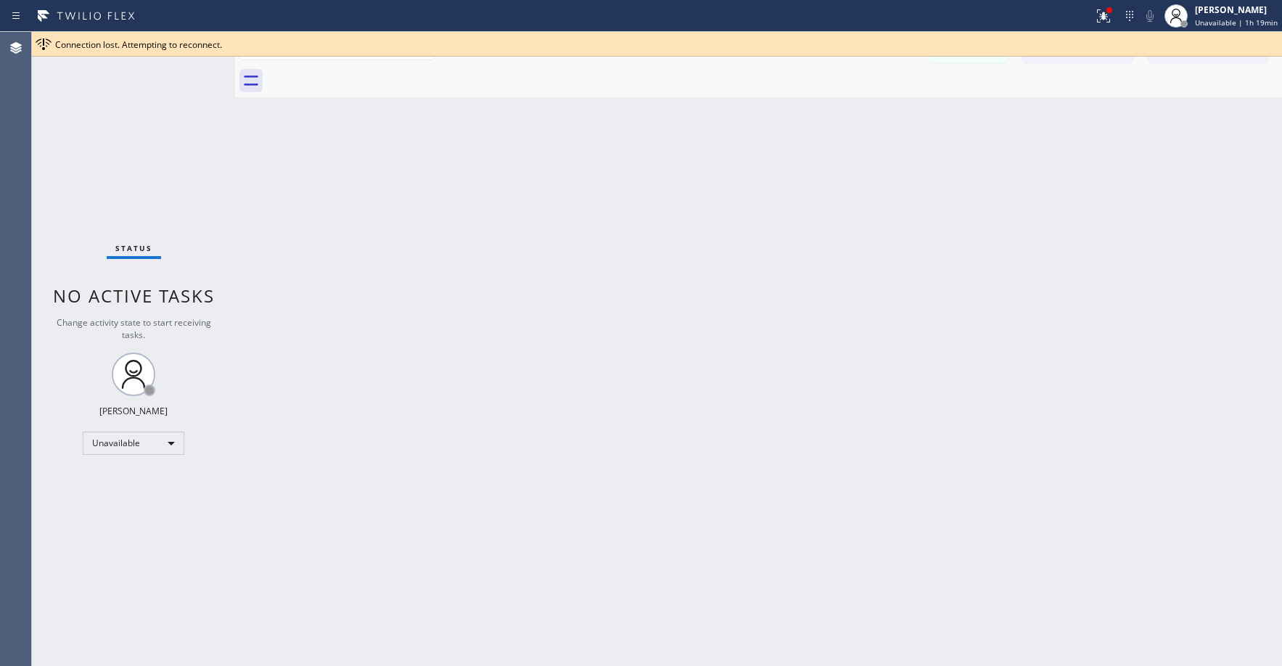
click at [103, 112] on div "Status No active tasks Change activity state to start receiving tasks. [PERSON_…" at bounding box center [133, 349] width 203 height 634
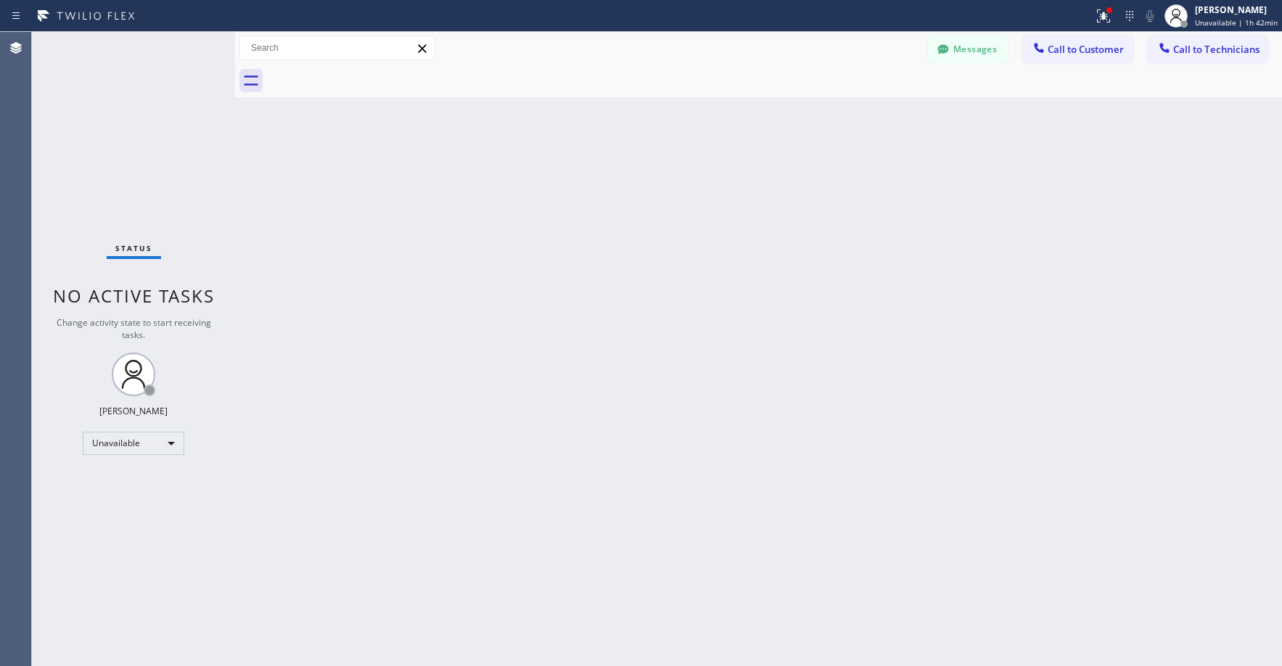
click at [114, 110] on div "Status No active tasks Change activity state to start receiving tasks. [PERSON_…" at bounding box center [133, 349] width 203 height 634
click at [132, 454] on div "Unavailable" at bounding box center [134, 443] width 102 height 23
click at [123, 520] on li "Break" at bounding box center [132, 517] width 99 height 17
click at [136, 169] on div "Status No active tasks Change activity state to start receiving tasks. [PERSON_…" at bounding box center [133, 349] width 203 height 634
drag, startPoint x: 96, startPoint y: 118, endPoint x: 96, endPoint y: 358, distance: 239.5
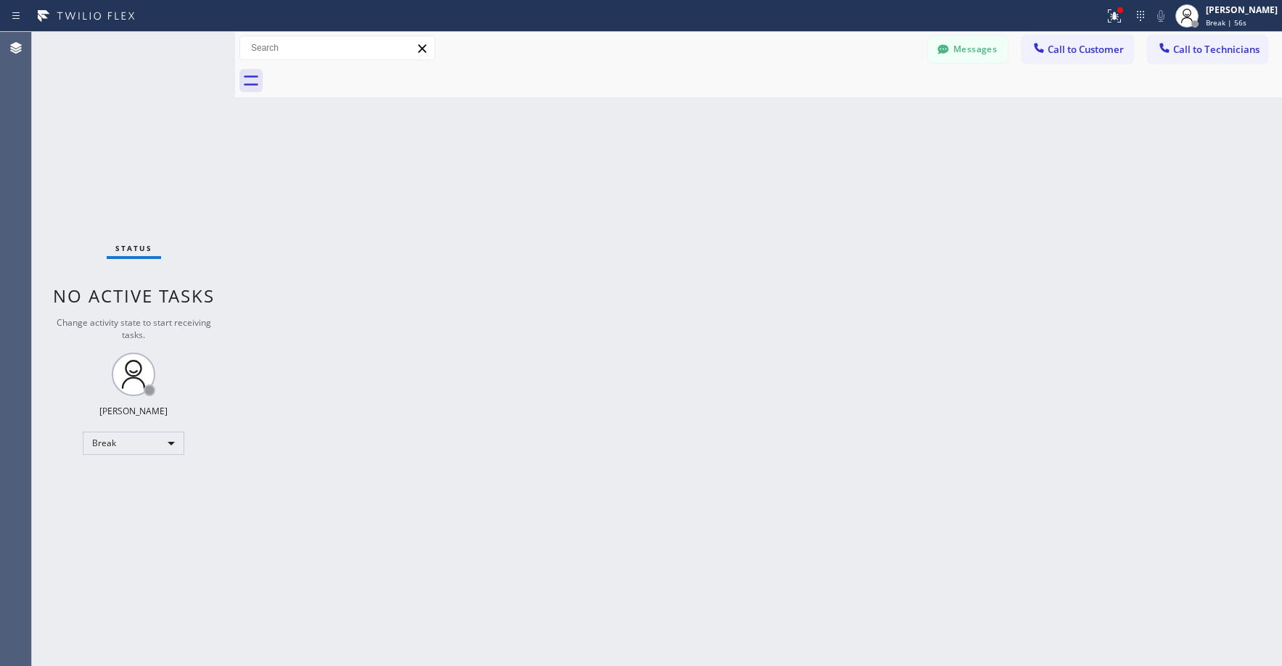
click at [96, 119] on div "Status No active tasks Change activity state to start receiving tasks. [PERSON_…" at bounding box center [133, 349] width 203 height 634
click at [133, 119] on div "Status No active tasks Change activity state to start receiving tasks. [PERSON_…" at bounding box center [133, 349] width 203 height 634
click at [124, 168] on div "Status No active tasks Change activity state to start receiving tasks. [PERSON_…" at bounding box center [133, 349] width 203 height 634
click at [1083, 231] on div "Back to Dashboard Change Sender ID Customers Technicians 9CEIIC SEARCH RESULTS:…" at bounding box center [758, 349] width 1047 height 634
click at [129, 446] on div "Break" at bounding box center [134, 443] width 102 height 23
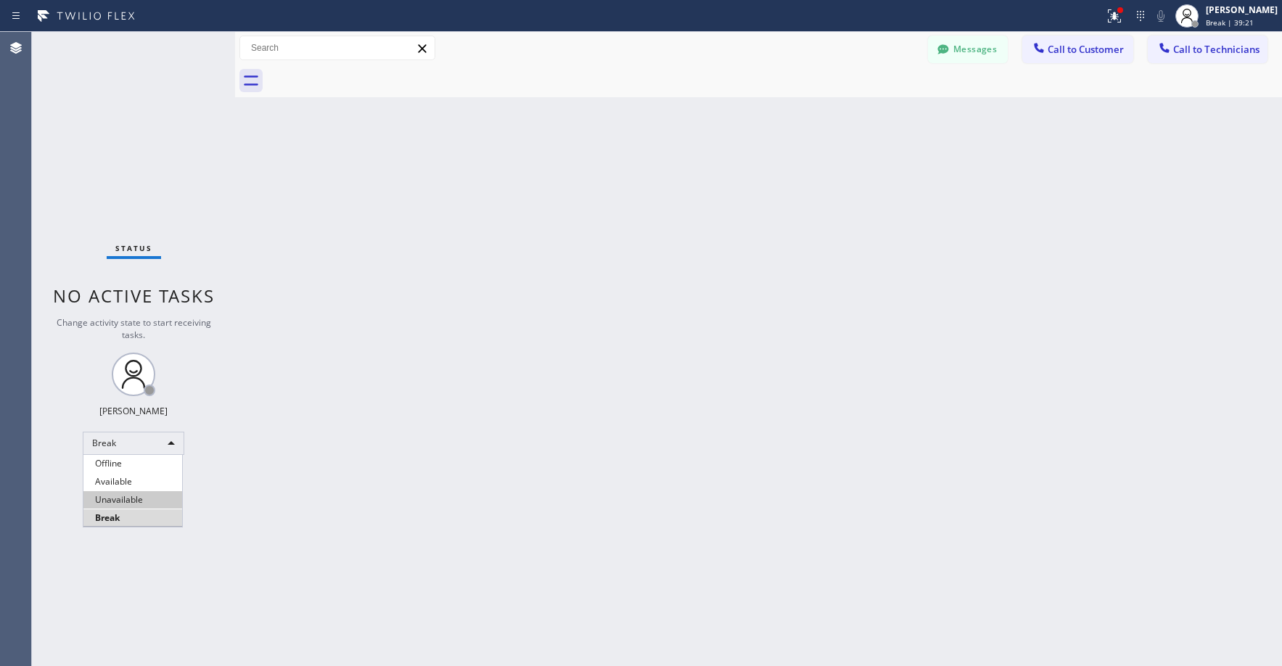
click at [127, 494] on li "Unavailable" at bounding box center [132, 499] width 99 height 17
click at [150, 442] on div "Break" at bounding box center [134, 443] width 102 height 23
click at [131, 499] on li "Unavailable" at bounding box center [132, 499] width 99 height 17
click at [107, 179] on div "Status No active tasks Change activity state to start receiving tasks. [PERSON_…" at bounding box center [133, 349] width 203 height 634
click at [107, 142] on div "Status No active tasks Change activity state to start receiving tasks. [PERSON_…" at bounding box center [133, 349] width 203 height 634
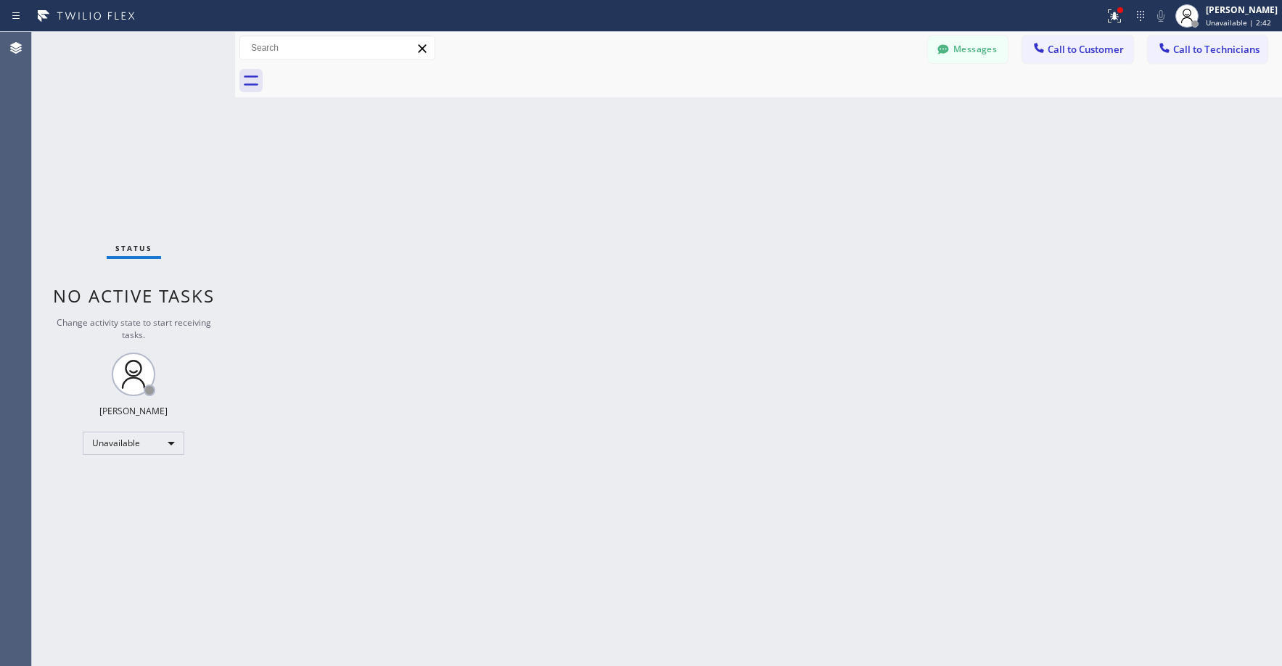
click at [124, 159] on div "Status No active tasks Change activity state to start receiving tasks. [PERSON_…" at bounding box center [133, 349] width 203 height 634
drag, startPoint x: 107, startPoint y: 94, endPoint x: 307, endPoint y: 112, distance: 201.1
click at [108, 103] on div "Status No active tasks Change activity state to start receiving tasks. [PERSON_…" at bounding box center [133, 349] width 203 height 634
